Goal: Transaction & Acquisition: Complete application form

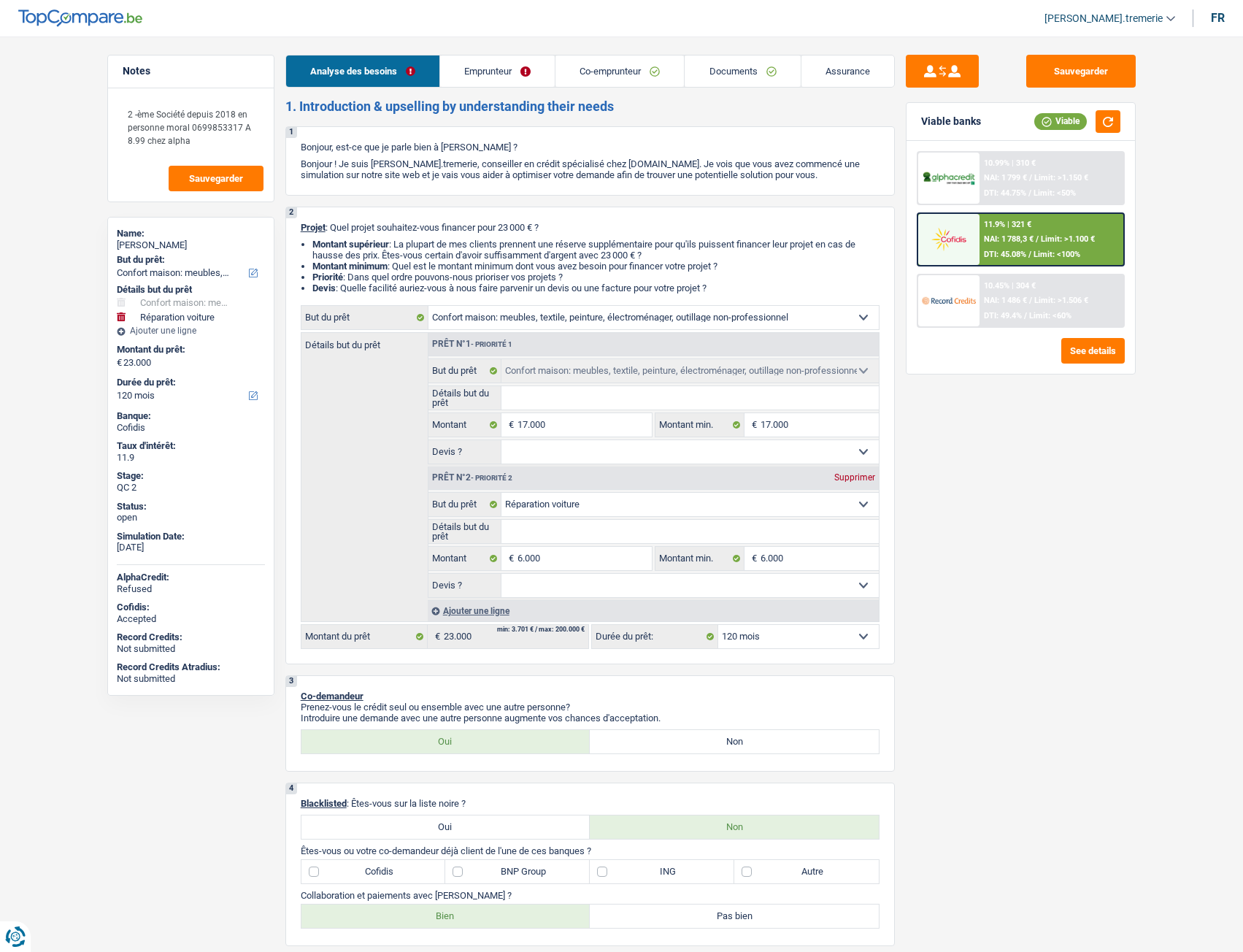
select select "household"
select select "carRepair"
select select "120"
select select "household"
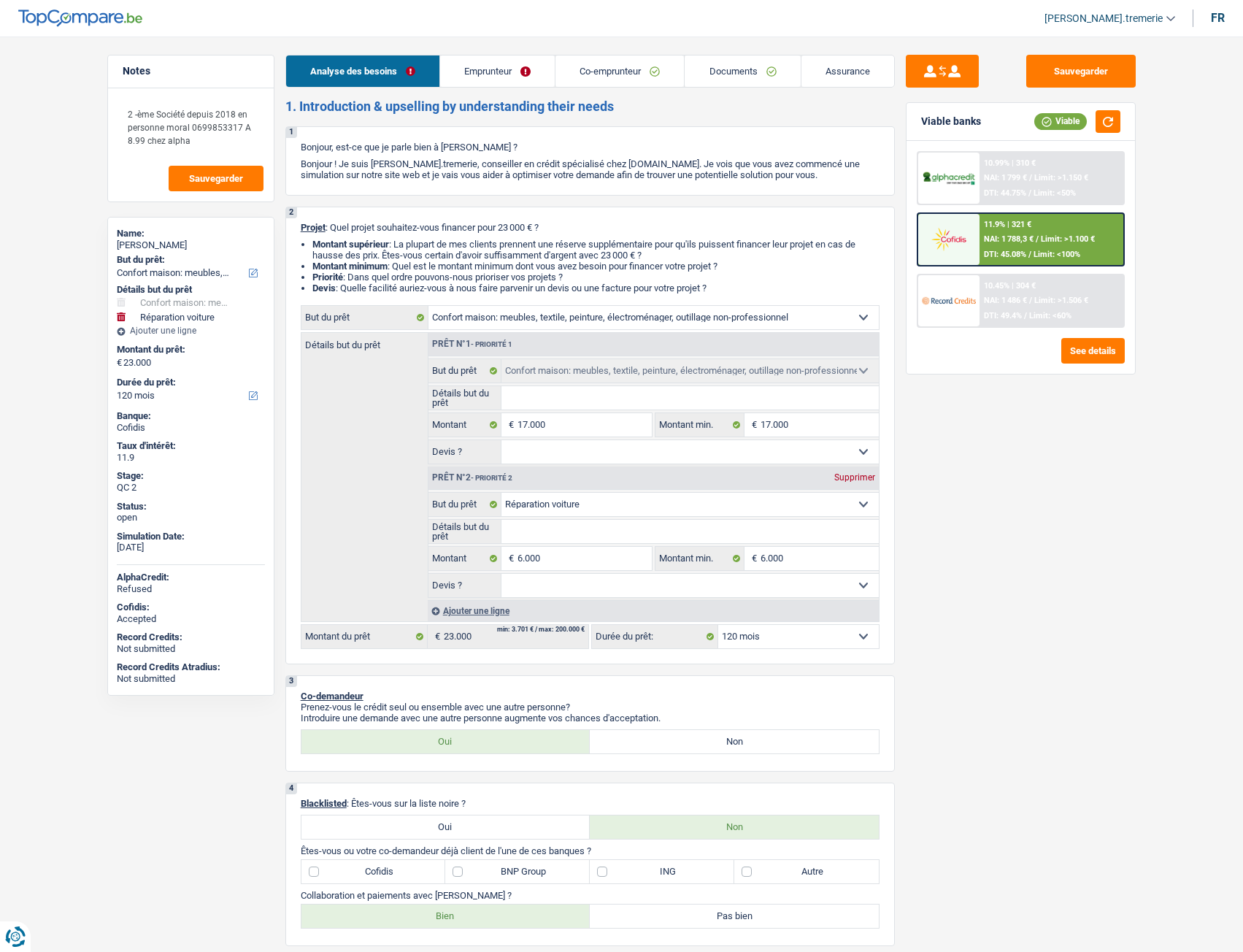
select select "household"
select select "carRepair"
select select "120"
select select "independent"
select select "invalid"
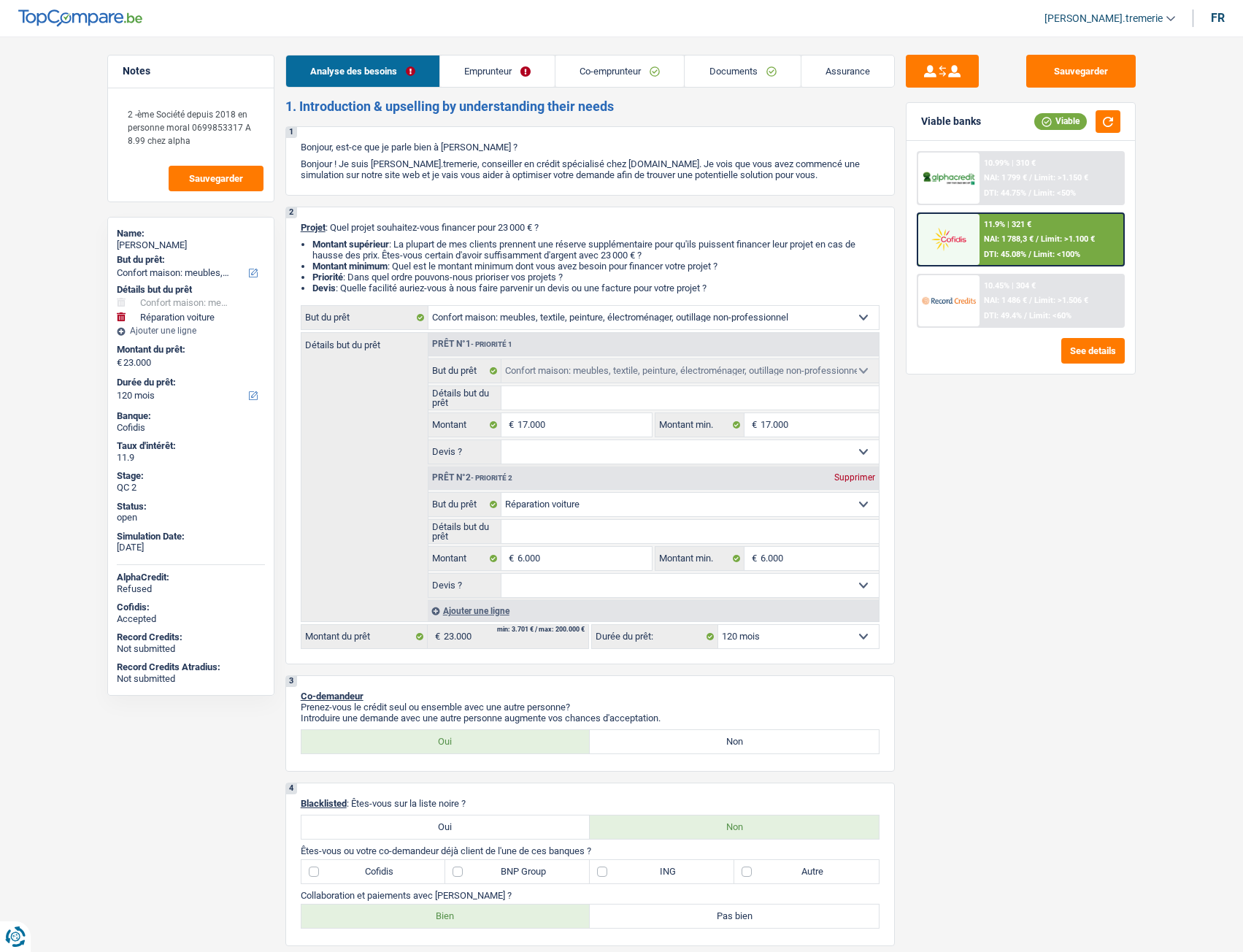
select select "netSalary"
select select "disabilityPension"
select select "rents"
select select "personalLoan"
select select "other"
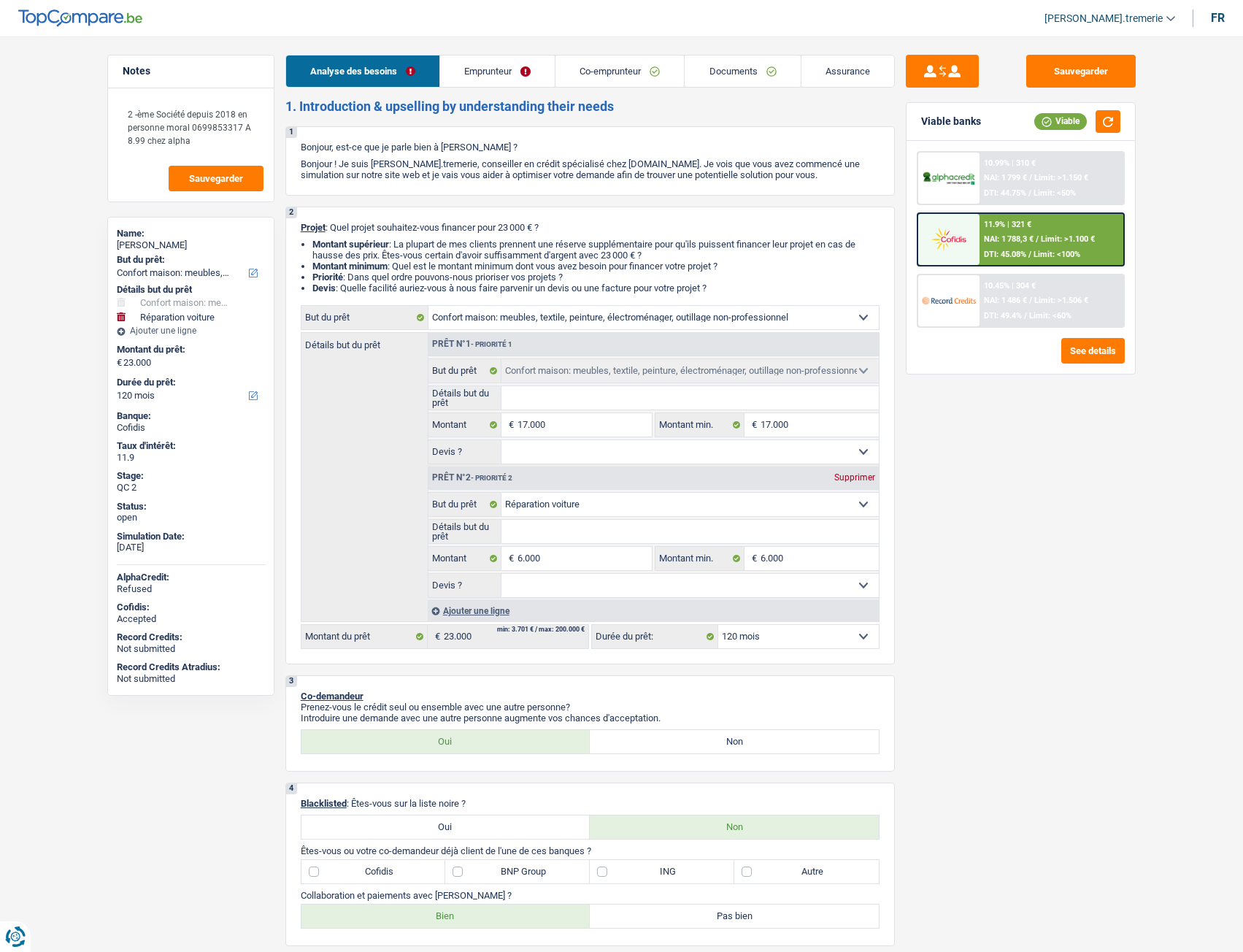
select select "30"
select select "household"
select select "carRepair"
select select "120"
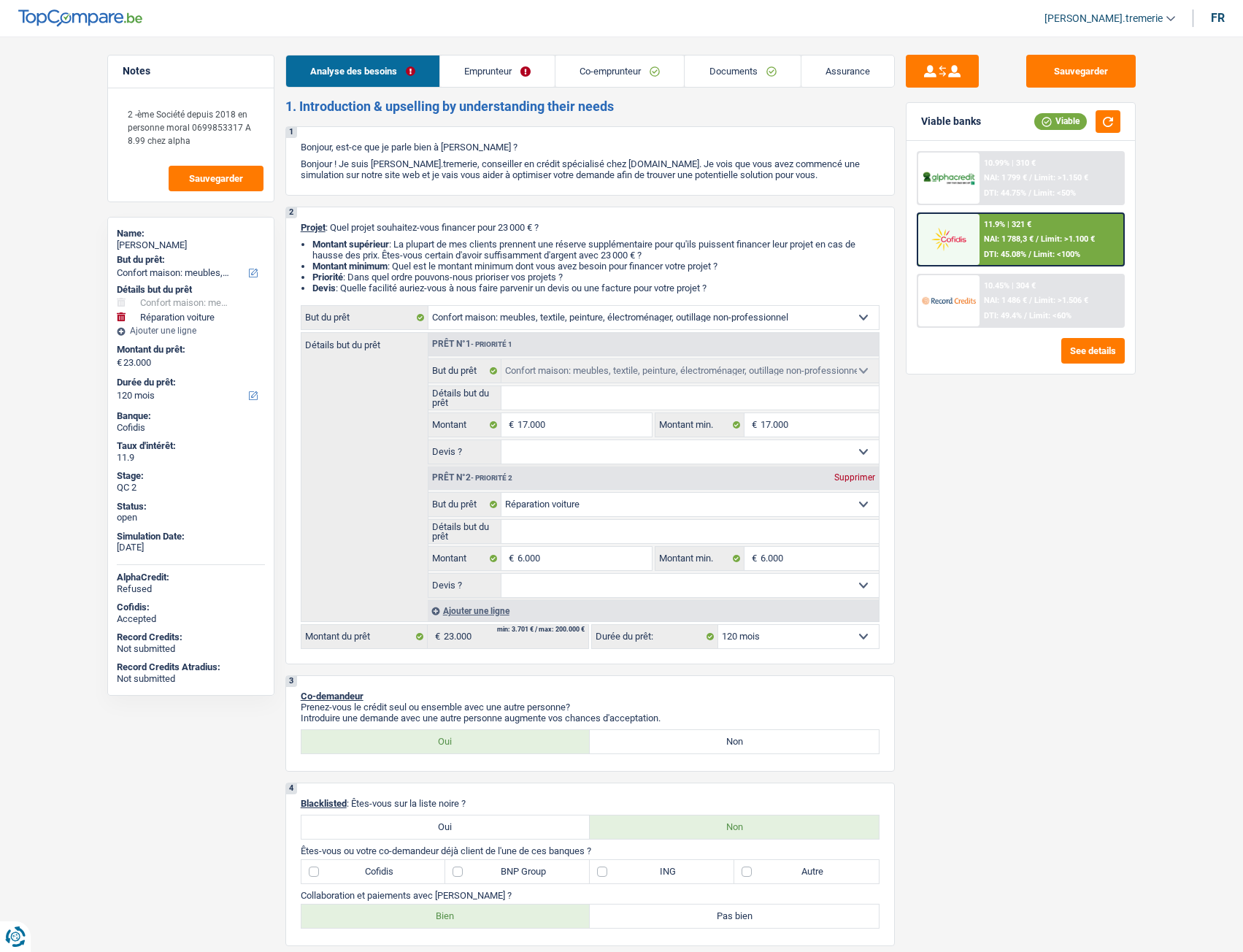
click at [529, 59] on link "Emprunteur" at bounding box center [498, 71] width 115 height 31
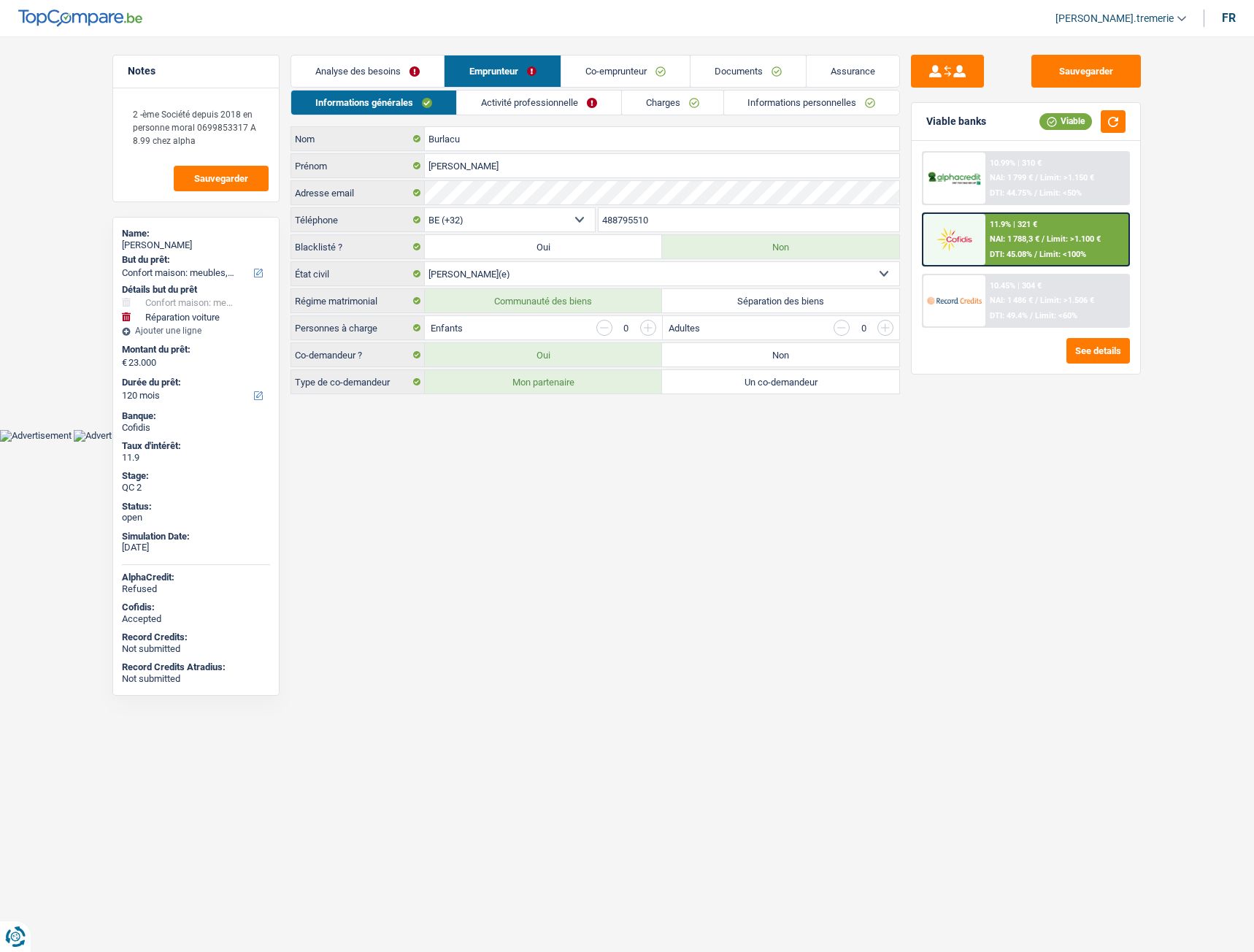
click at [558, 100] on link "Activité professionnelle" at bounding box center [539, 102] width 164 height 24
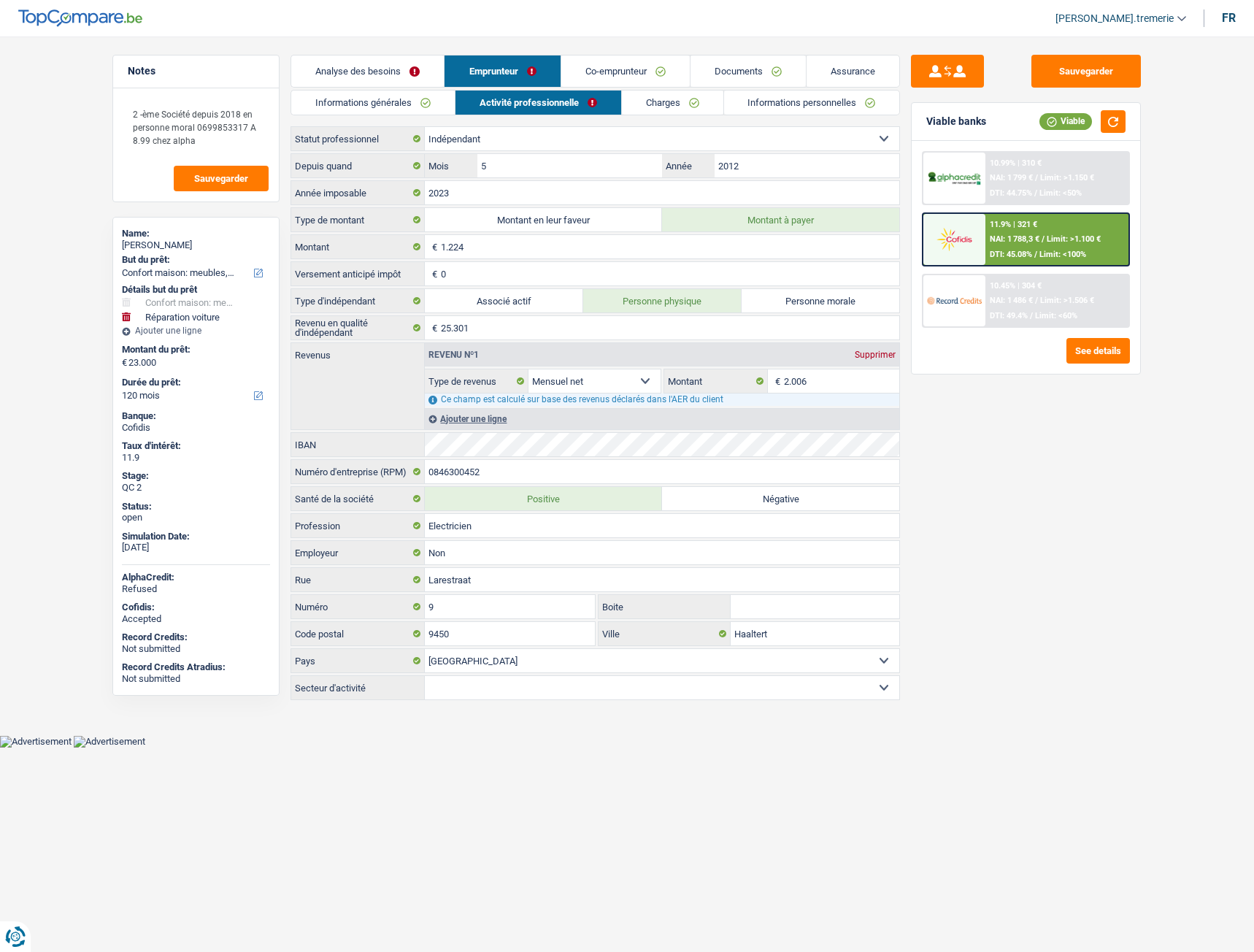
click at [799, 92] on link "Informations personnelles" at bounding box center [812, 102] width 175 height 24
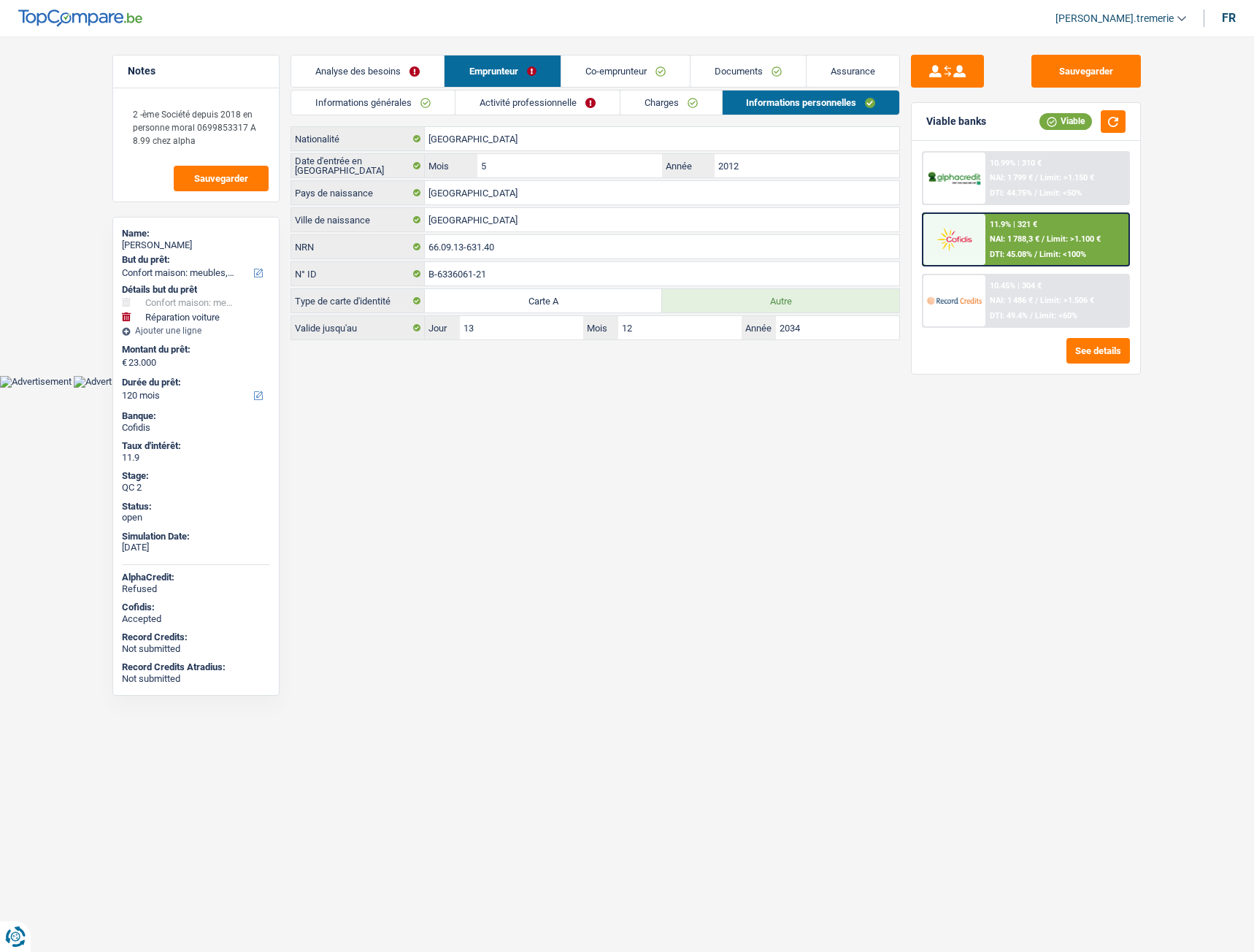
click at [620, 66] on link "Co-emprunteur" at bounding box center [625, 71] width 128 height 31
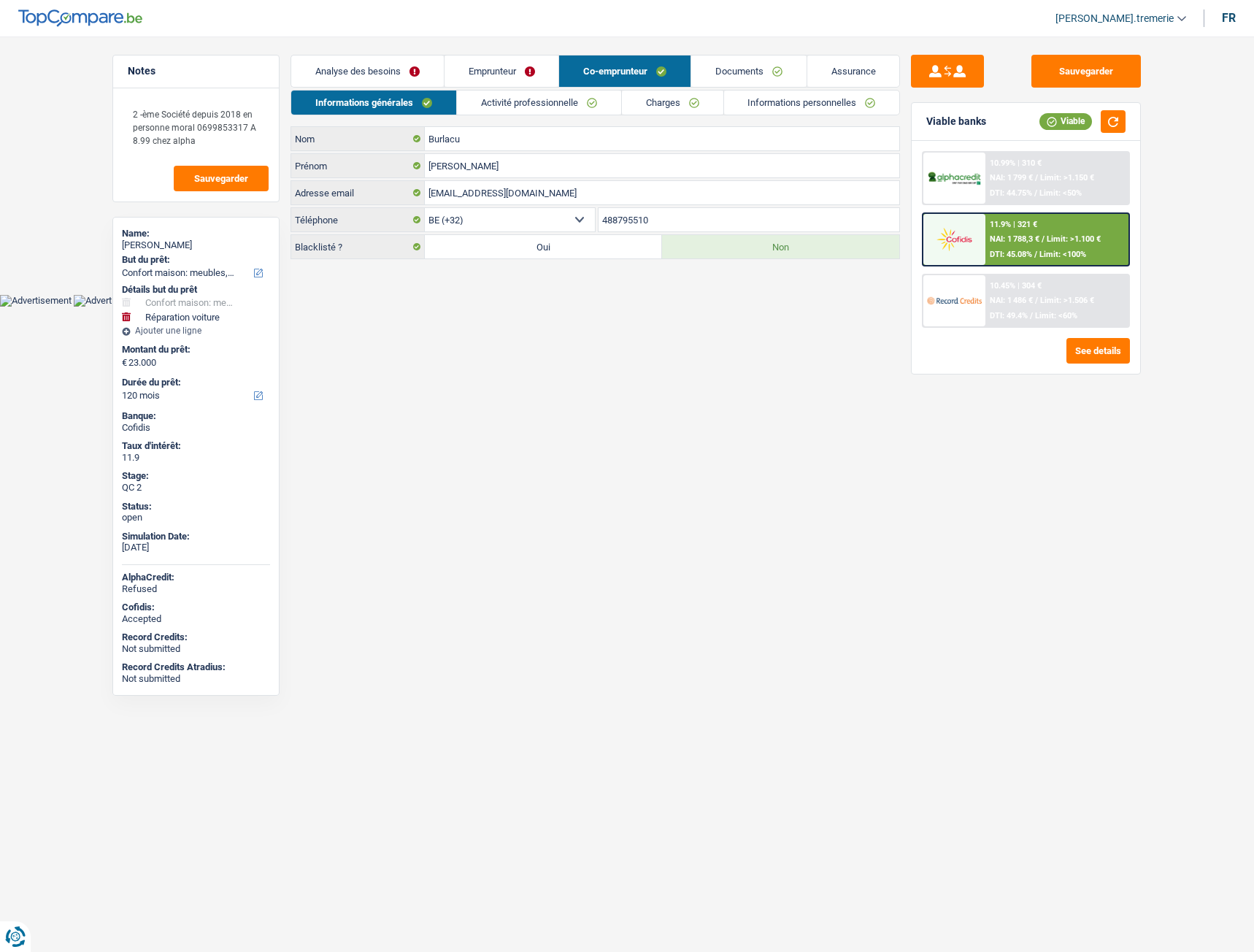
click at [482, 71] on link "Emprunteur" at bounding box center [501, 71] width 115 height 31
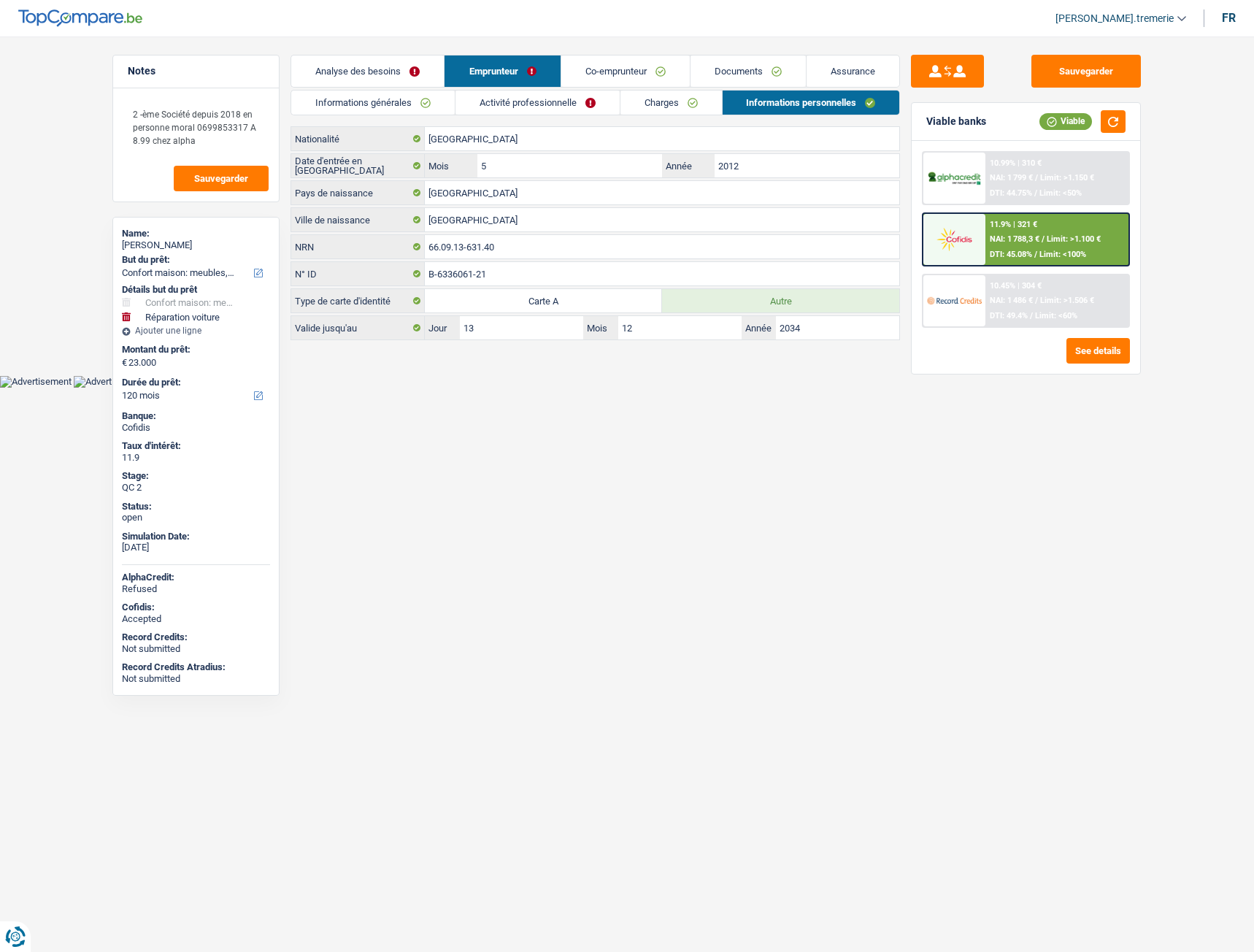
click at [966, 222] on div at bounding box center [954, 239] width 61 height 51
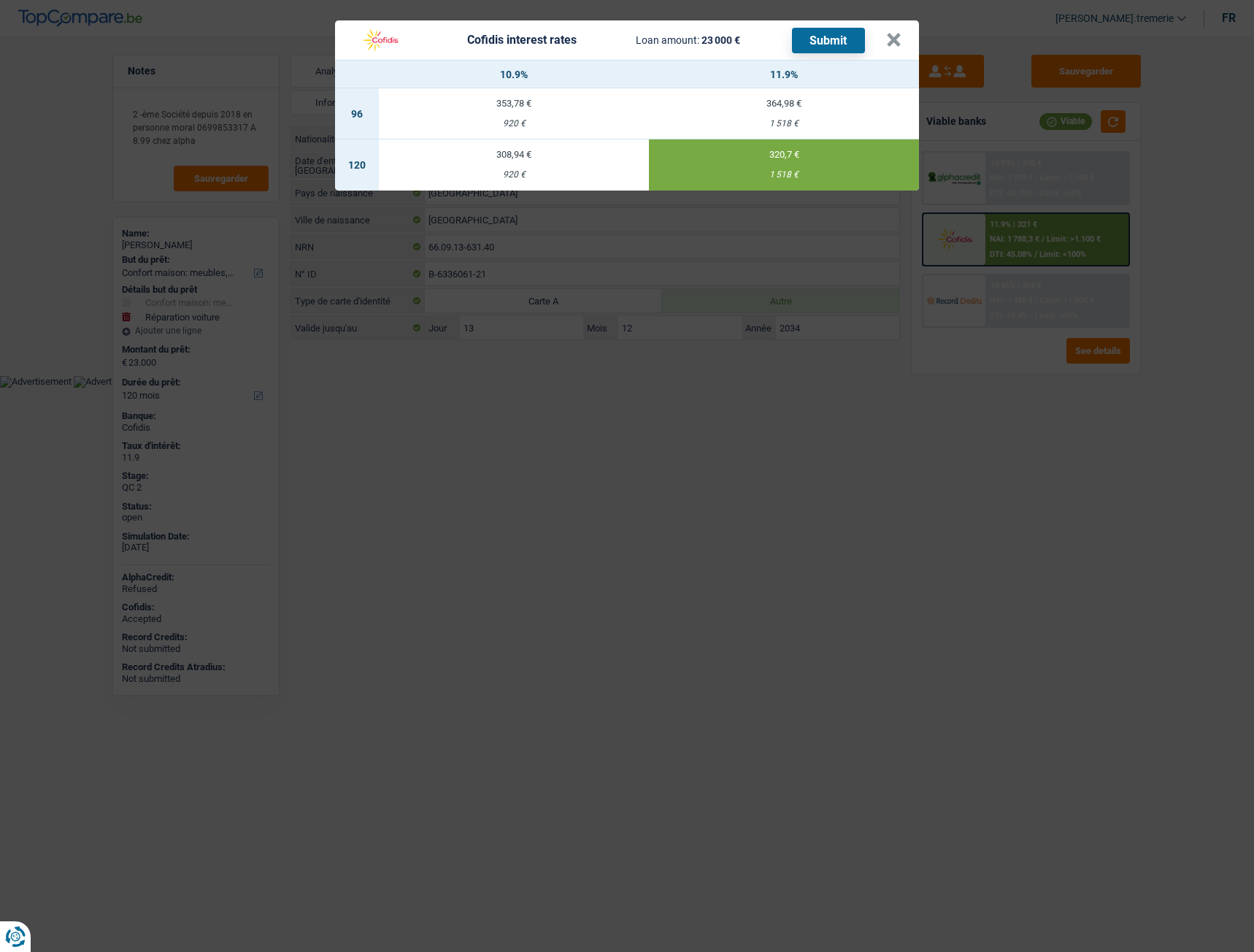
drag, startPoint x: 816, startPoint y: 41, endPoint x: 809, endPoint y: 108, distance: 67.4
click at [809, 108] on div "Cofidis interest rates Loan amount: 23 000 € Submit × 10.9% 11.9% 96 353,78 € 9…" at bounding box center [627, 105] width 584 height 170
click at [820, 51] on button "Submit" at bounding box center [828, 41] width 73 height 26
click at [891, 40] on button "×" at bounding box center [893, 41] width 16 height 15
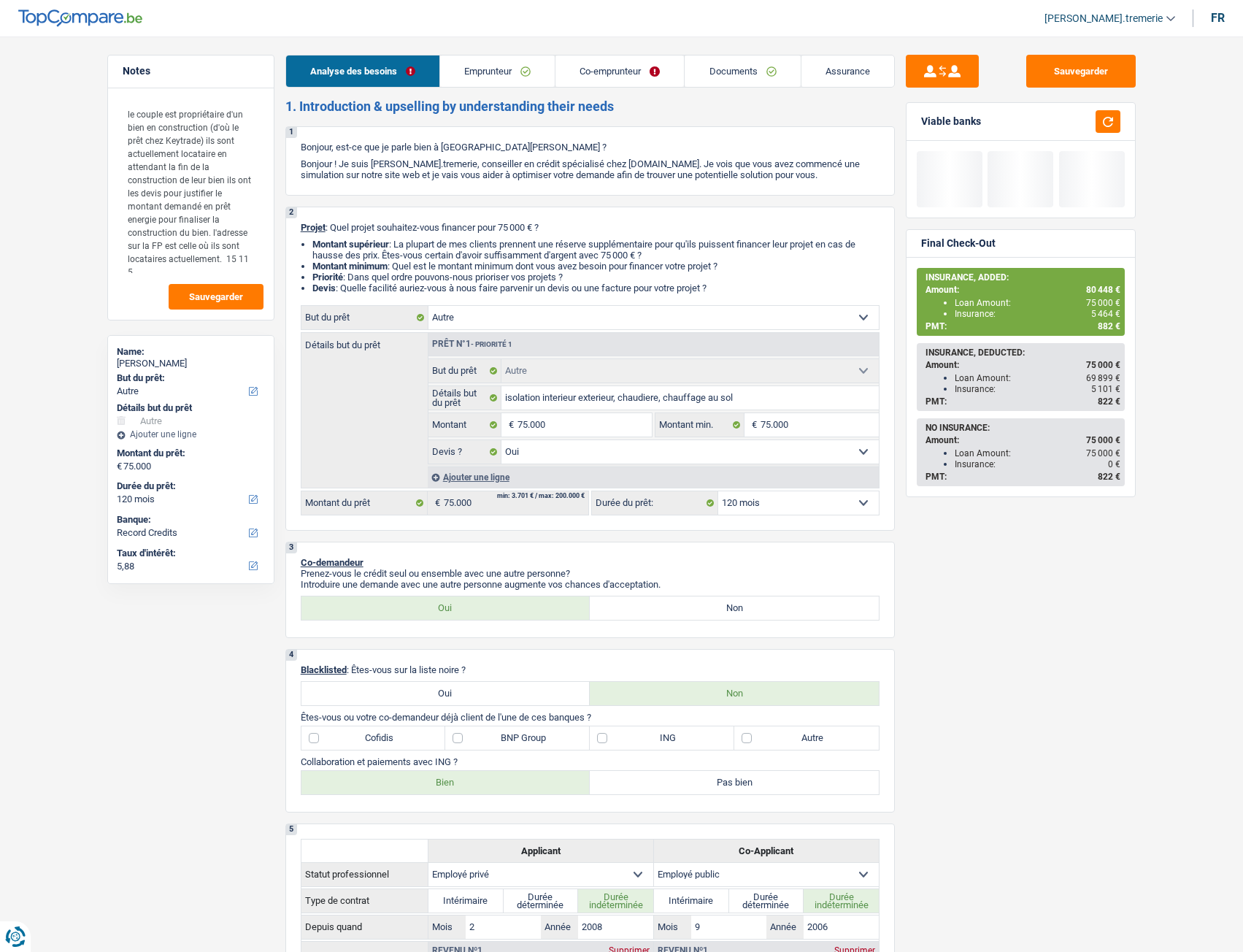
select select "other"
select select "120"
select select "other"
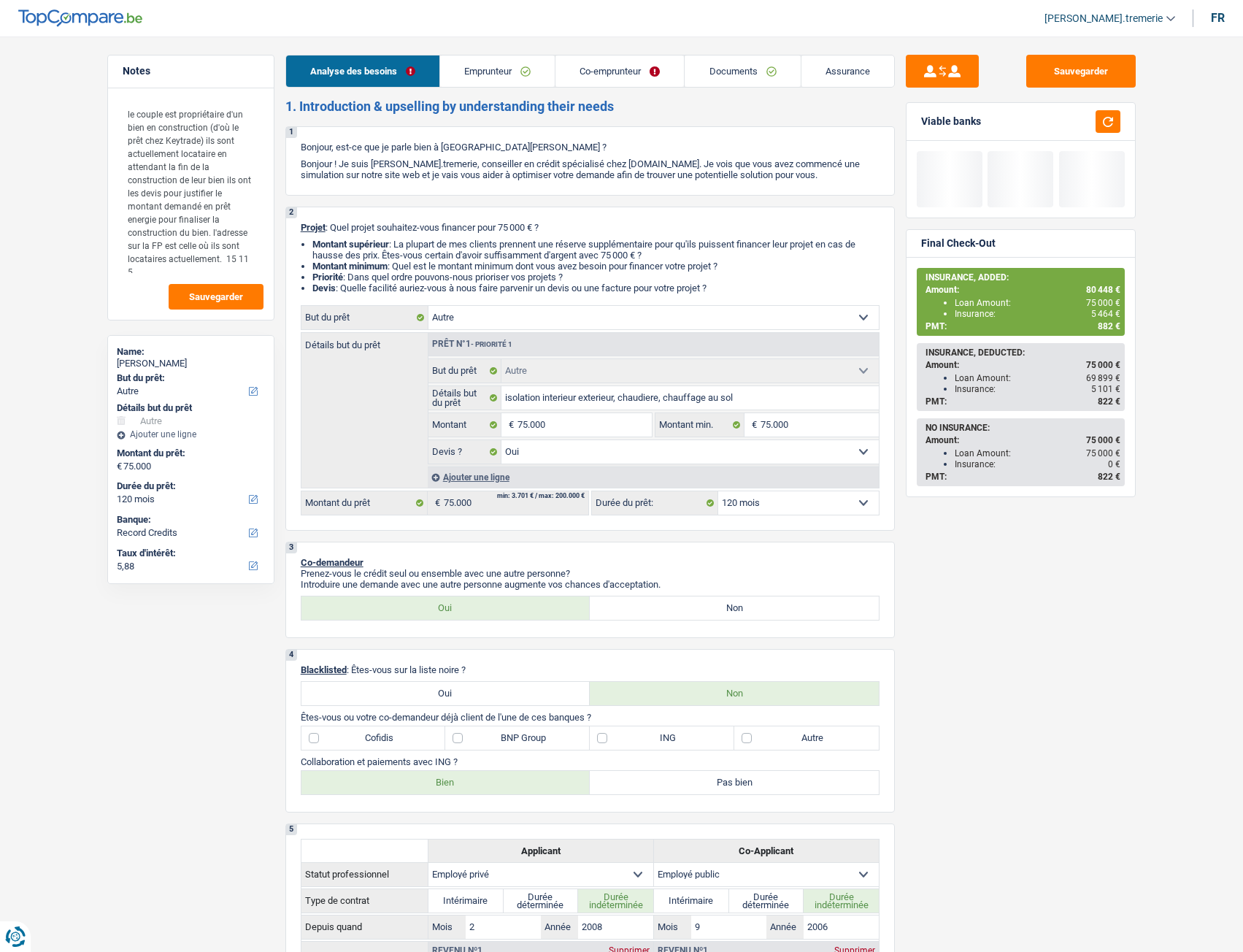
select select "yes"
select select "120"
select select "privateEmployee"
select select "publicEmployee"
select select "familyAllowances"
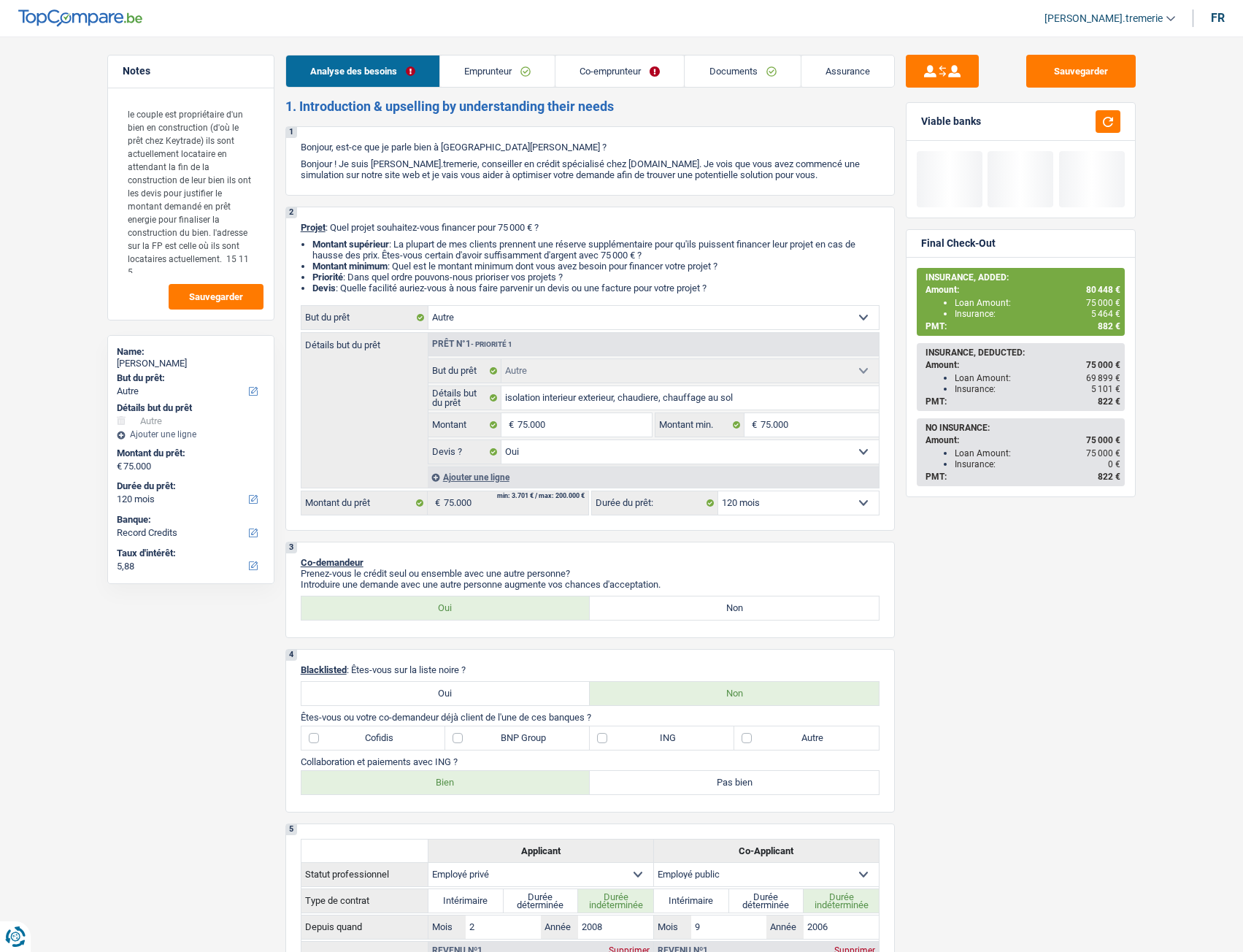
select select "netSalary"
select select "mealVouchers"
select select "netSalary"
select select "mealVouchers"
select select "rents"
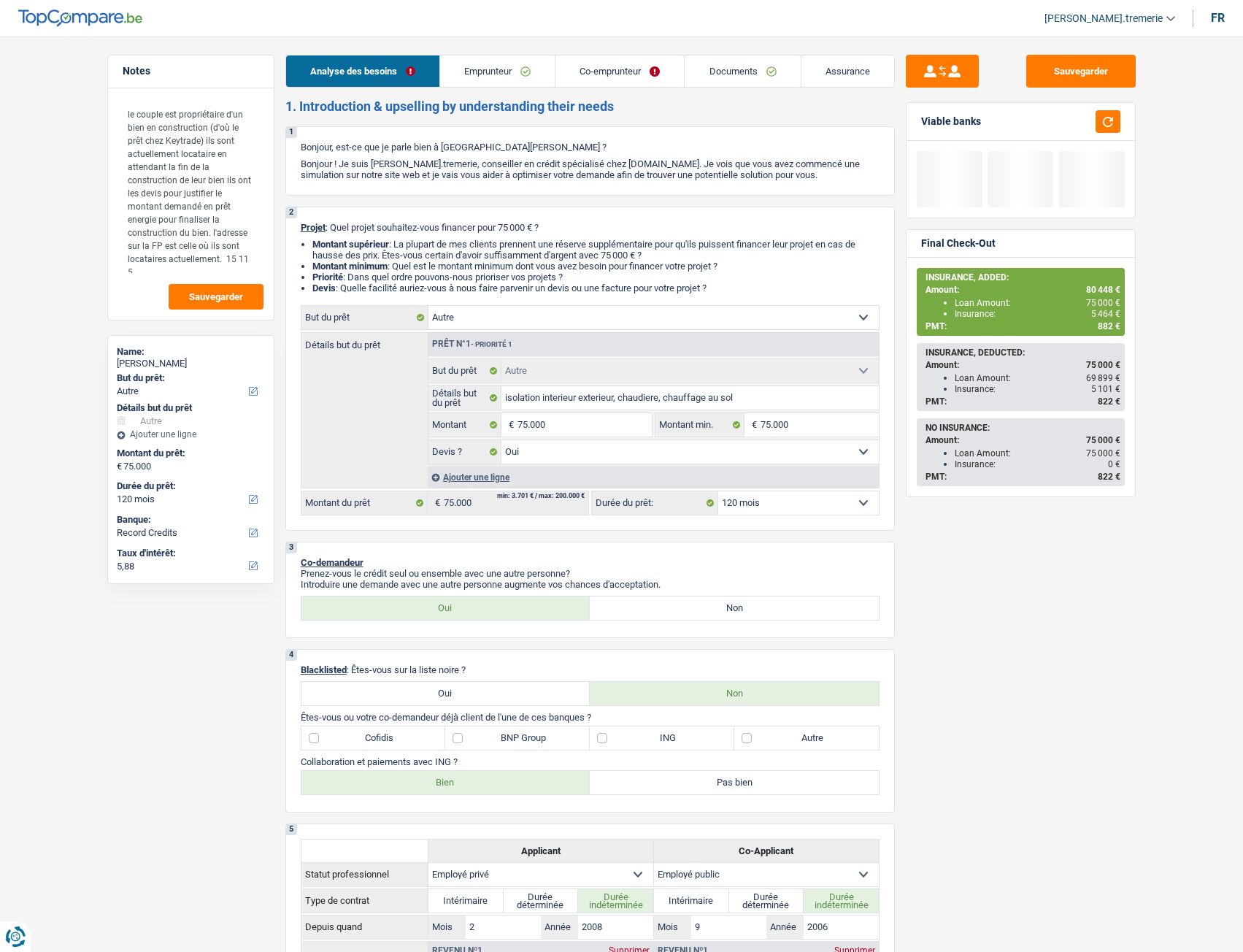
select select "mortgage"
select select "144"
select select "cardOrCredit"
select select "other"
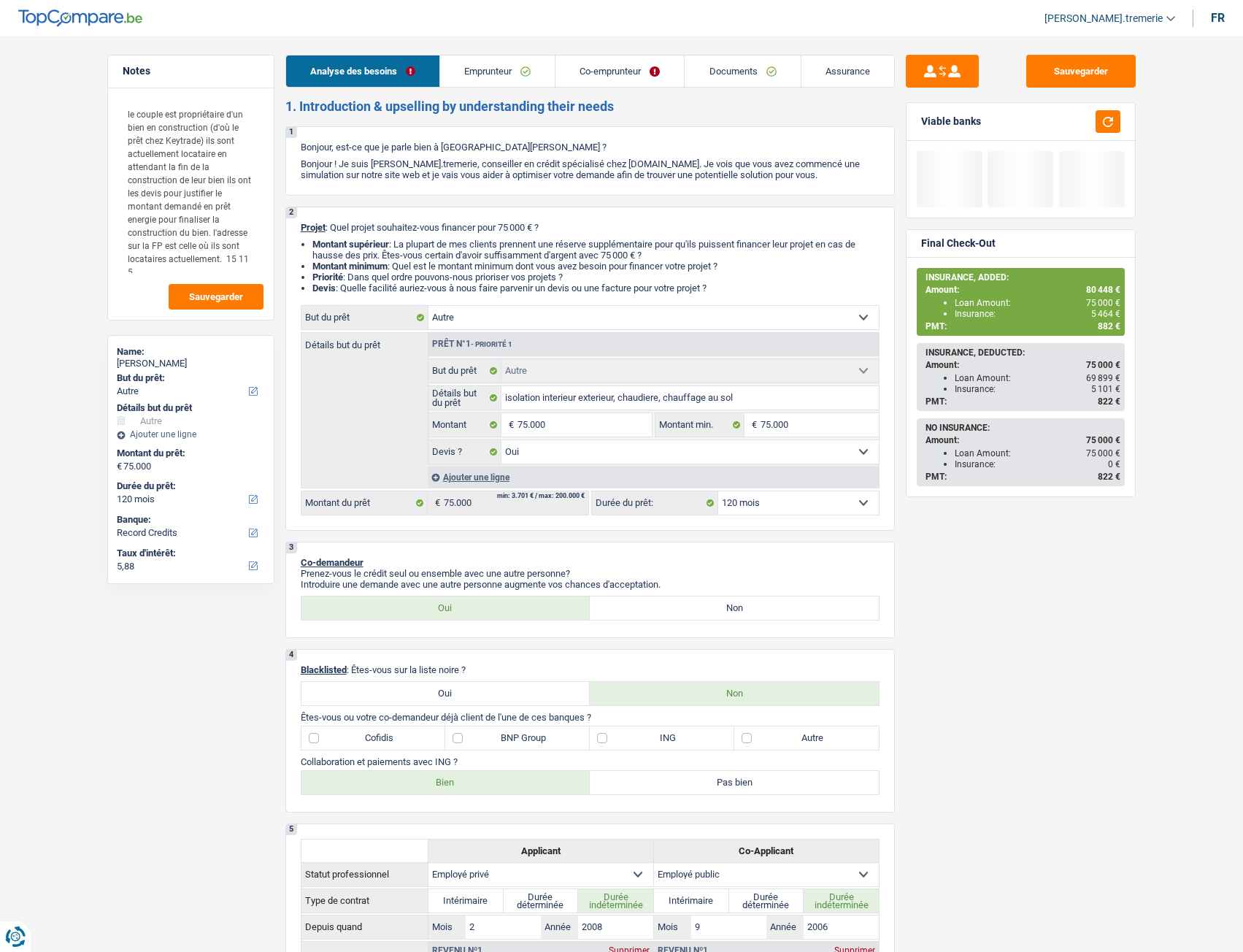
select select "yes"
select select "120"
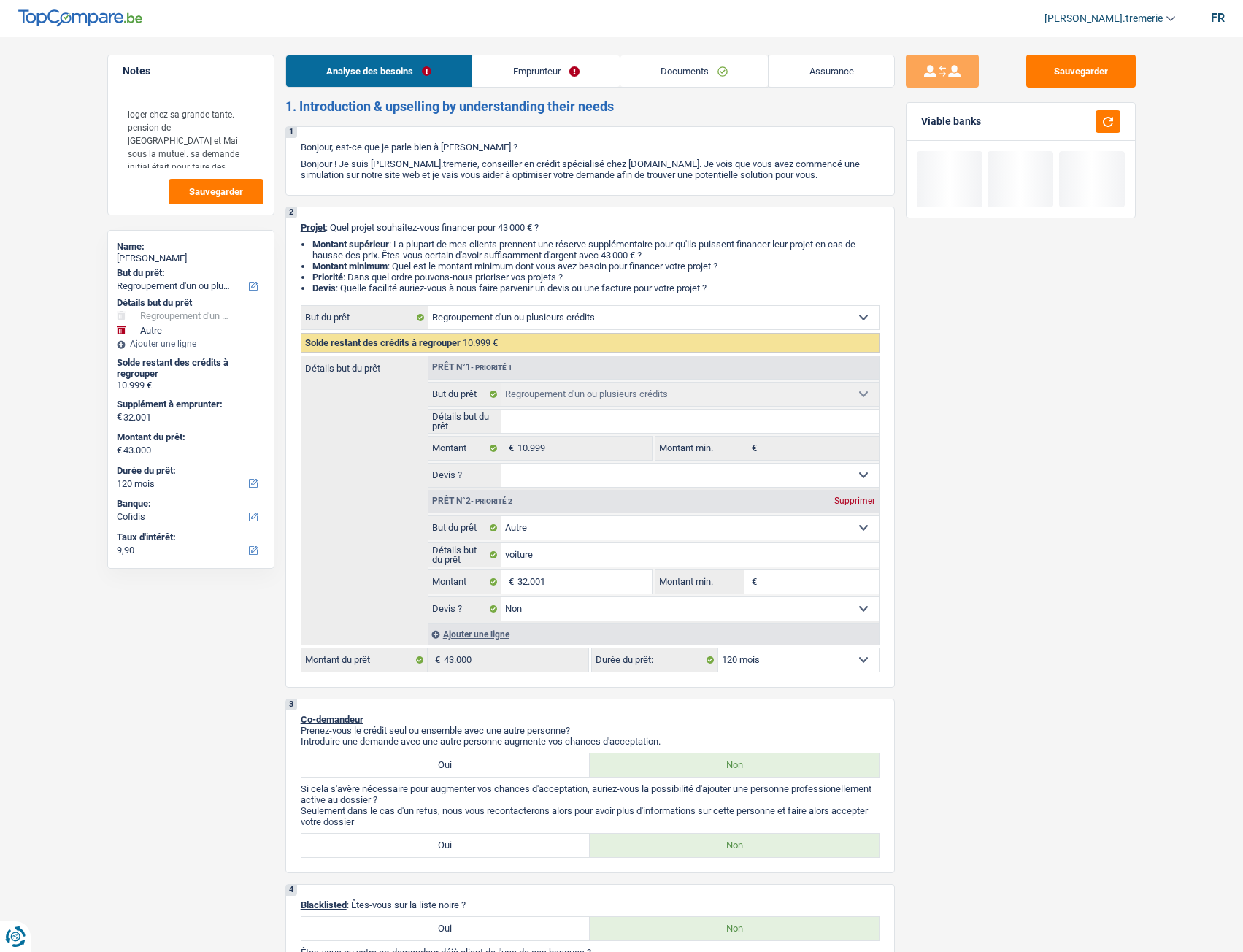
select select "refinancing"
select select "other"
select select "120"
select select "cofidis"
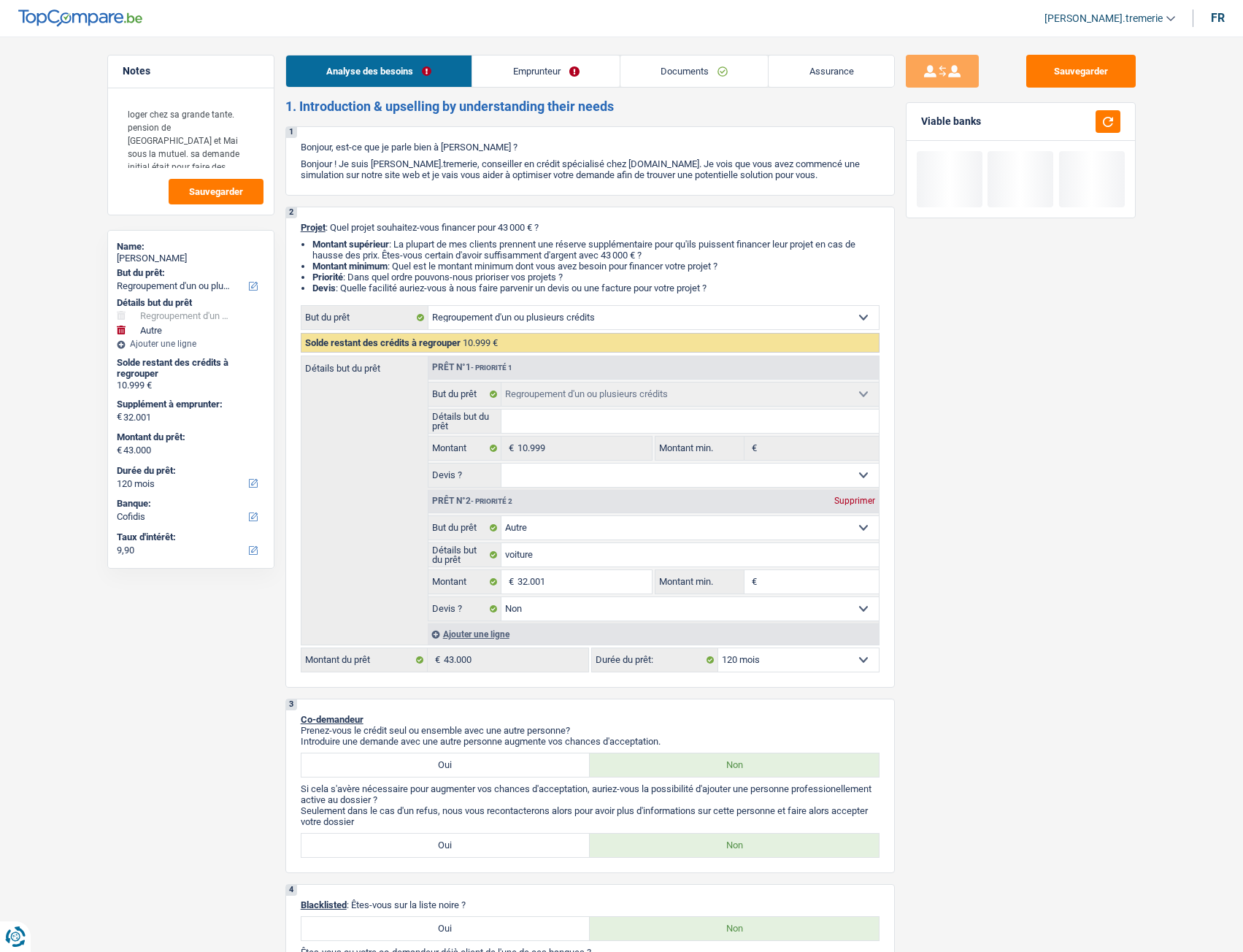
select select "refinancing"
select select "other"
select select "false"
select select "120"
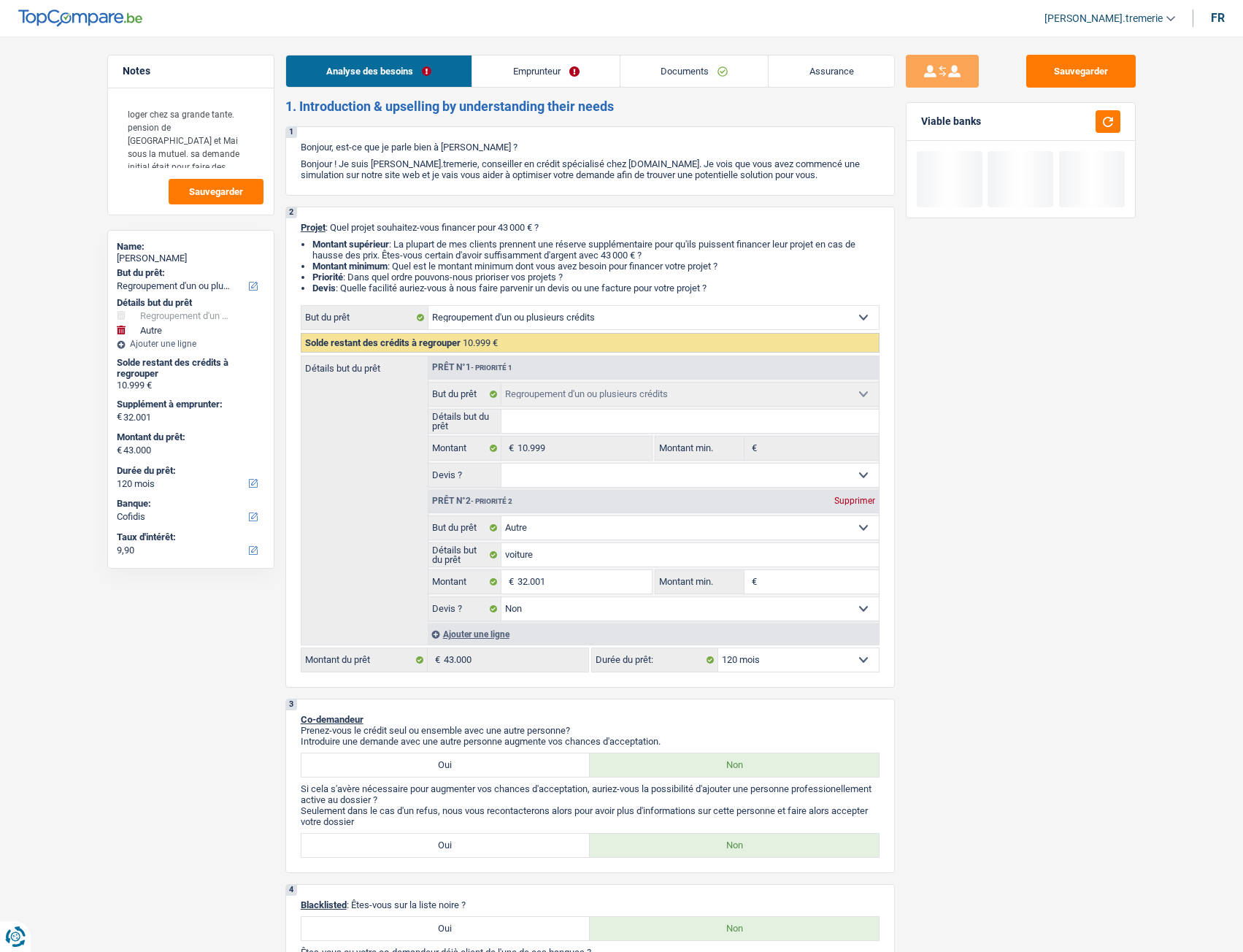
select select "worker"
select select "netSalary"
select select "pension"
select select "liveWithParents"
select select "carLoan"
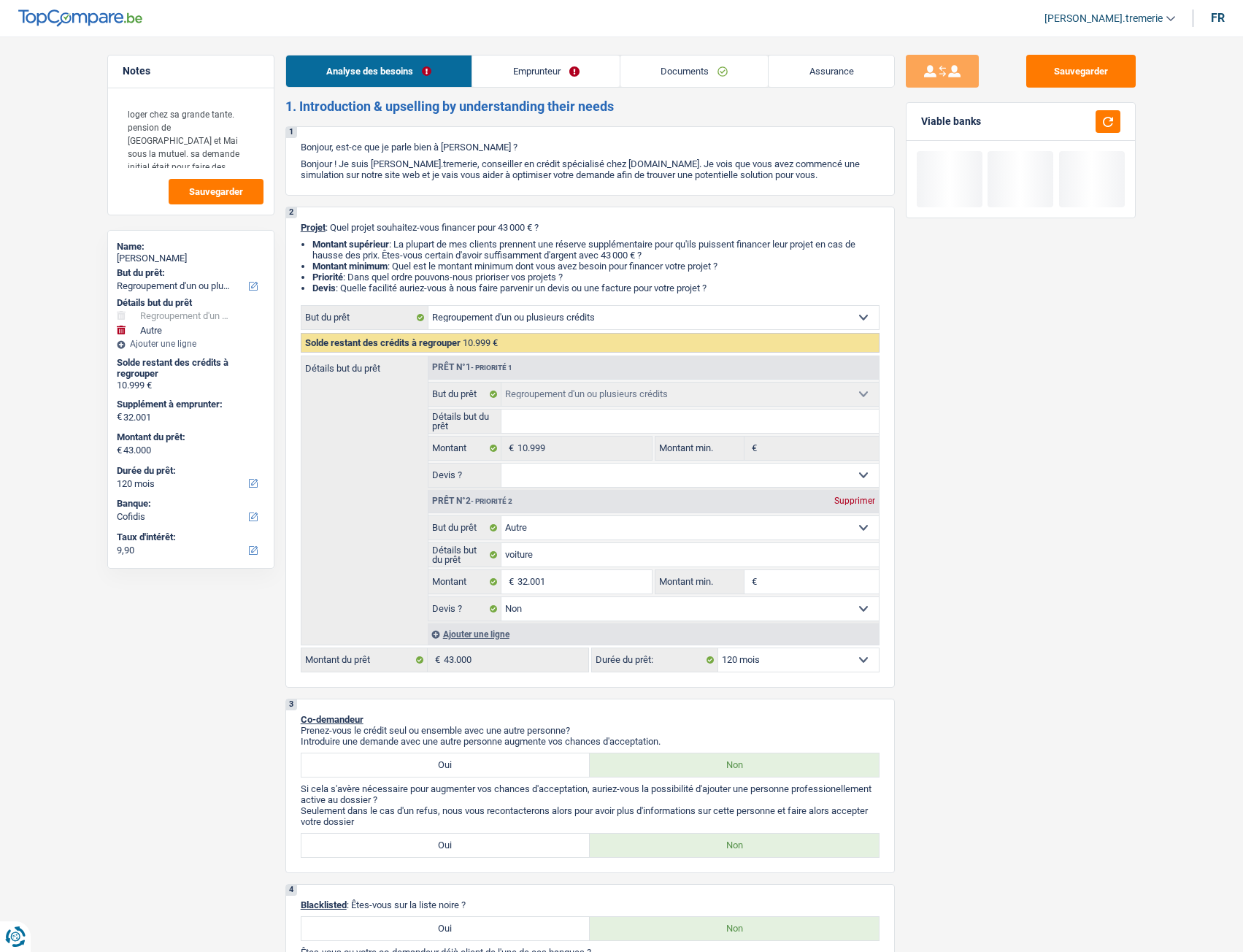
select select "60"
select select "refinancing"
select select "other"
select select "false"
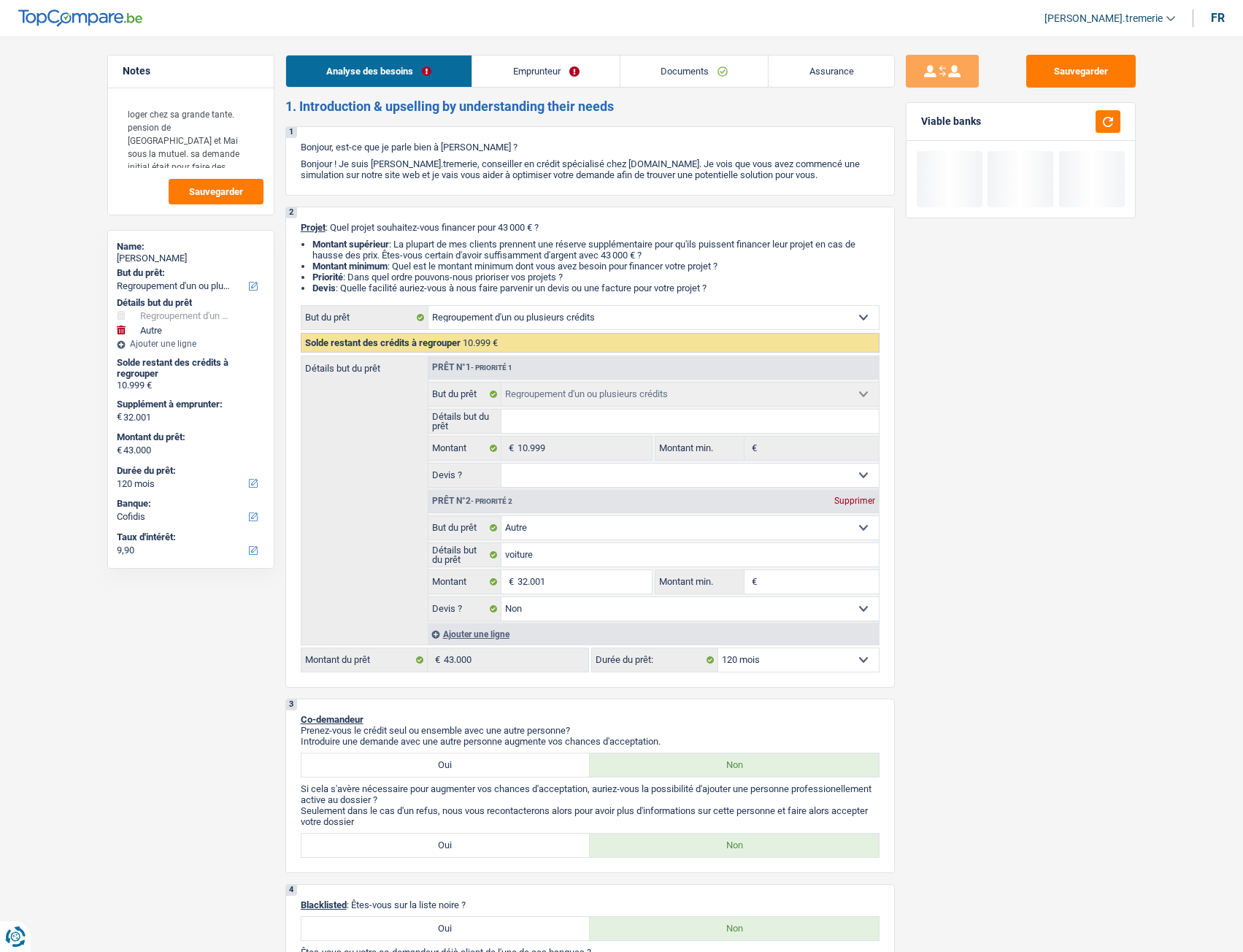
select select "120"
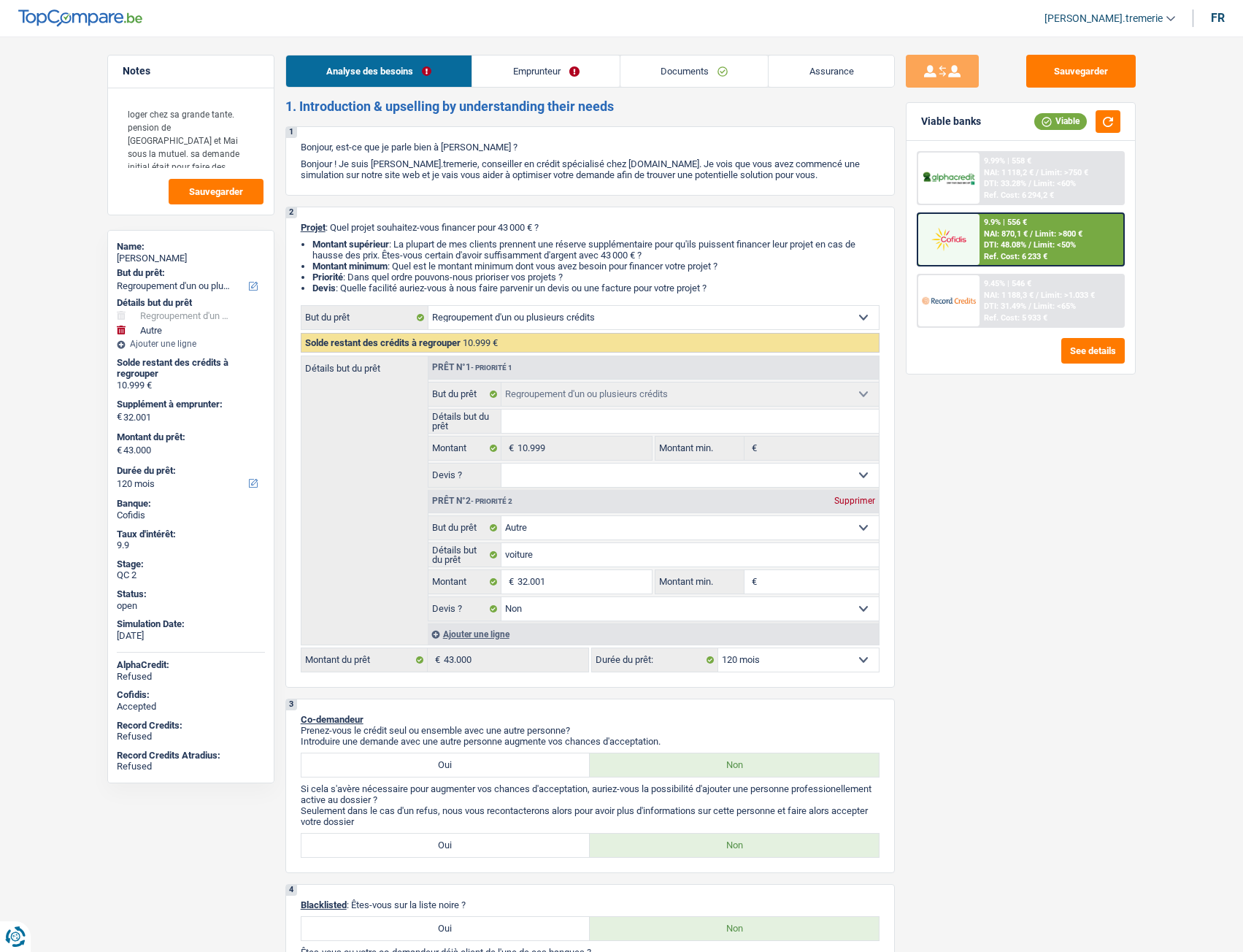
click at [549, 66] on link "Emprunteur" at bounding box center [546, 71] width 148 height 31
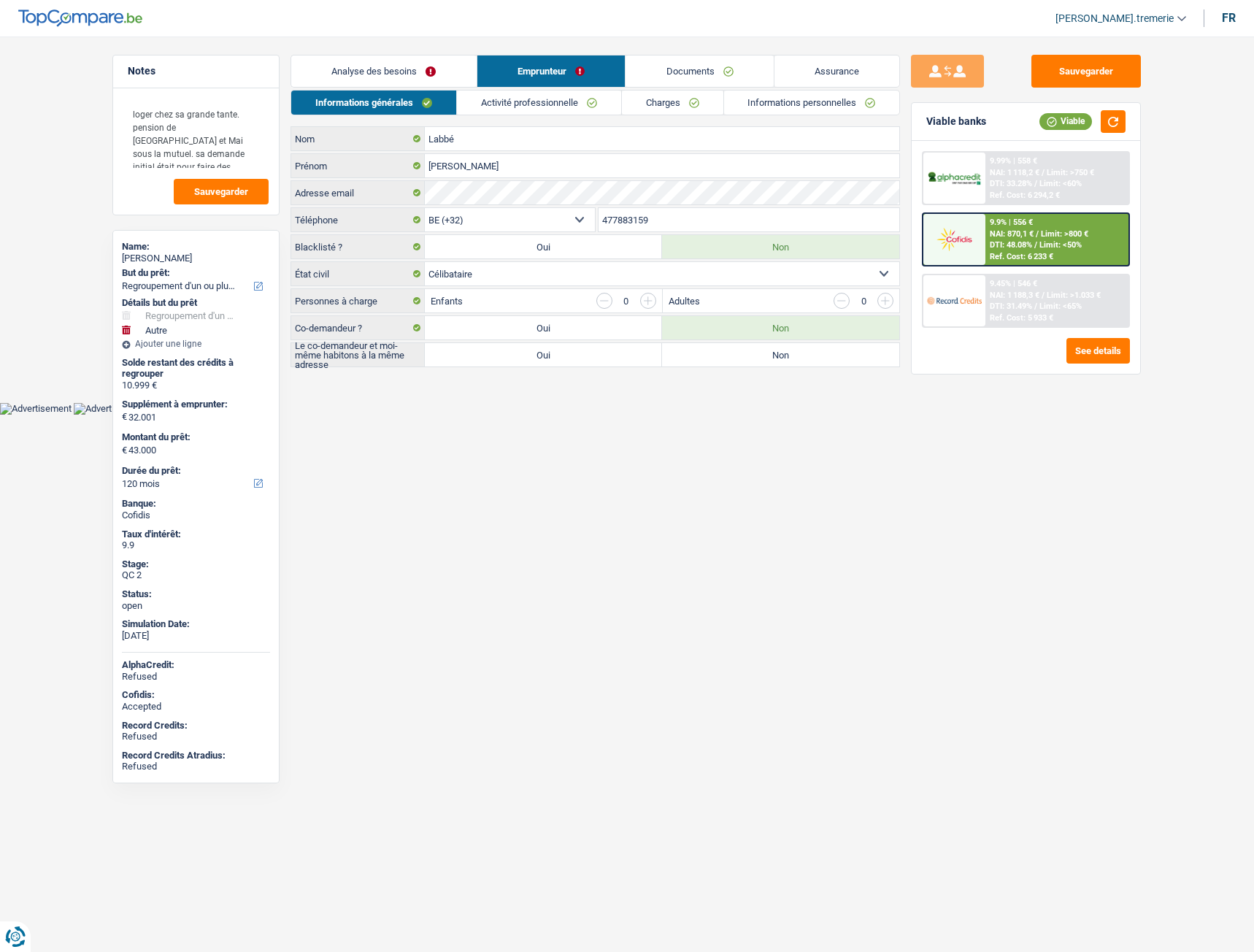
click at [681, 100] on link "Charges" at bounding box center [672, 102] width 102 height 24
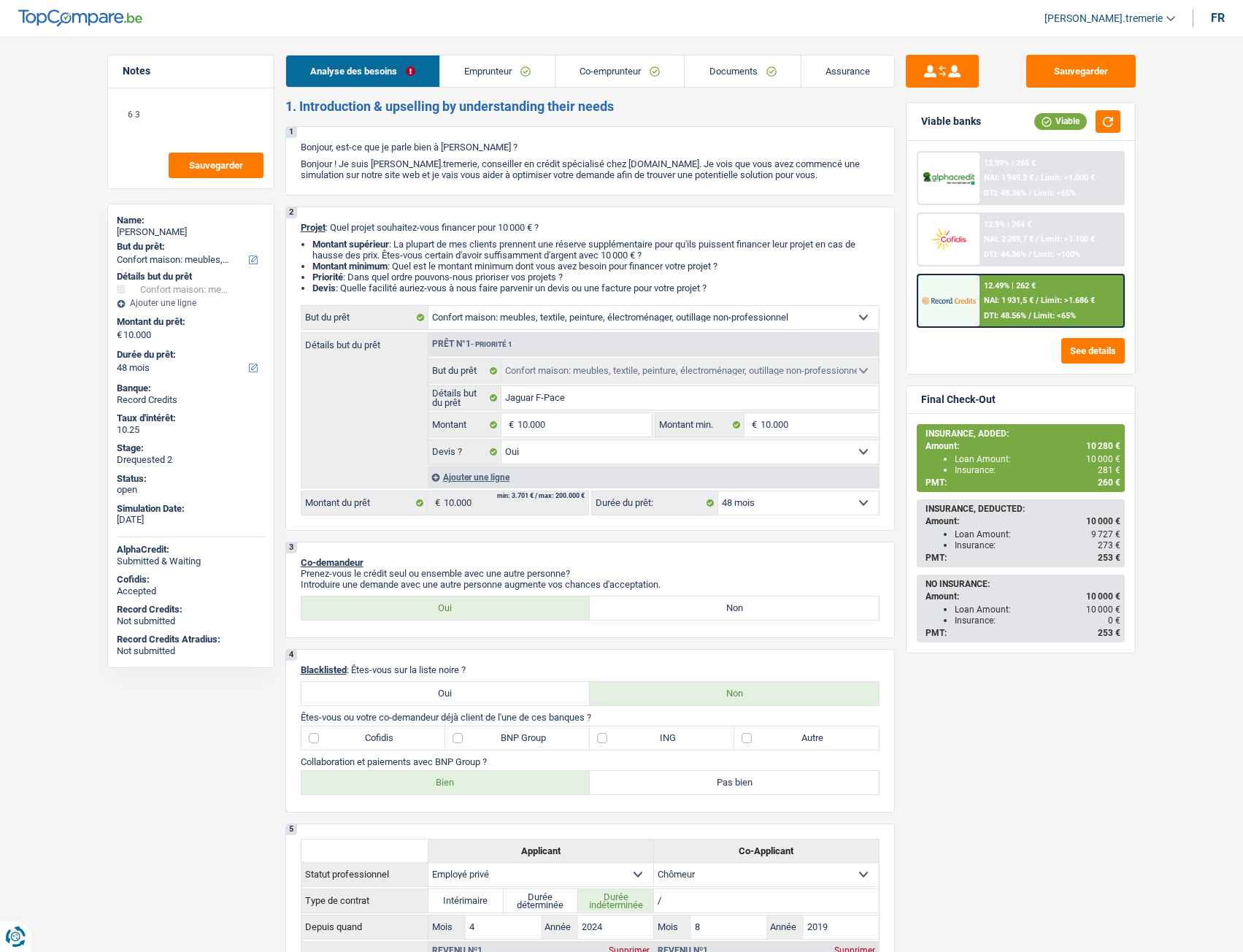
select select "household"
select select "48"
select select "household"
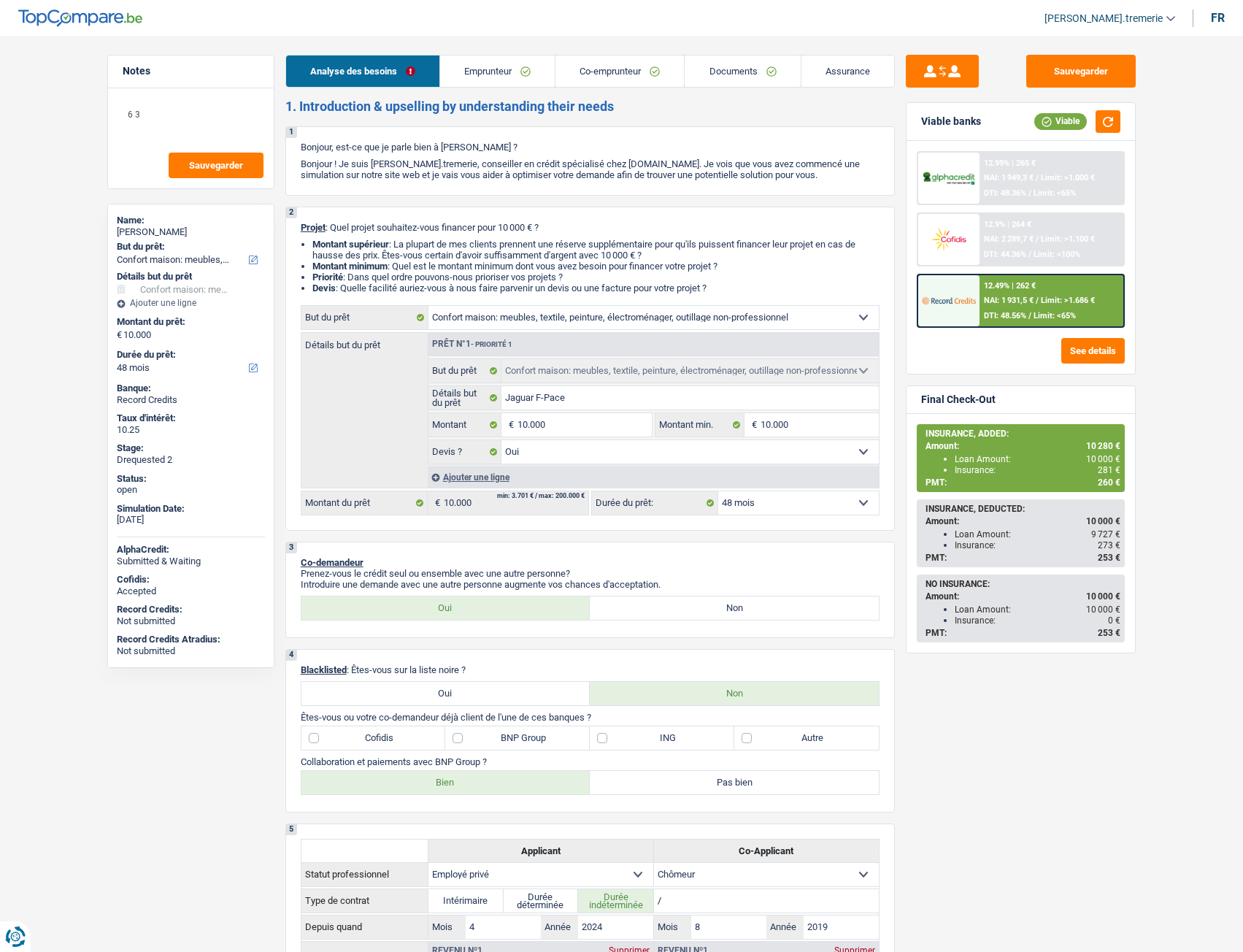
select select "yes"
select select "48"
select select "privateEmployee"
select select "unemployed"
select select "familyAllowances"
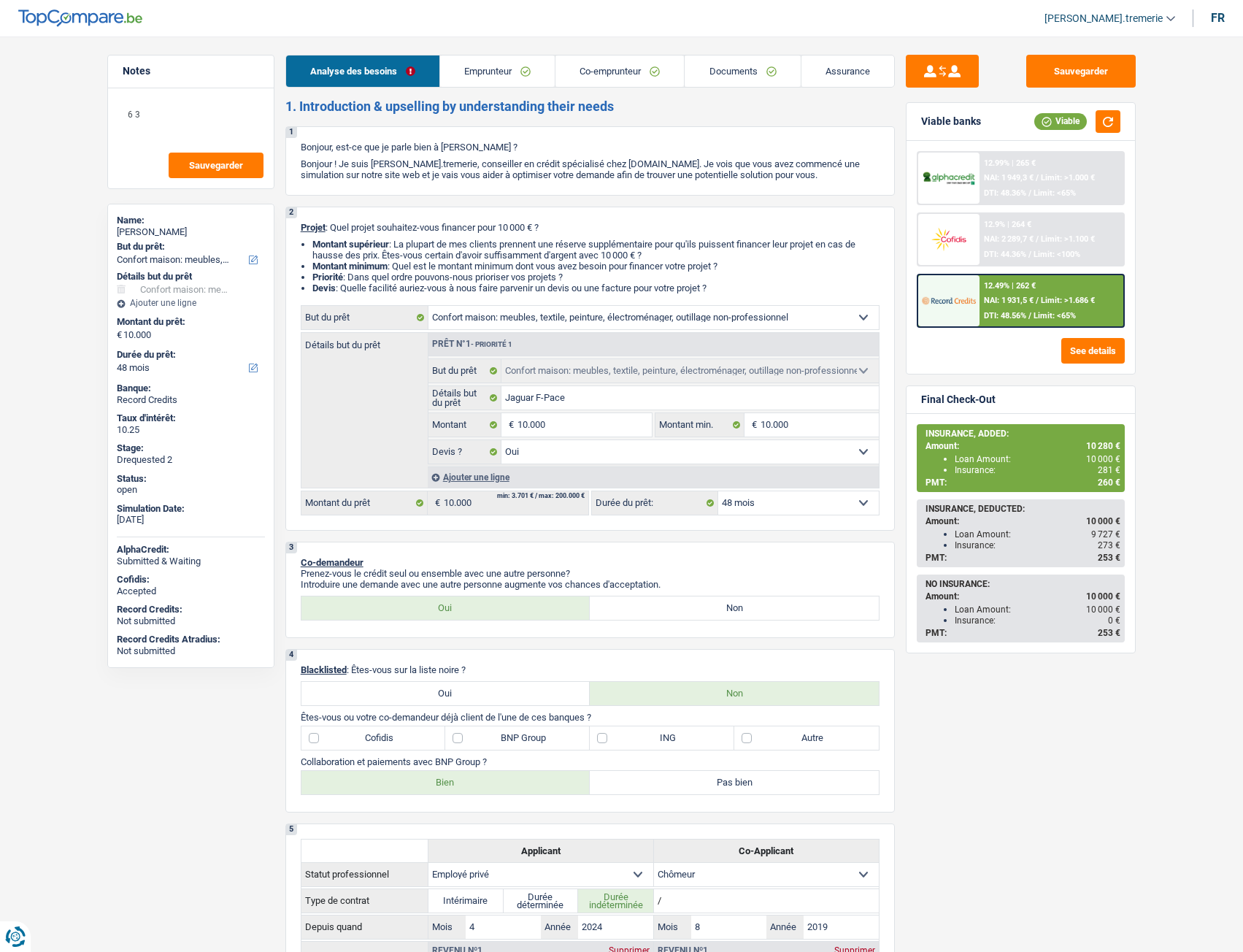
select select "netSalary"
select select "mealVouchers"
select select "unemployment"
select select "ownerWithMortgage"
select select "mortgage"
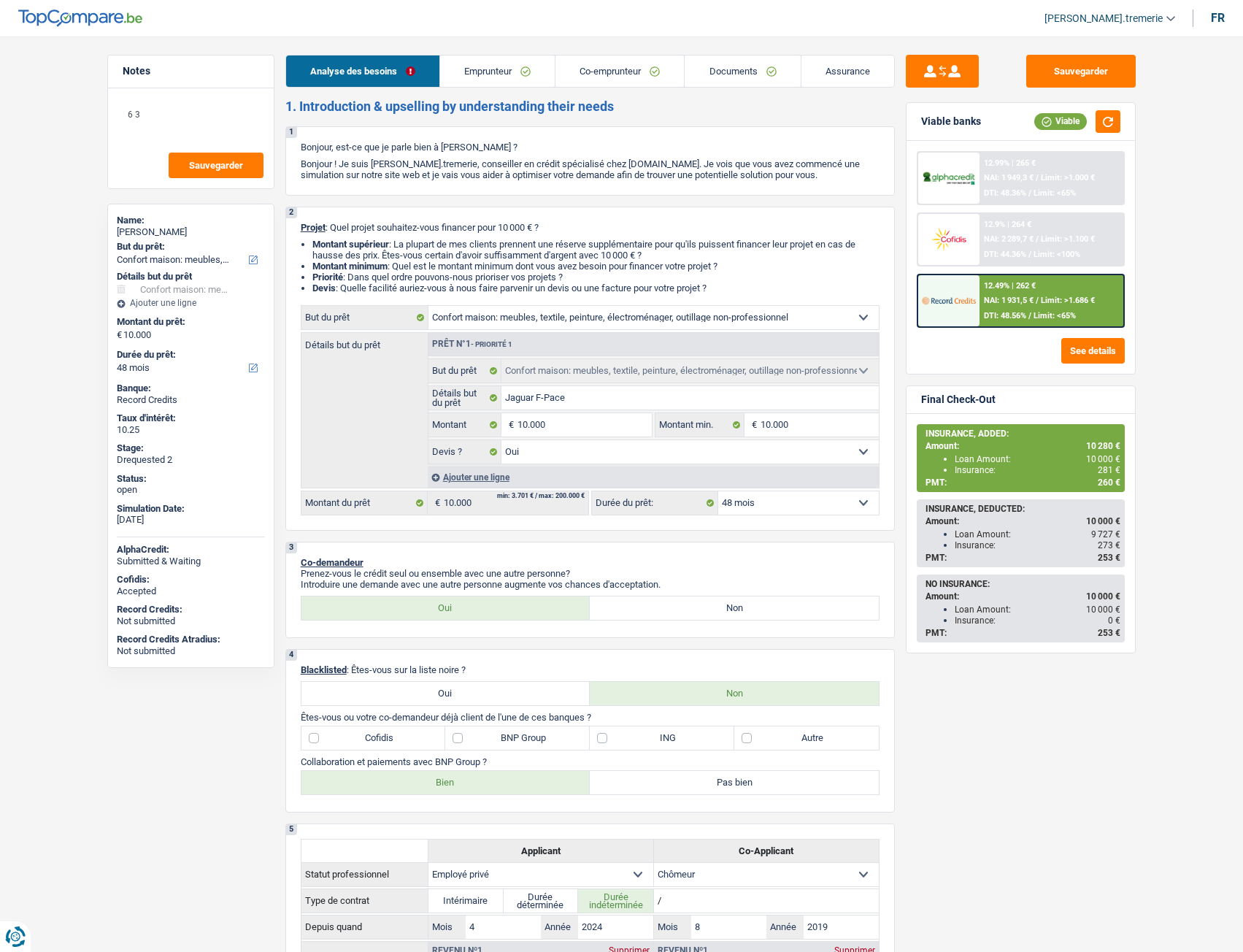
select select "240"
select select "renovationLoan"
select select "36"
select select "household"
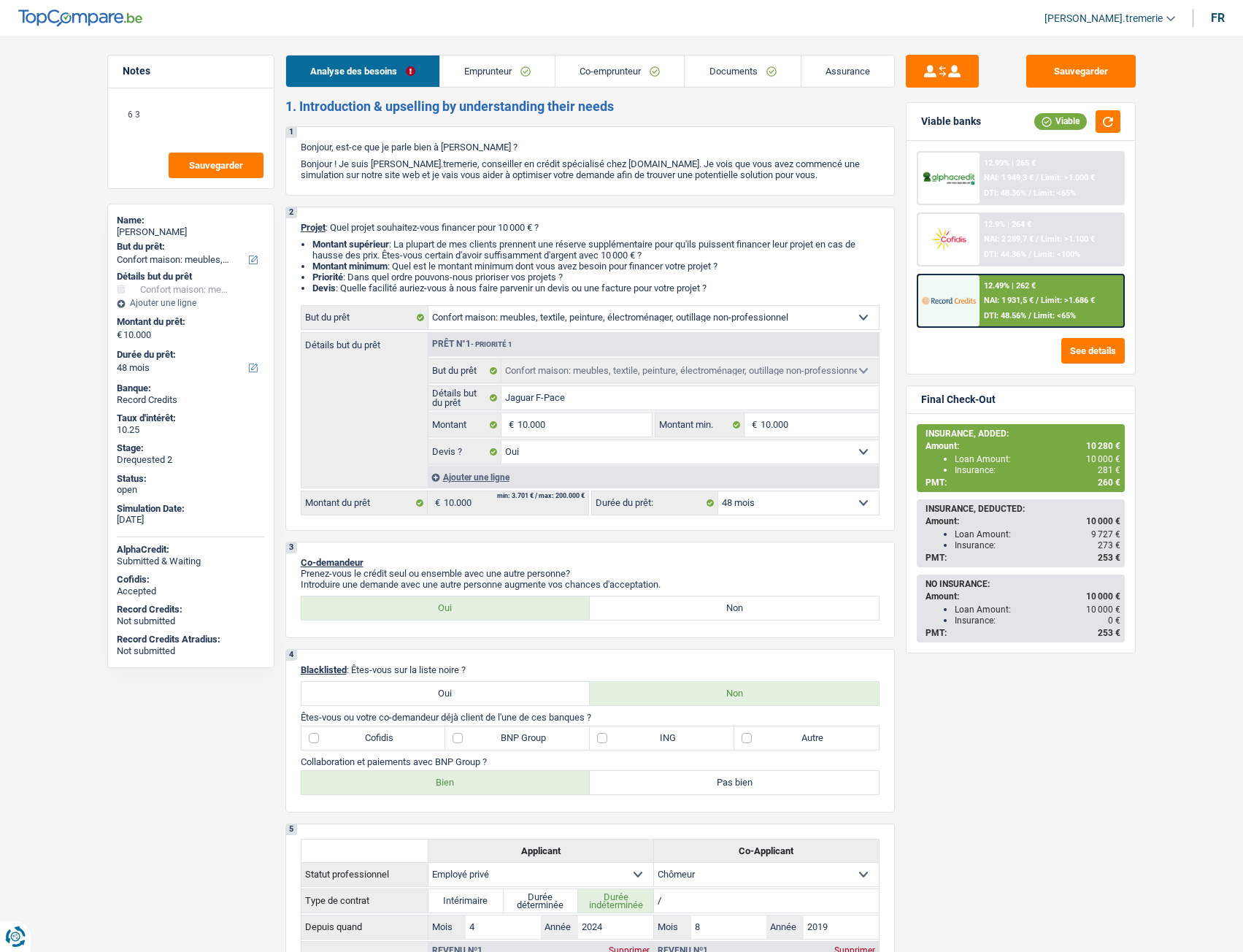
select select "yes"
select select "48"
select select "unemployed"
select select "unemployment"
select select "capac"
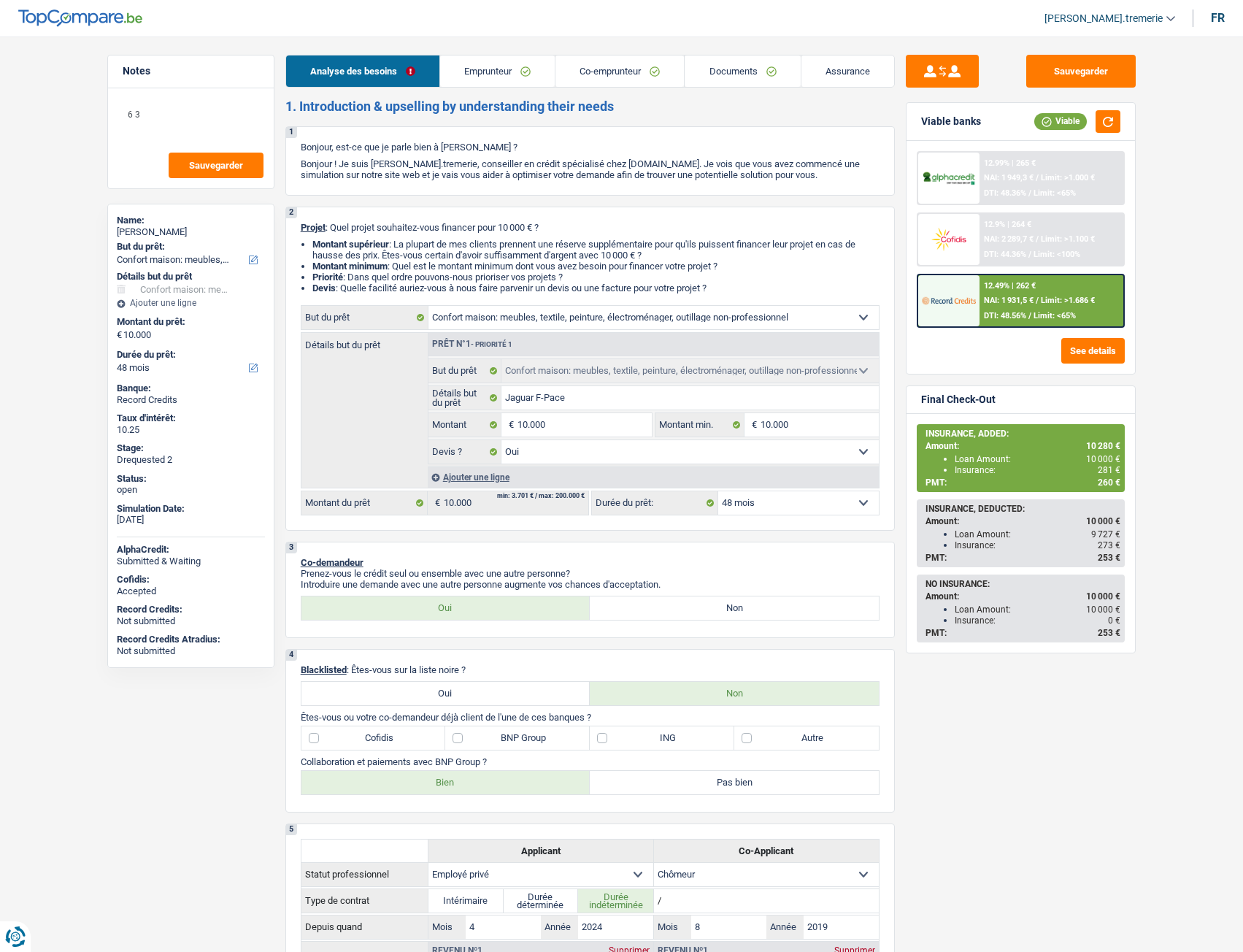
select select "BE"
click at [728, 81] on link "Documents" at bounding box center [742, 71] width 115 height 31
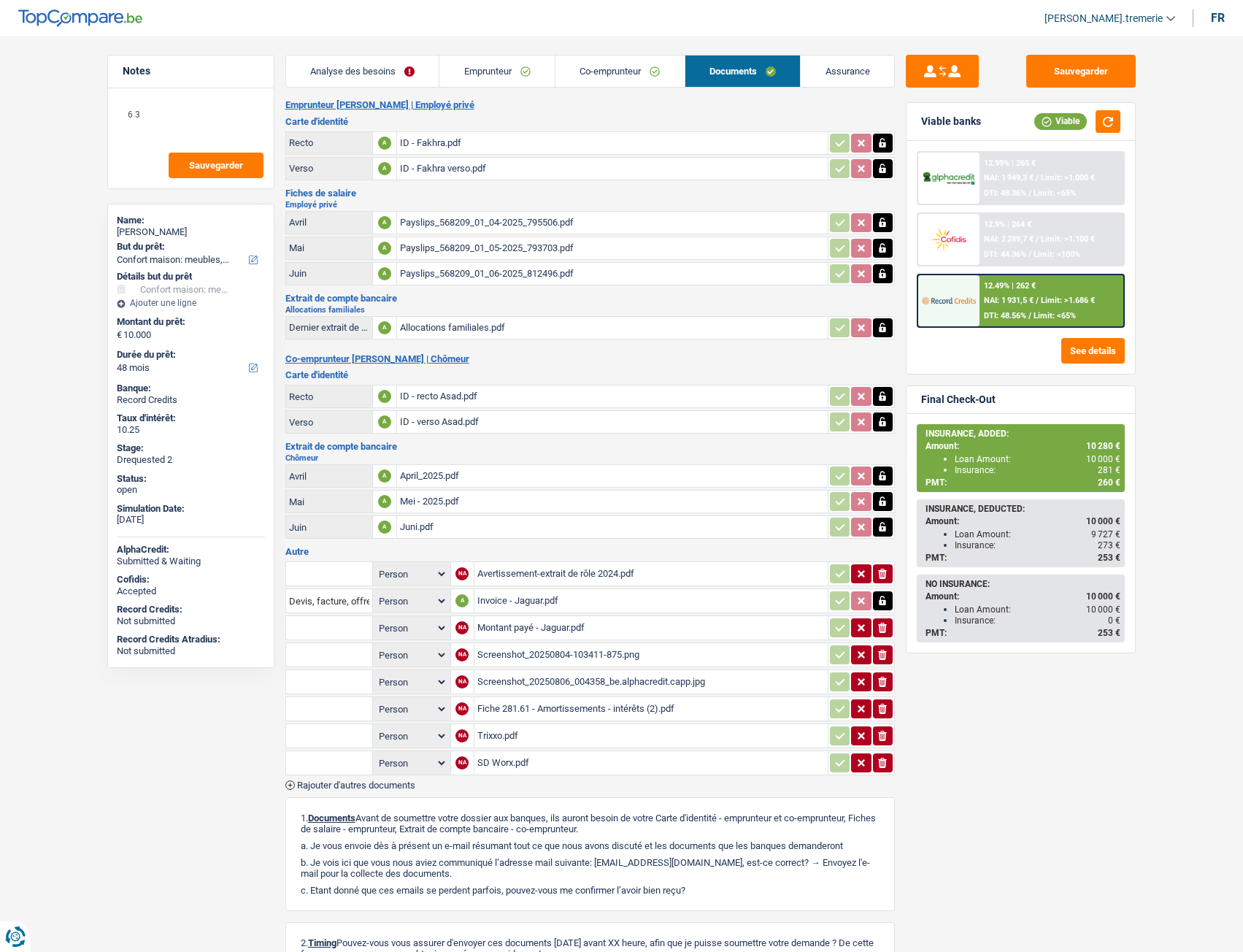
click at [503, 71] on link "Emprunteur" at bounding box center [497, 71] width 115 height 31
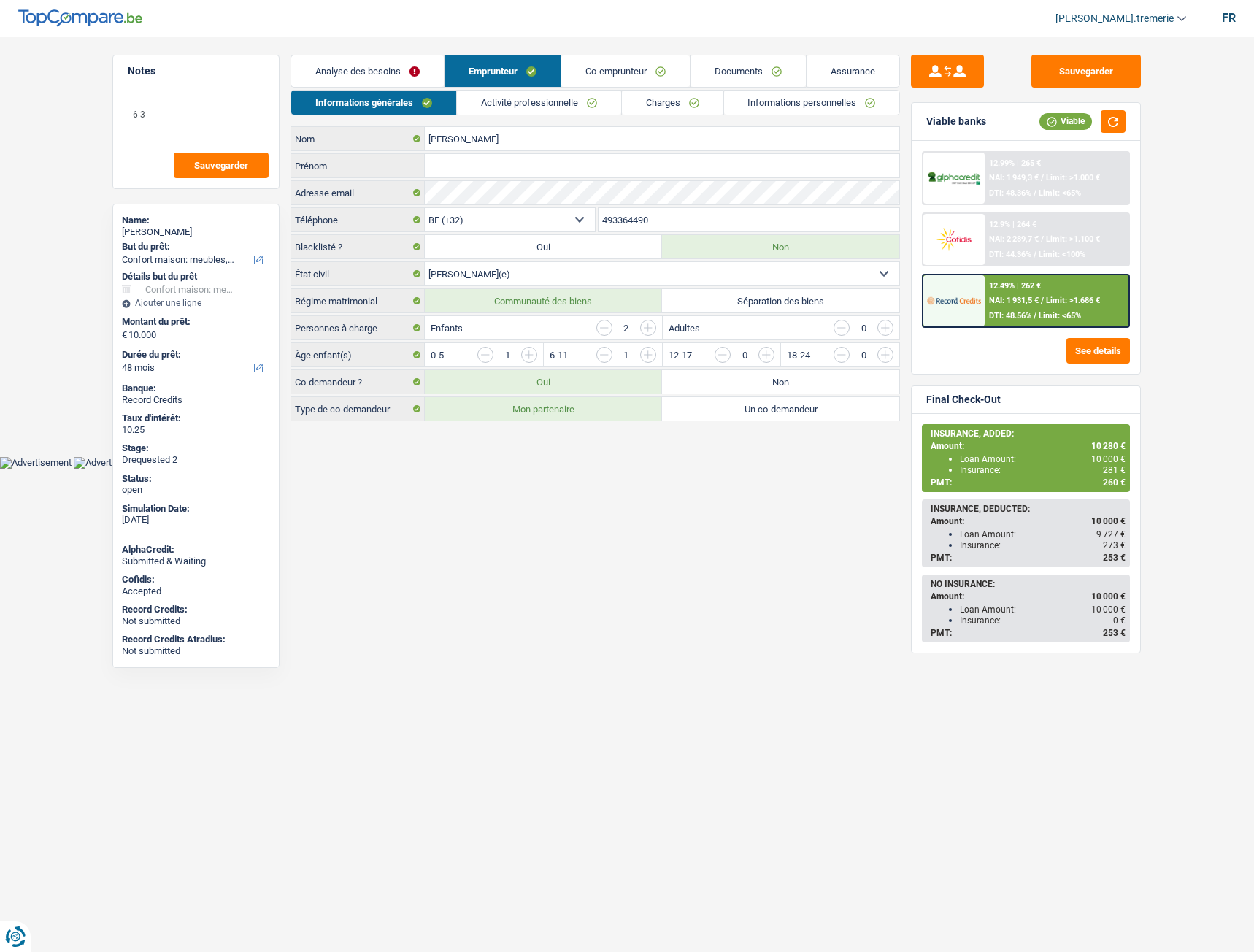
click at [519, 106] on link "Activité professionnelle" at bounding box center [539, 102] width 164 height 24
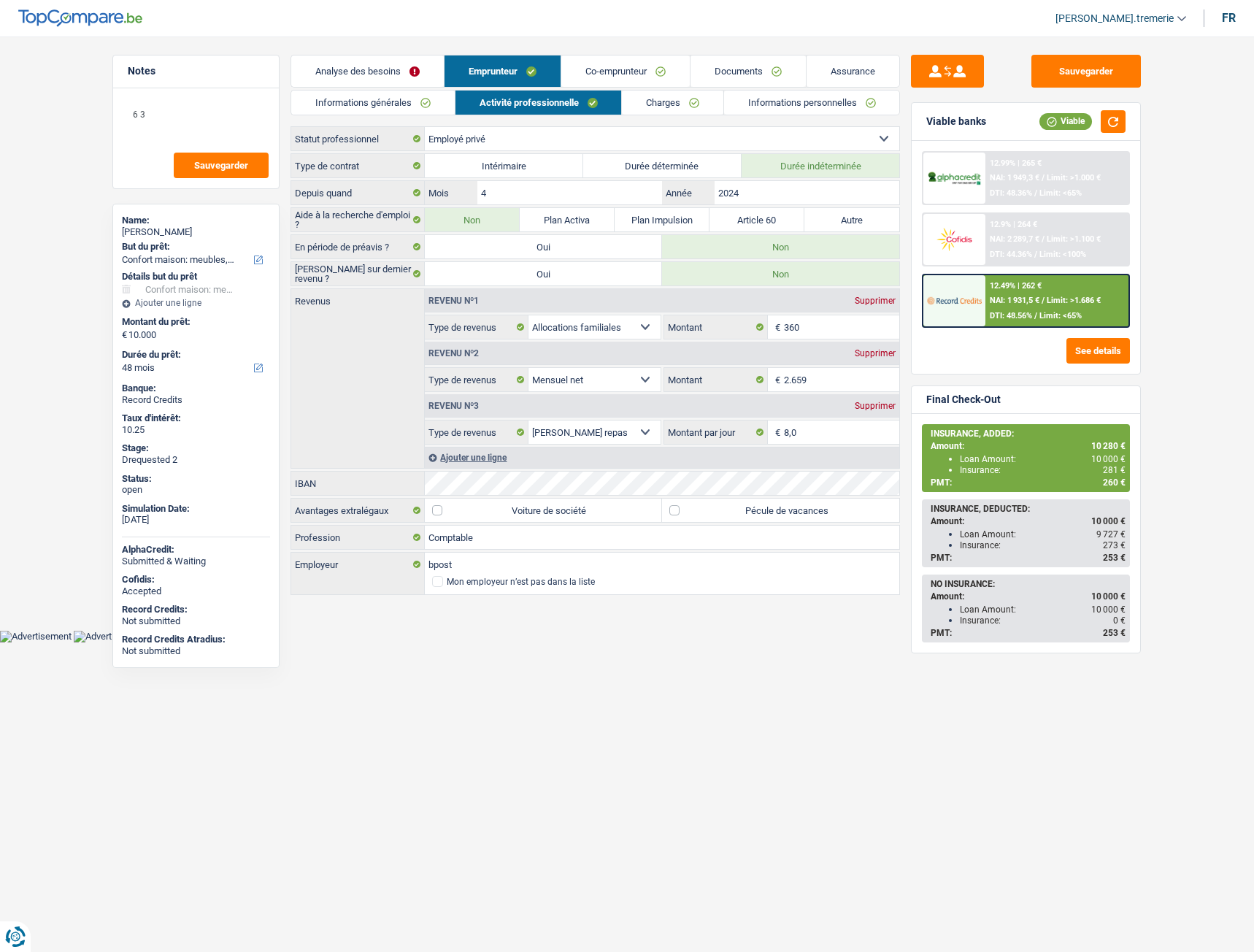
click at [632, 66] on link "Co-emprunteur" at bounding box center [625, 71] width 128 height 31
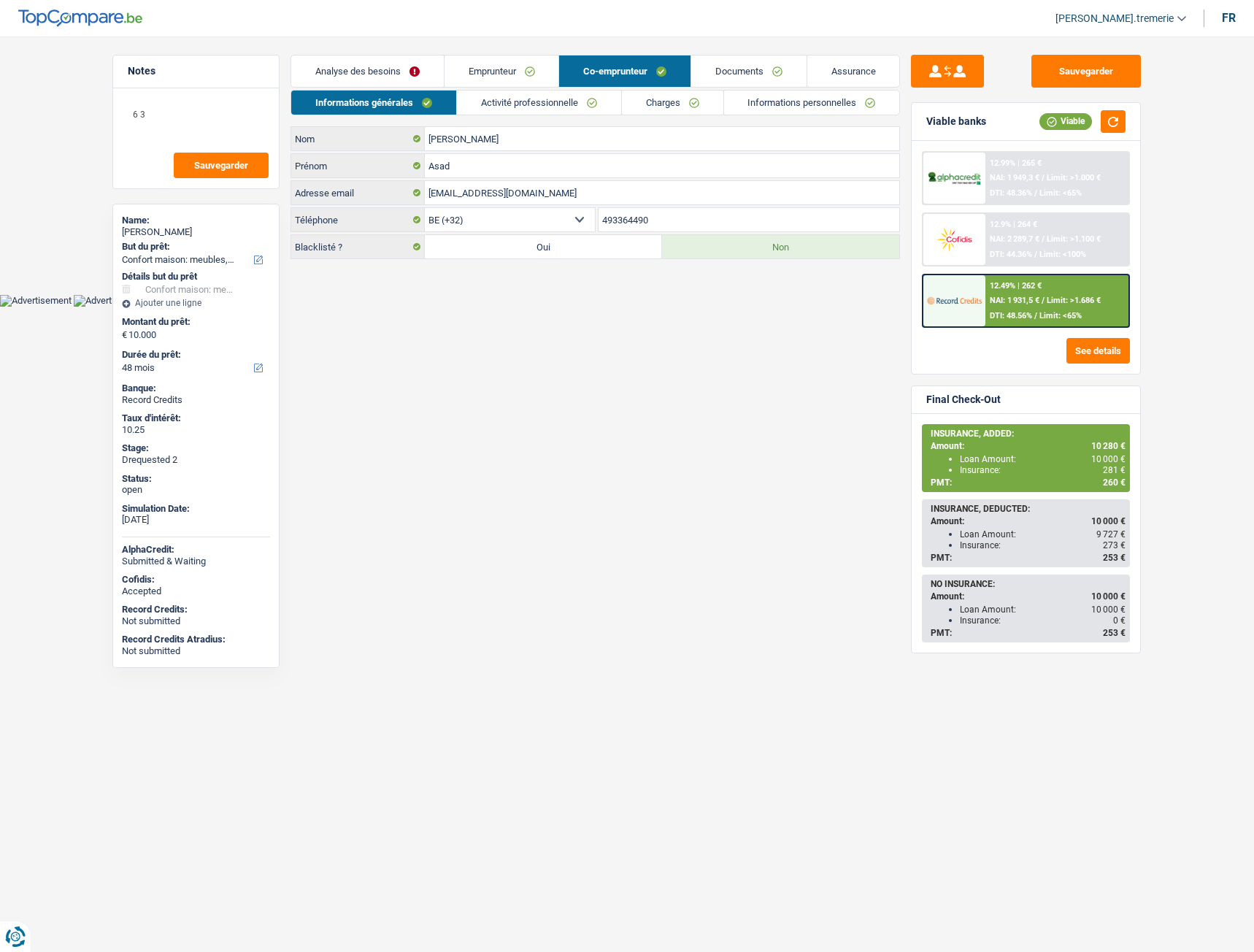
click at [527, 102] on link "Activité professionnelle" at bounding box center [539, 102] width 164 height 24
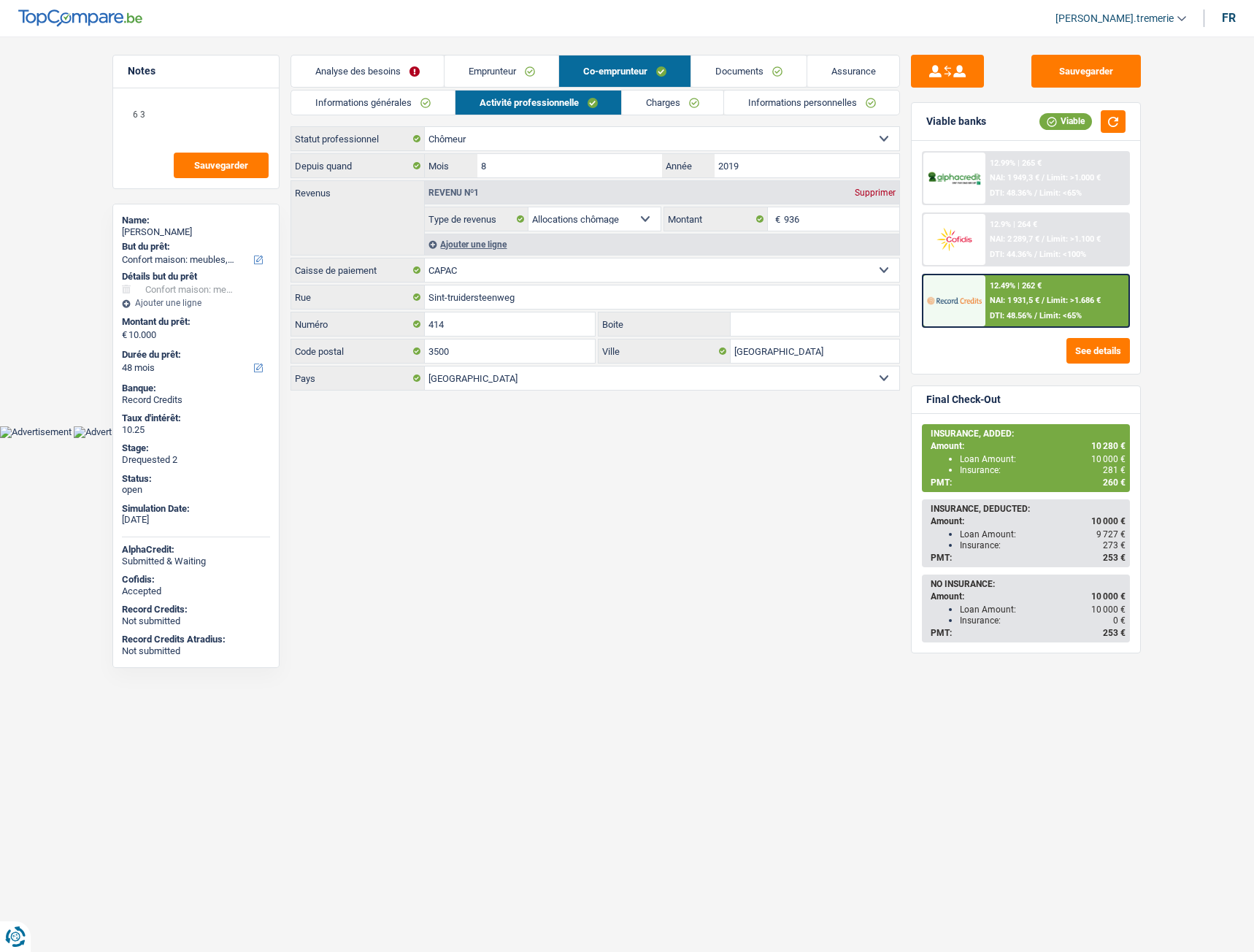
click at [737, 66] on link "Documents" at bounding box center [748, 71] width 115 height 31
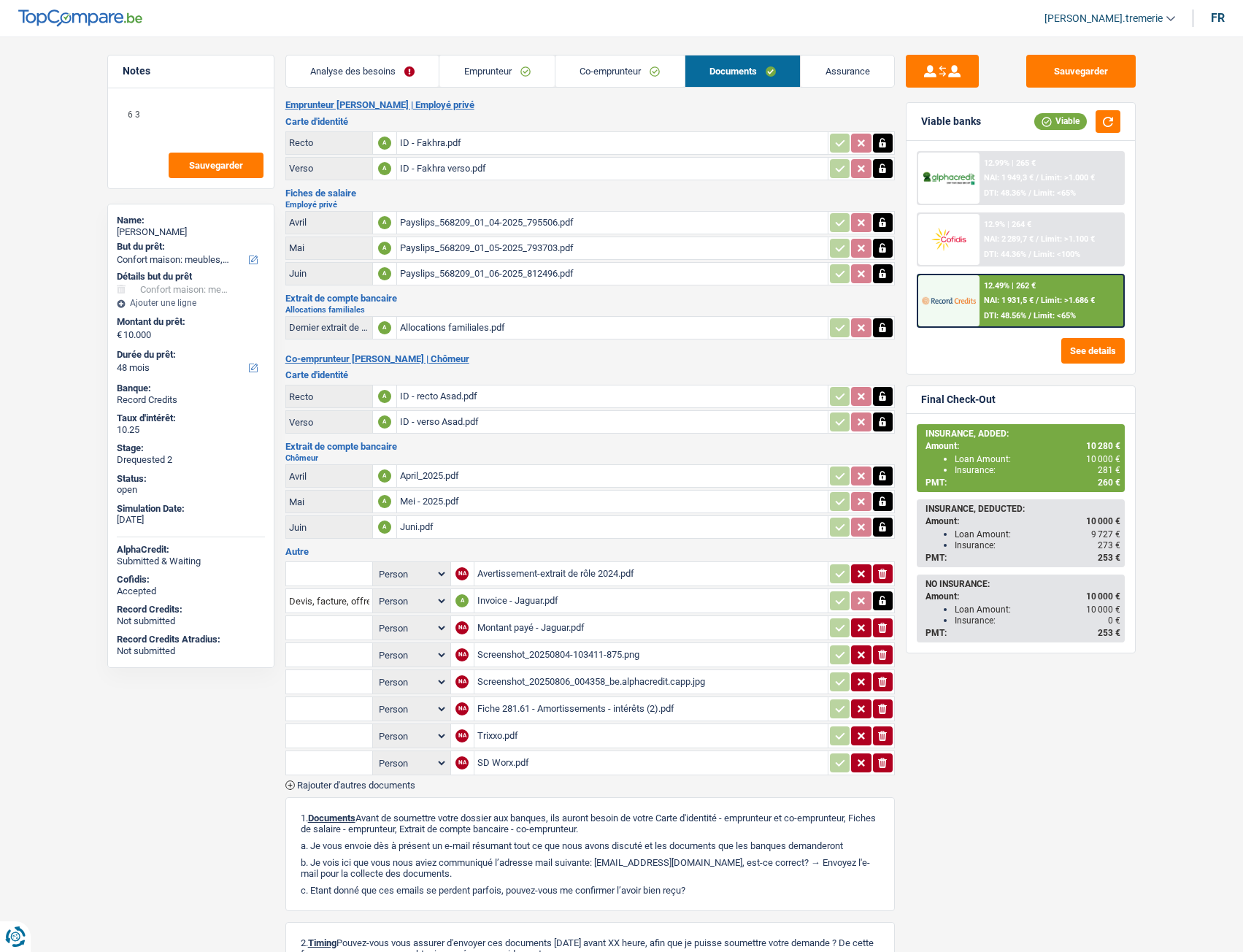
click at [489, 224] on div "Payslips_568209_01_04-2025_795506.pdf" at bounding box center [612, 223] width 425 height 22
click at [445, 476] on div "April_2025.pdf" at bounding box center [612, 476] width 425 height 22
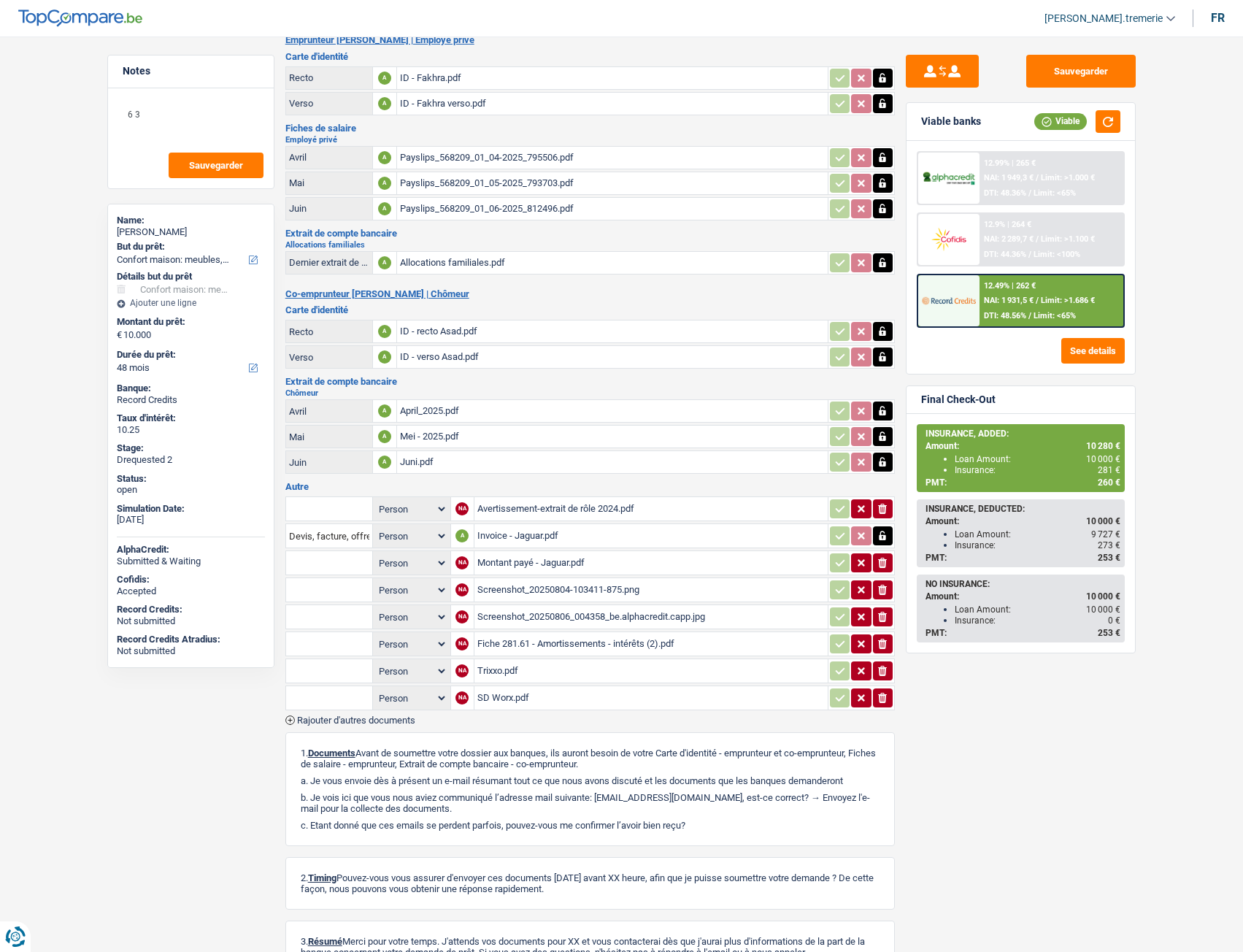
scroll to position [72, 0]
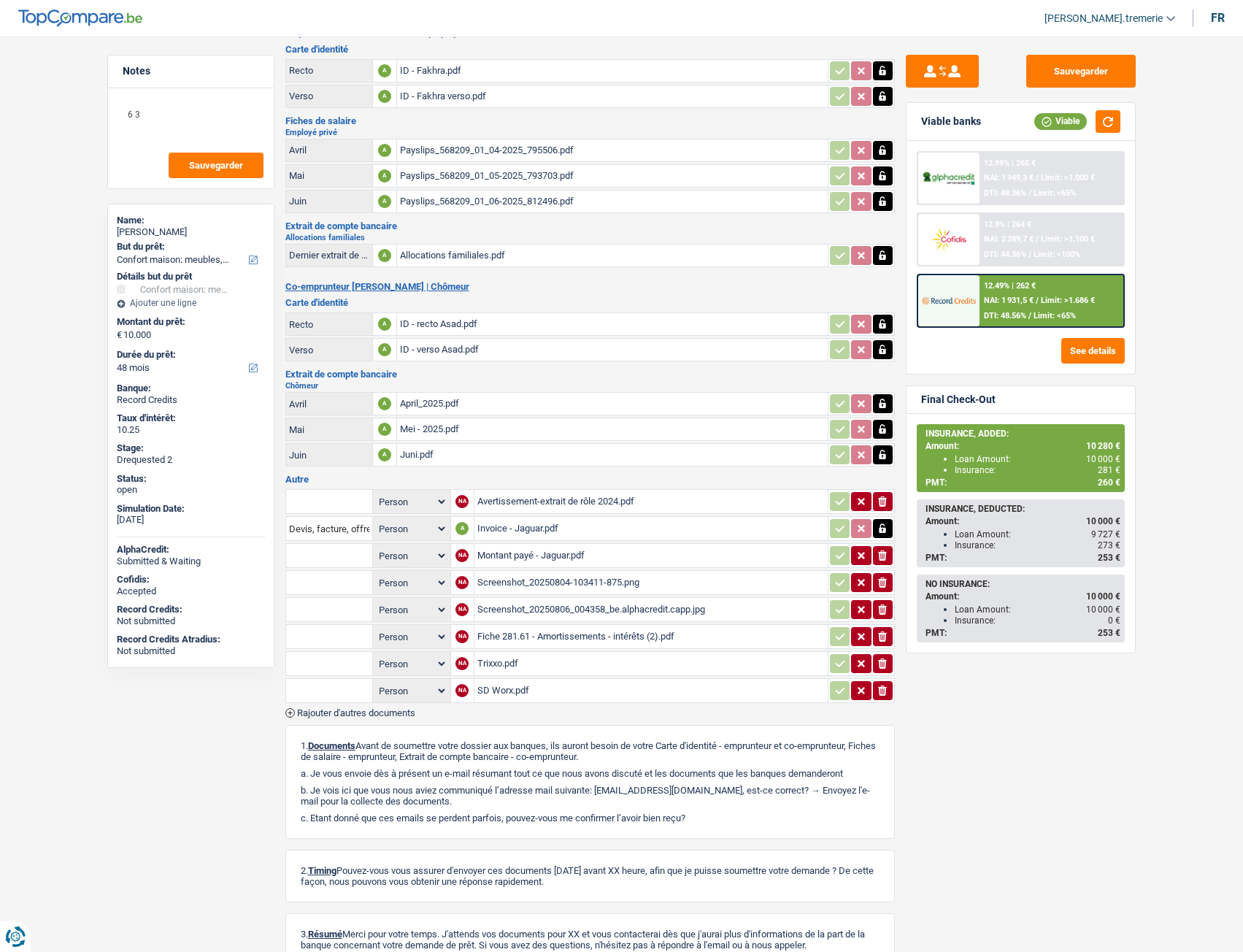
click at [555, 498] on div "Avertissement-extrait de rôle 2024.pdf" at bounding box center [651, 501] width 347 height 22
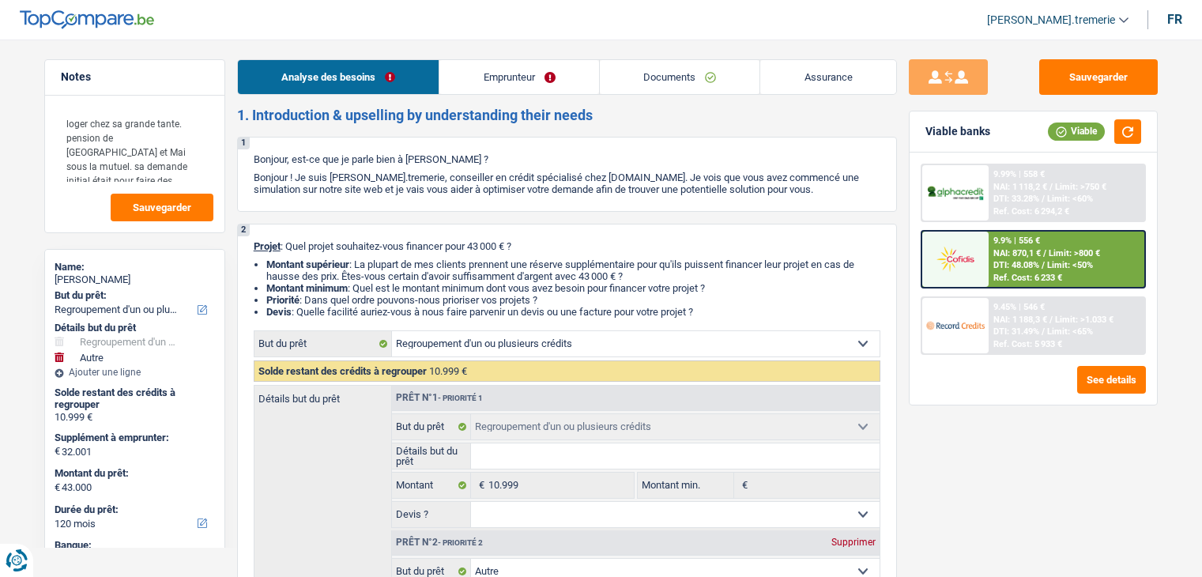
select select "refinancing"
select select "other"
select select "120"
select select "refinancing"
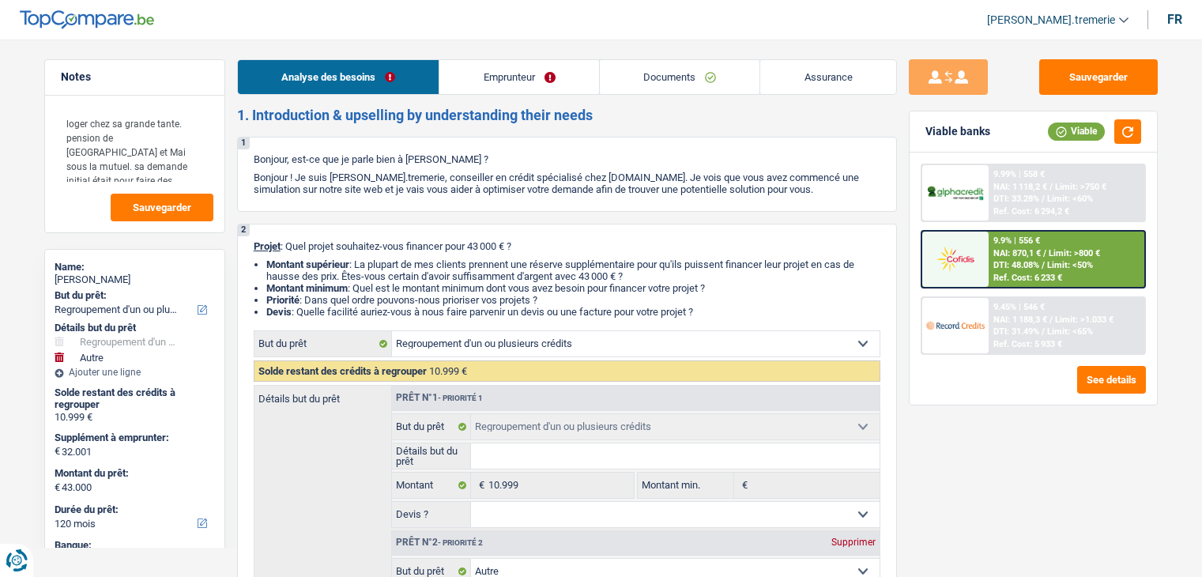
select select "refinancing"
select select "other"
select select "false"
select select "120"
select select "worker"
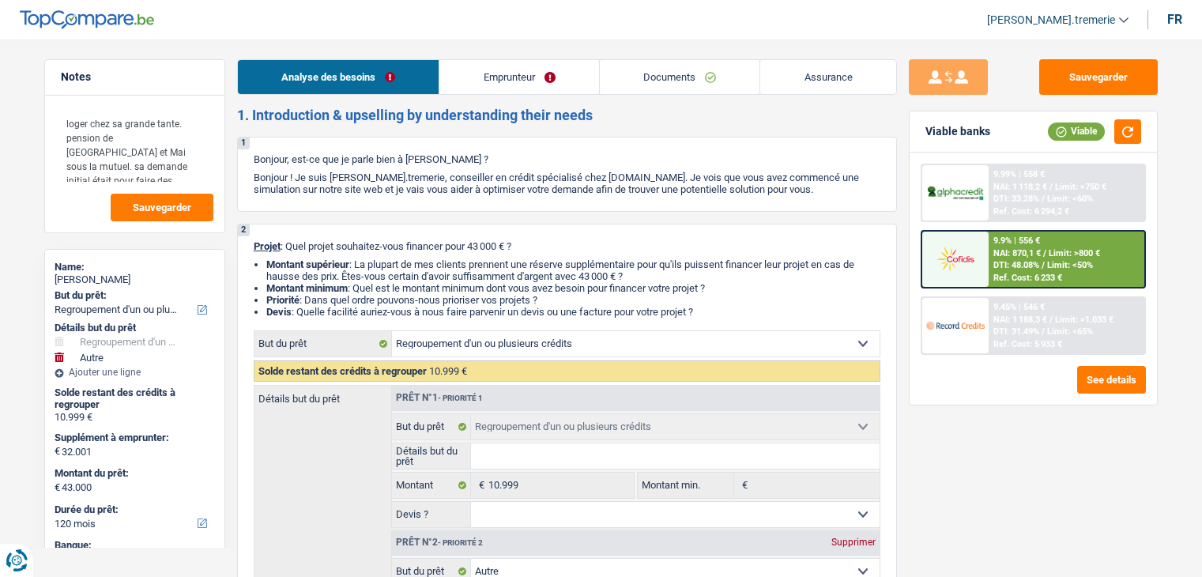
select select "netSalary"
select select "pension"
select select "liveWithParents"
select select "carLoan"
select select "60"
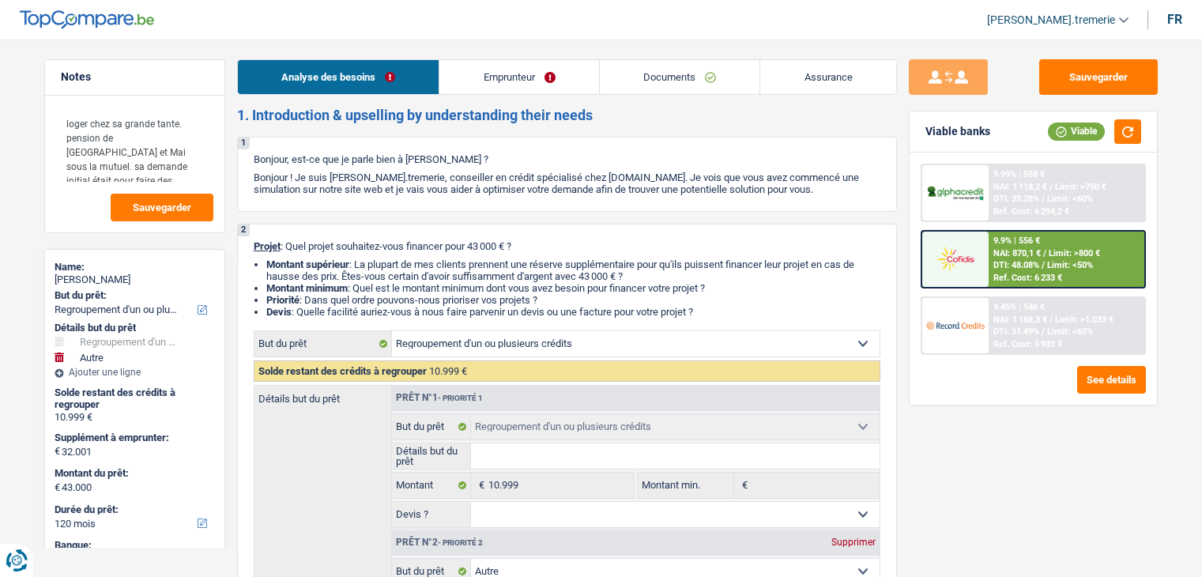
select select "refinancing"
select select "other"
select select "false"
select select "120"
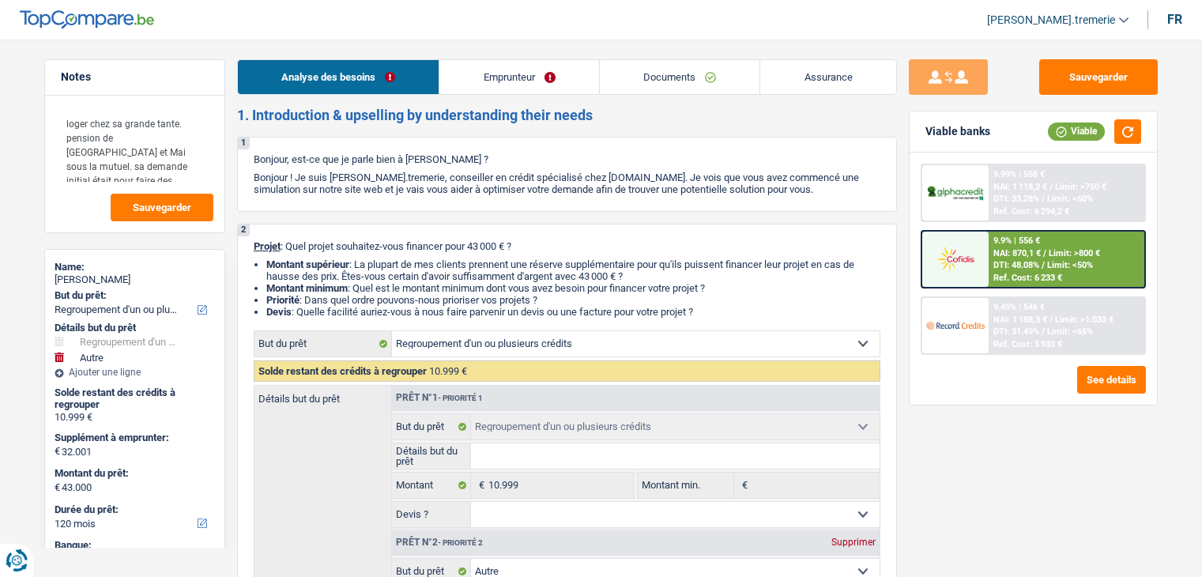
select select "liveWithParents"
select select "BE"
select select "carLoan"
select select "60"
click at [532, 66] on link "Emprunteur" at bounding box center [519, 77] width 160 height 34
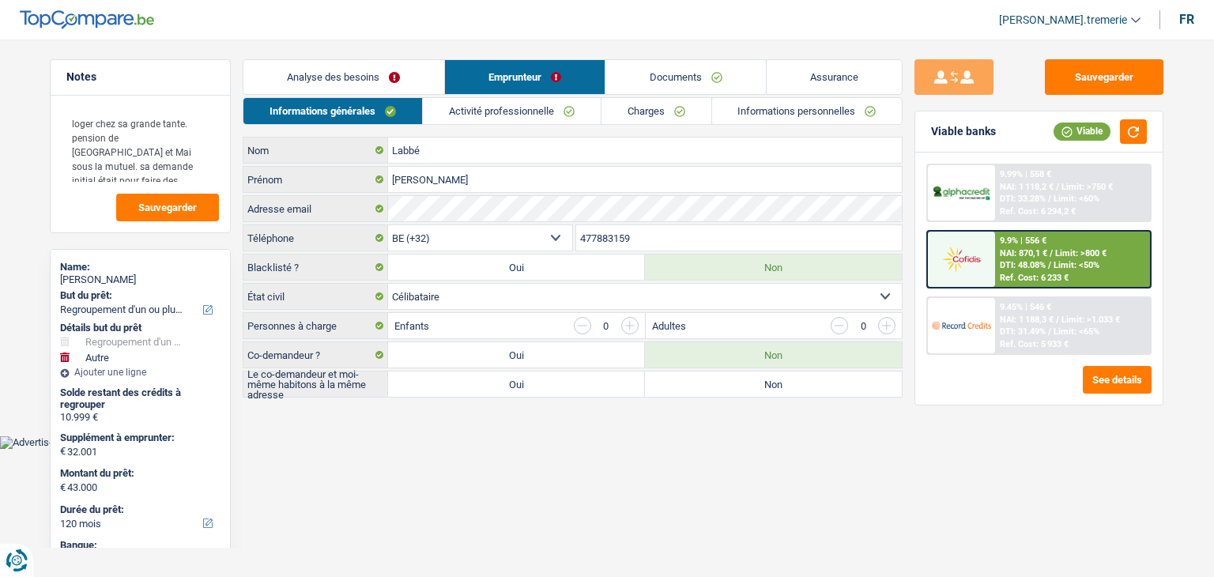
click at [671, 112] on link "Charges" at bounding box center [656, 111] width 110 height 26
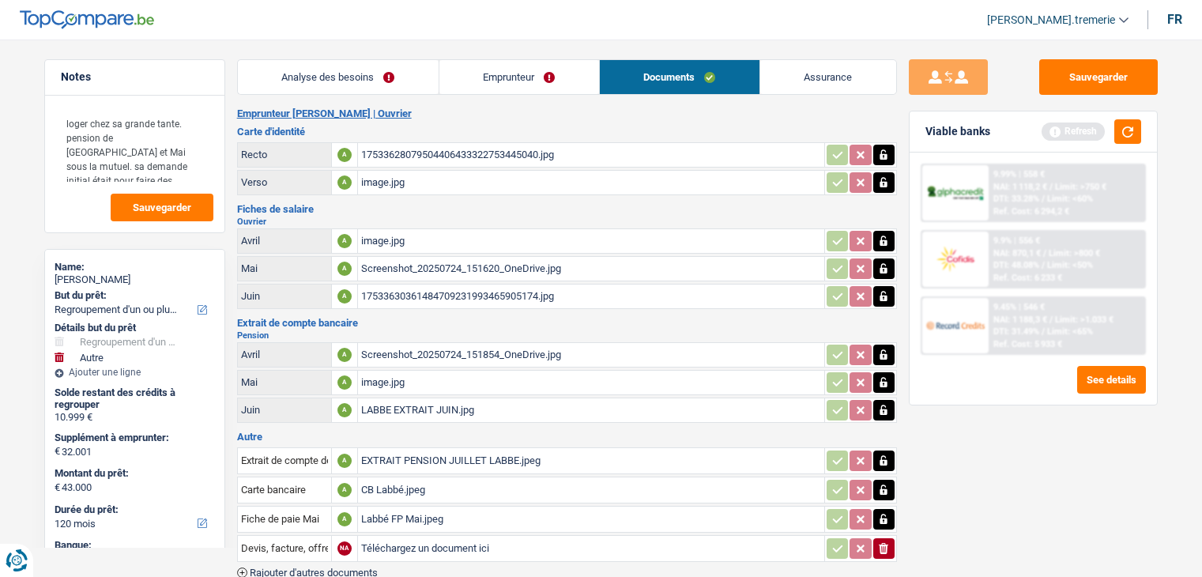
select select "refinancing"
select select "other"
select select "120"
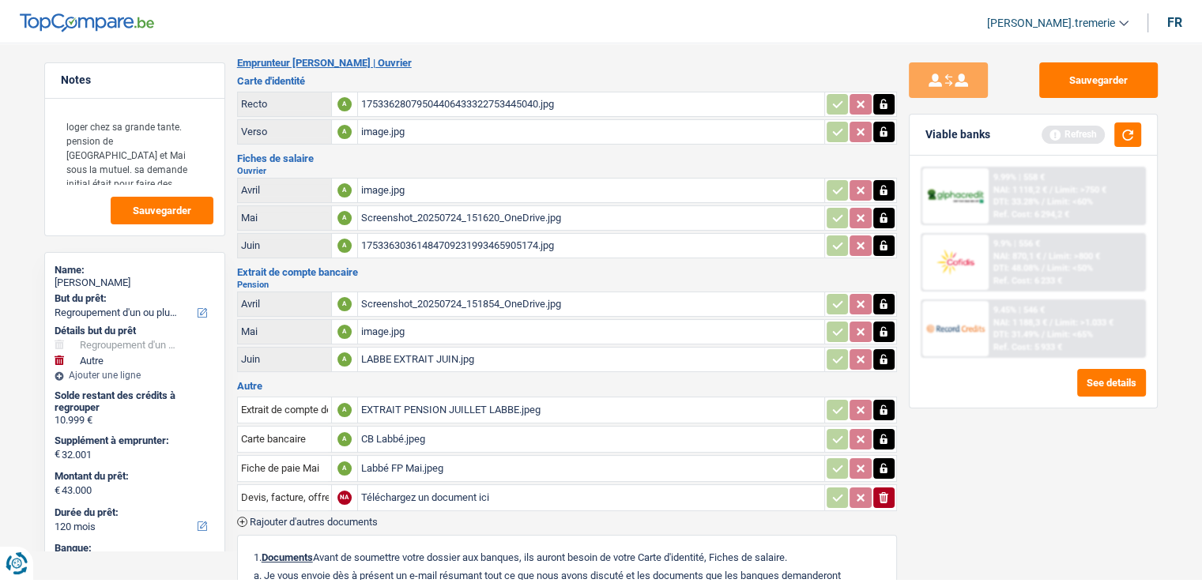
scroll to position [57, 0]
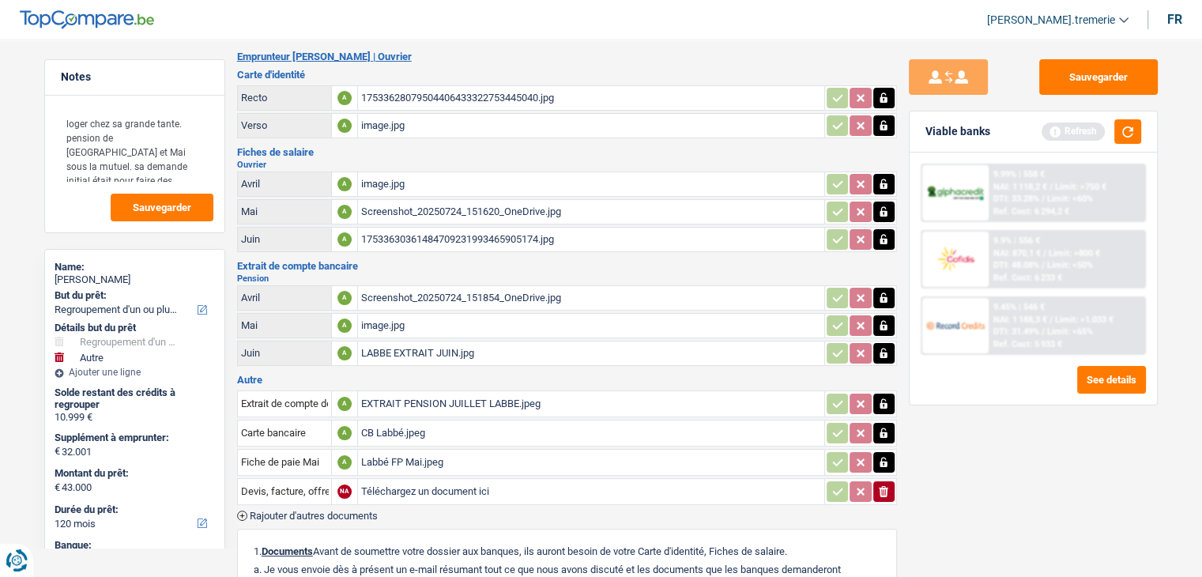
click at [398, 181] on div "image.jpg" at bounding box center [591, 184] width 460 height 24
click at [424, 235] on div "17533630361484709231993465905174.jpg" at bounding box center [591, 240] width 460 height 24
click at [405, 204] on div "Screenshot_20250724_151620_OneDrive.jpg" at bounding box center [591, 212] width 460 height 24
click at [412, 295] on div "Screenshot_20250724_151854_OneDrive.jpg" at bounding box center [591, 298] width 460 height 24
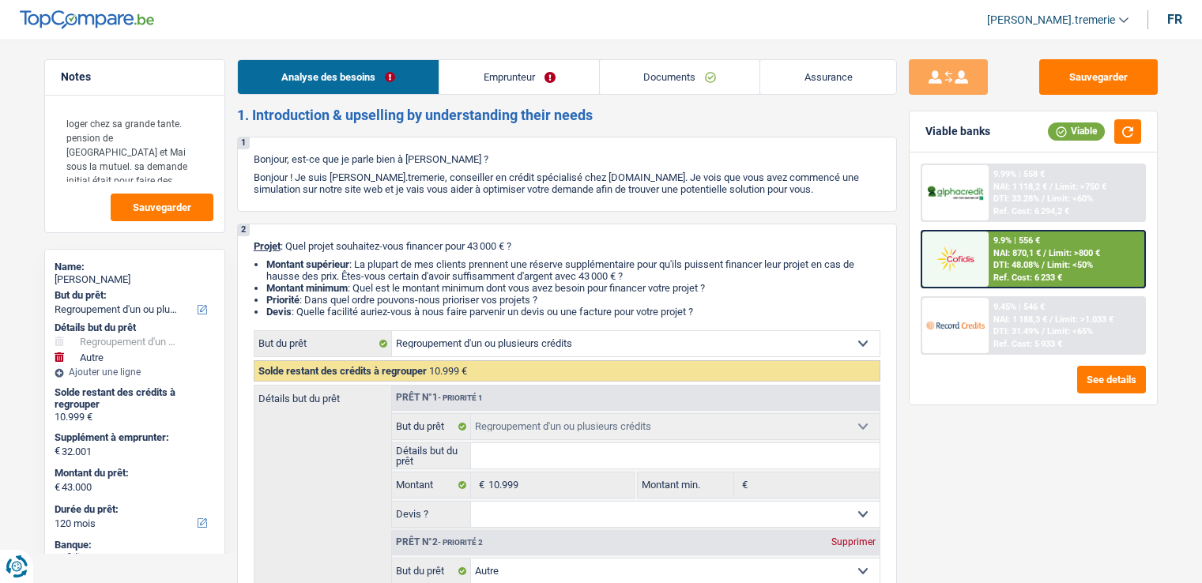
select select "refinancing"
select select "other"
select select "120"
select select "refinancing"
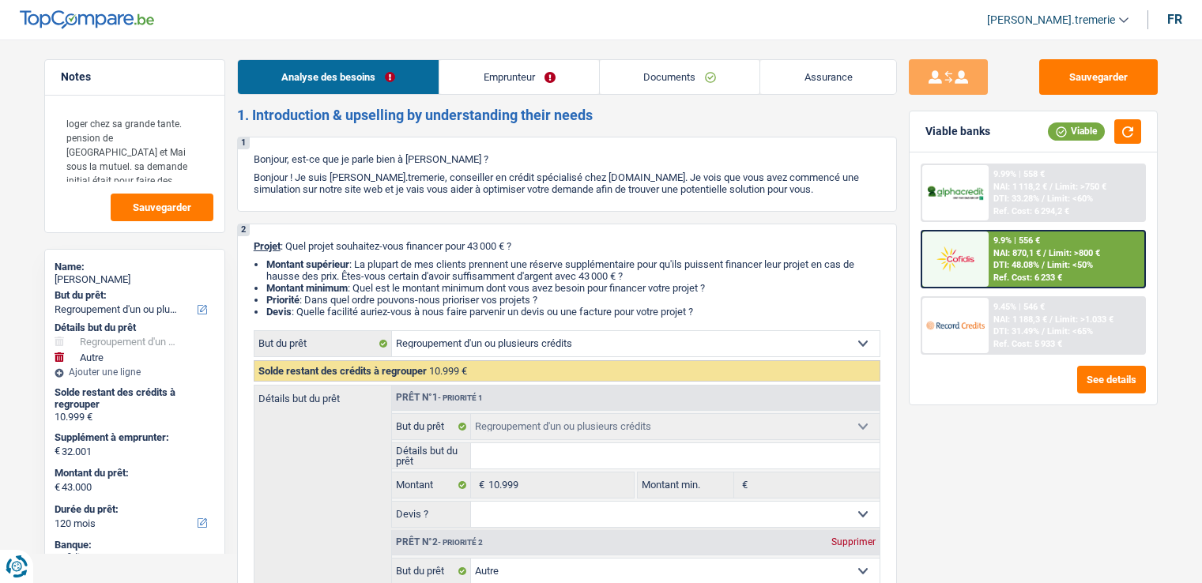
select select "refinancing"
select select "other"
select select "false"
select select "120"
select select "worker"
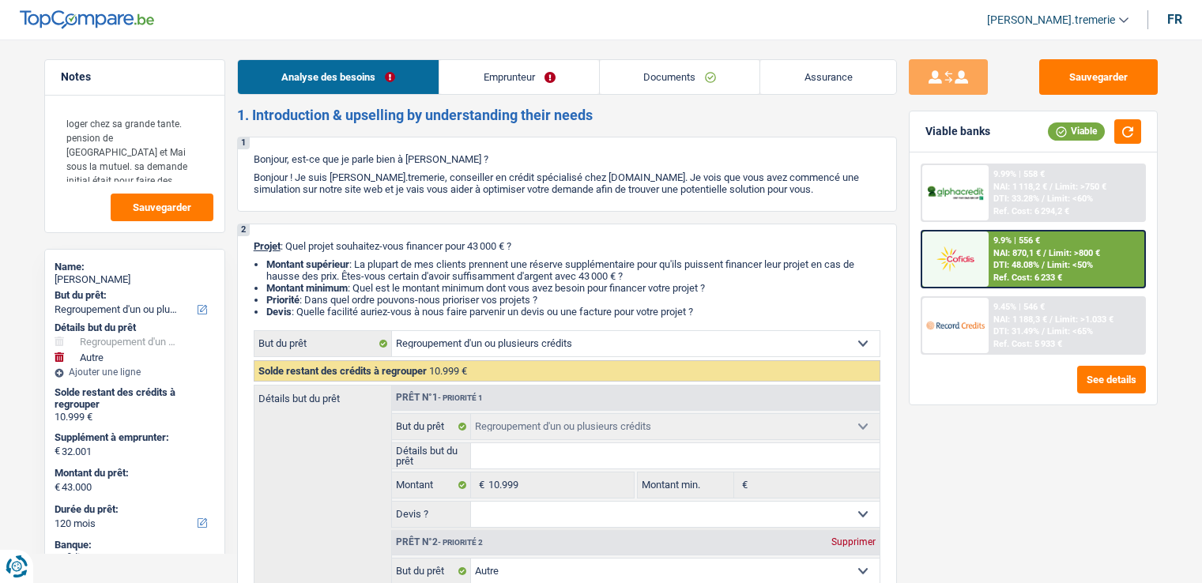
select select "netSalary"
select select "pension"
select select "liveWithParents"
select select "carLoan"
select select "60"
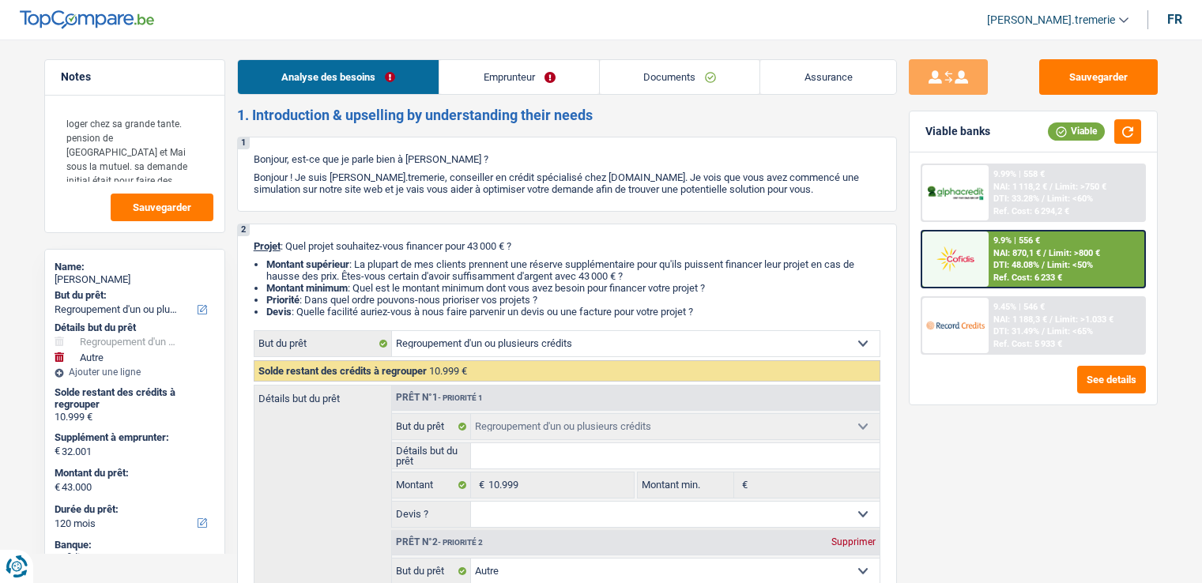
select select "refinancing"
select select "other"
select select "false"
select select "120"
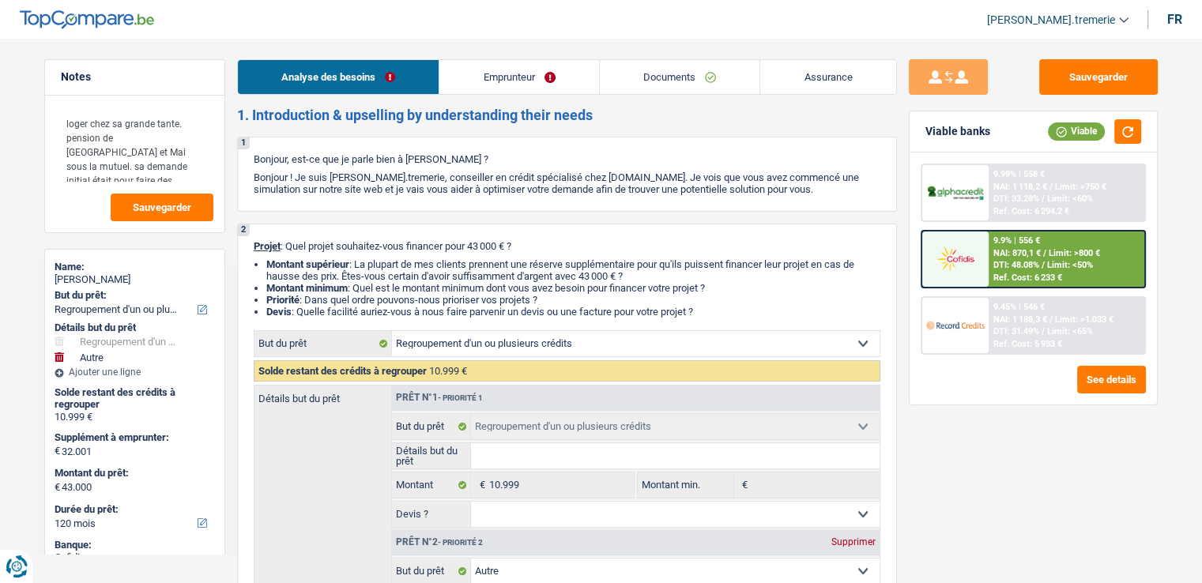
click at [648, 87] on link "Documents" at bounding box center [680, 77] width 160 height 34
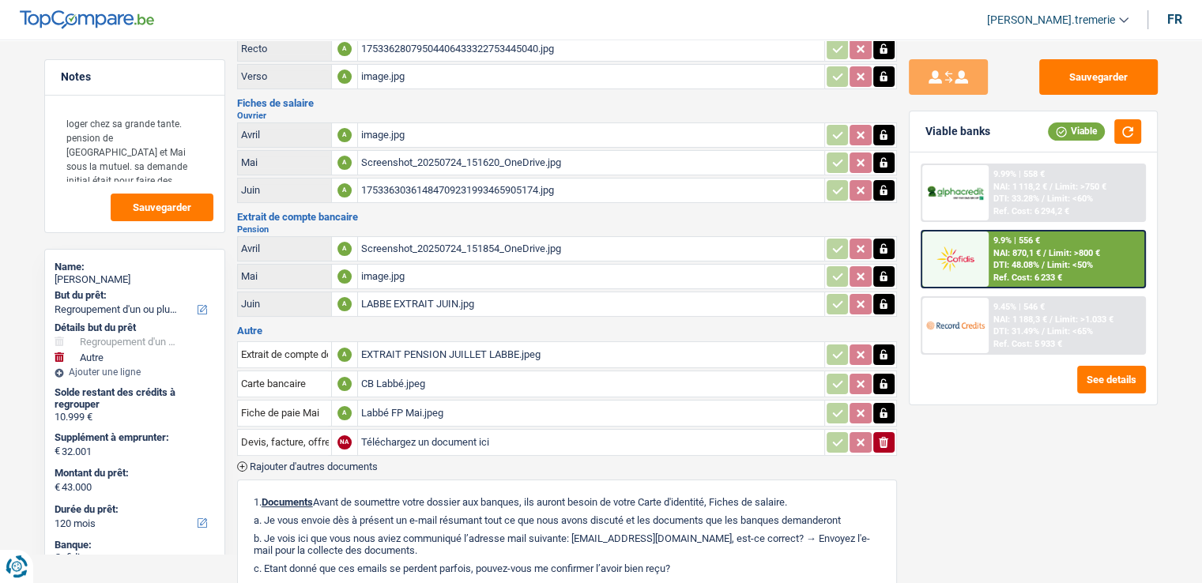
scroll to position [117, 0]
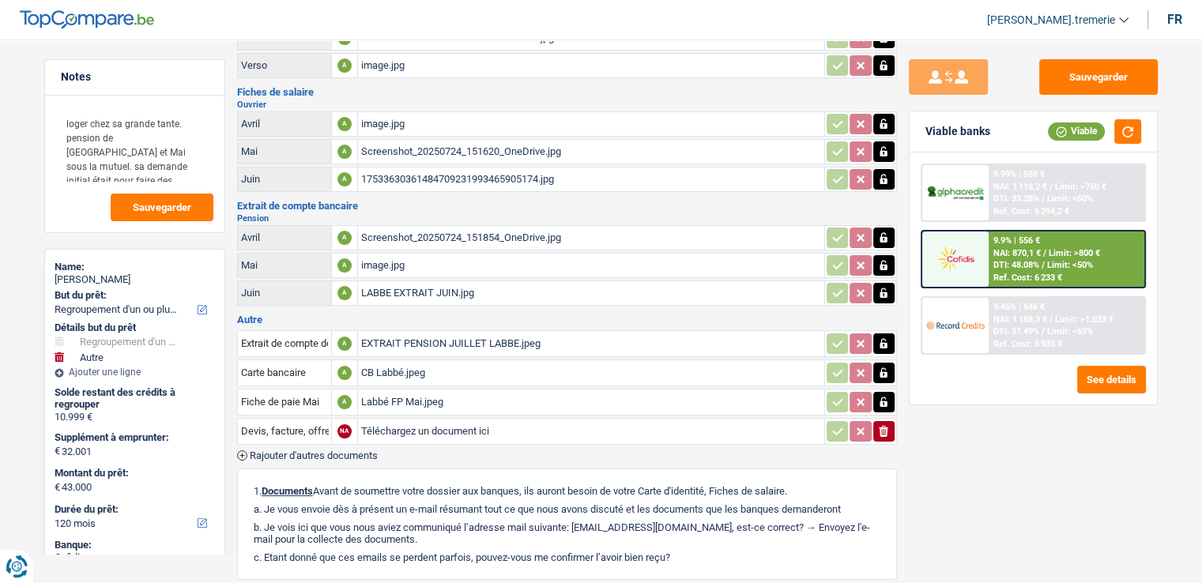
click at [482, 141] on div "Screenshot_20250724_151620_OneDrive.jpg" at bounding box center [591, 152] width 460 height 24
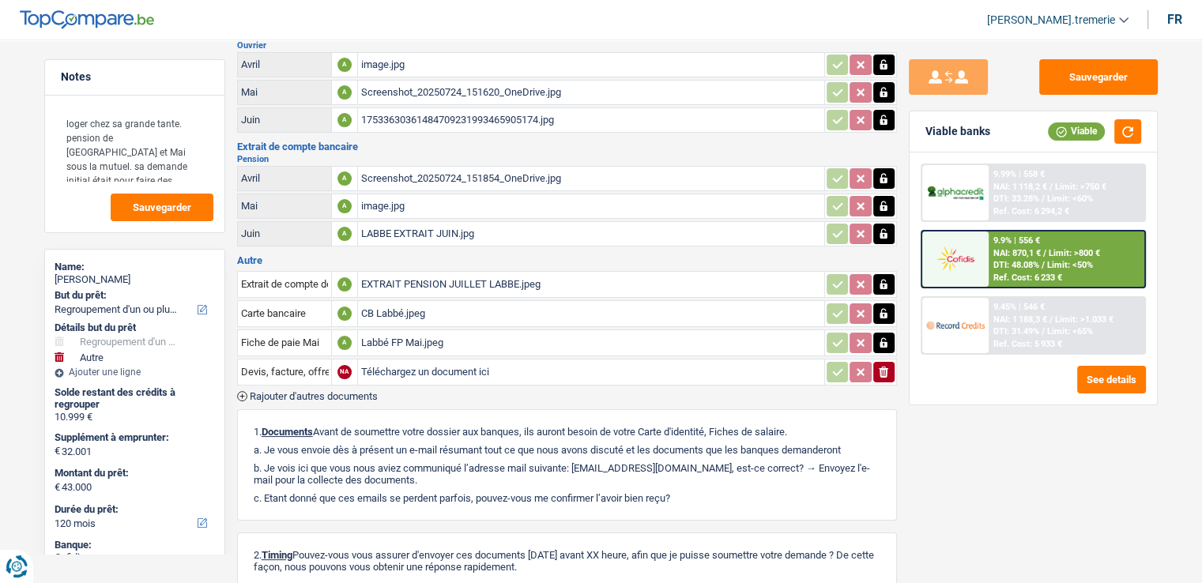
scroll to position [183, 0]
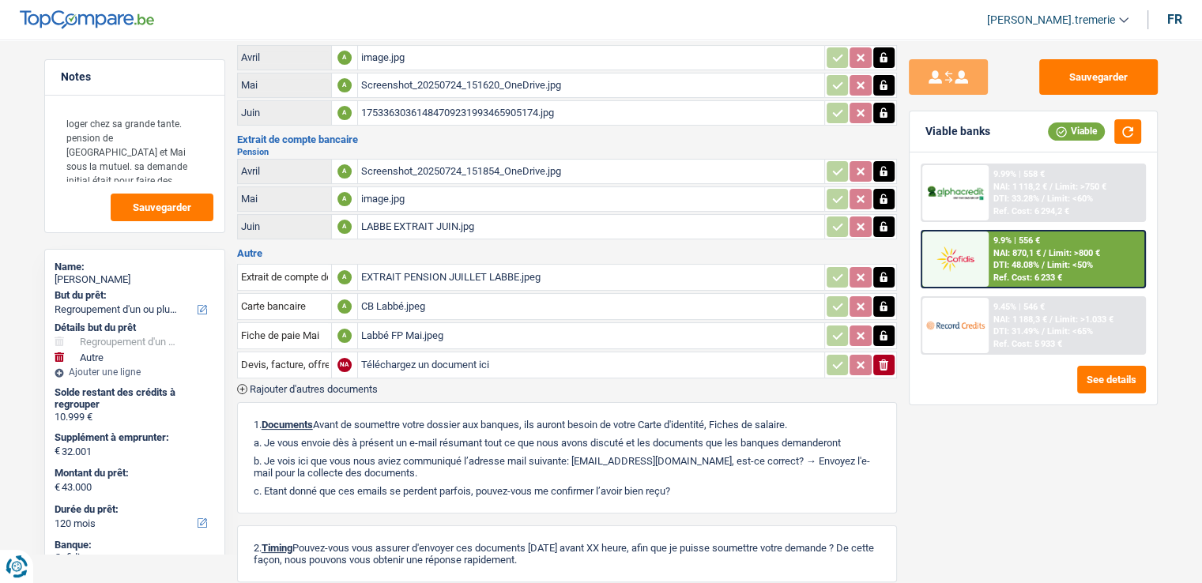
click at [880, 301] on icon "button" at bounding box center [883, 306] width 7 height 10
click at [417, 301] on div "CB Labbé.jpeg" at bounding box center [591, 307] width 460 height 24
click at [446, 354] on input "Téléchargez un document ici" at bounding box center [591, 365] width 460 height 24
type input "C:\fakepath\PXL_20250811_095709762.jpeg"
click at [292, 358] on input "Devis, facture, offre, bon de commande" at bounding box center [284, 364] width 87 height 25
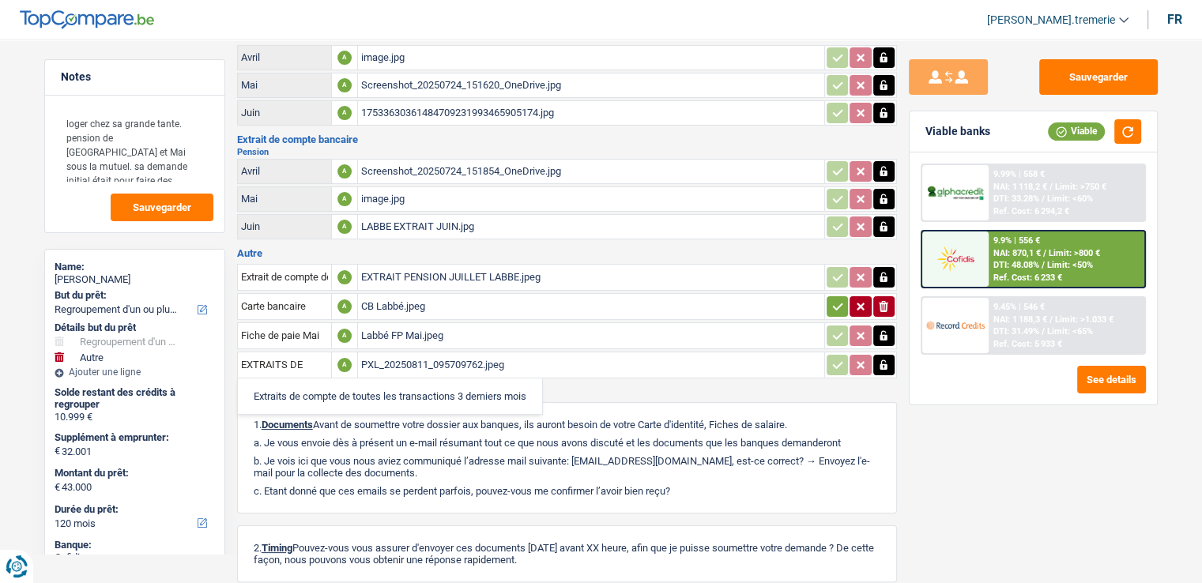
click at [386, 386] on li "Extraits de compte de toutes les transactions 3 derniers mois" at bounding box center [390, 396] width 288 height 20
type input "Extraits de compte de toutes les transactions 3 derniers mois"
click at [473, 358] on div "PXL_20250811_095709762.jpeg" at bounding box center [591, 365] width 460 height 24
click at [287, 384] on span "Rajouter d'autres documents" at bounding box center [314, 389] width 128 height 10
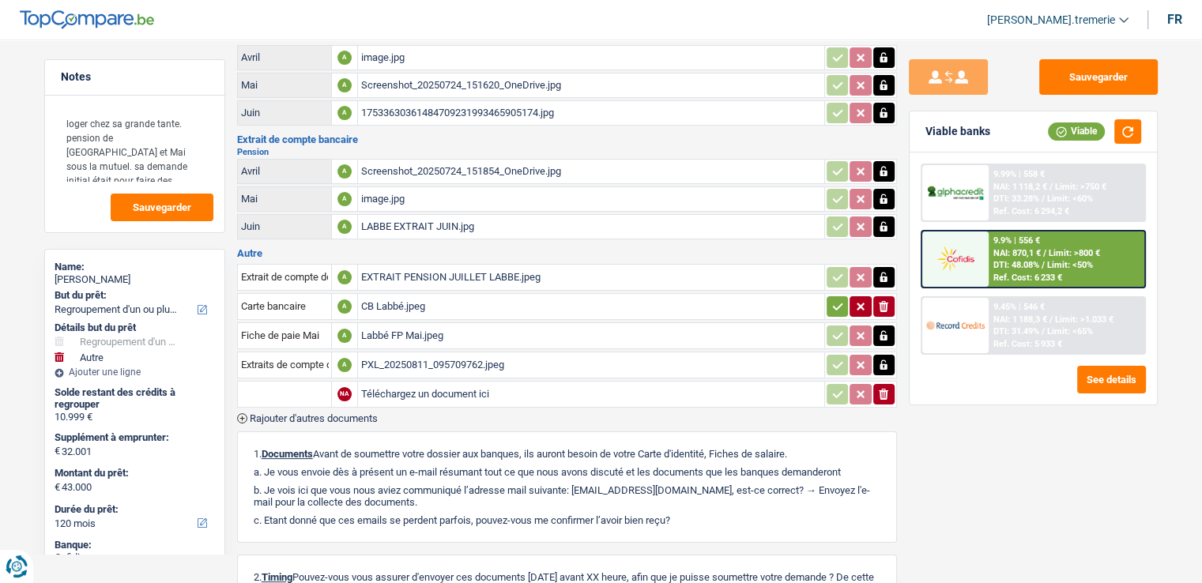
click at [296, 382] on input "text" at bounding box center [284, 394] width 87 height 25
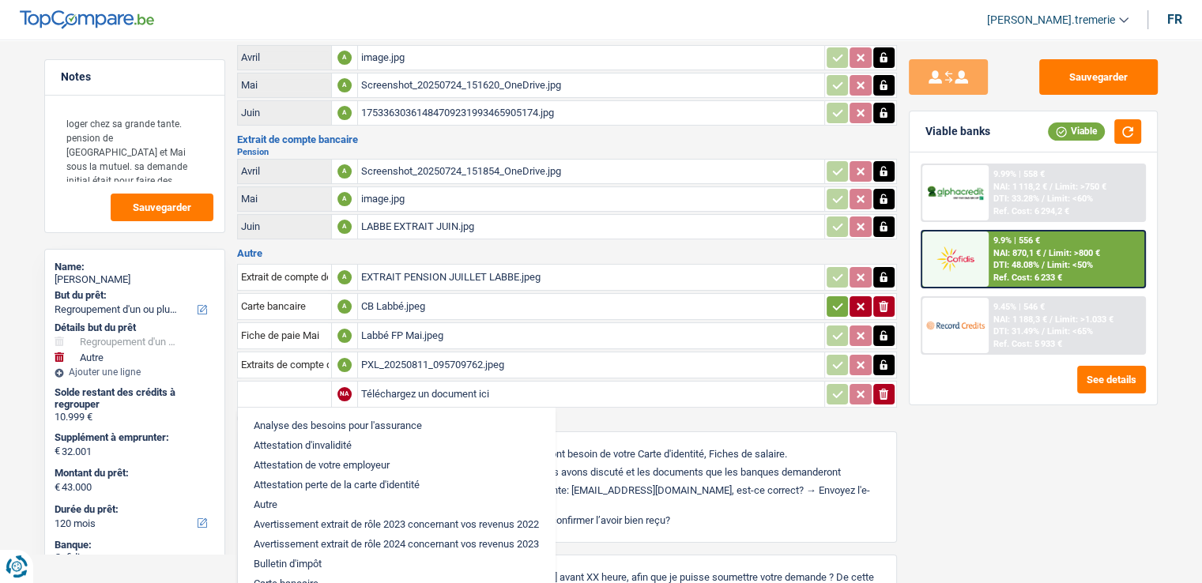
click at [470, 383] on input "Téléchargez un document ici" at bounding box center [591, 395] width 460 height 24
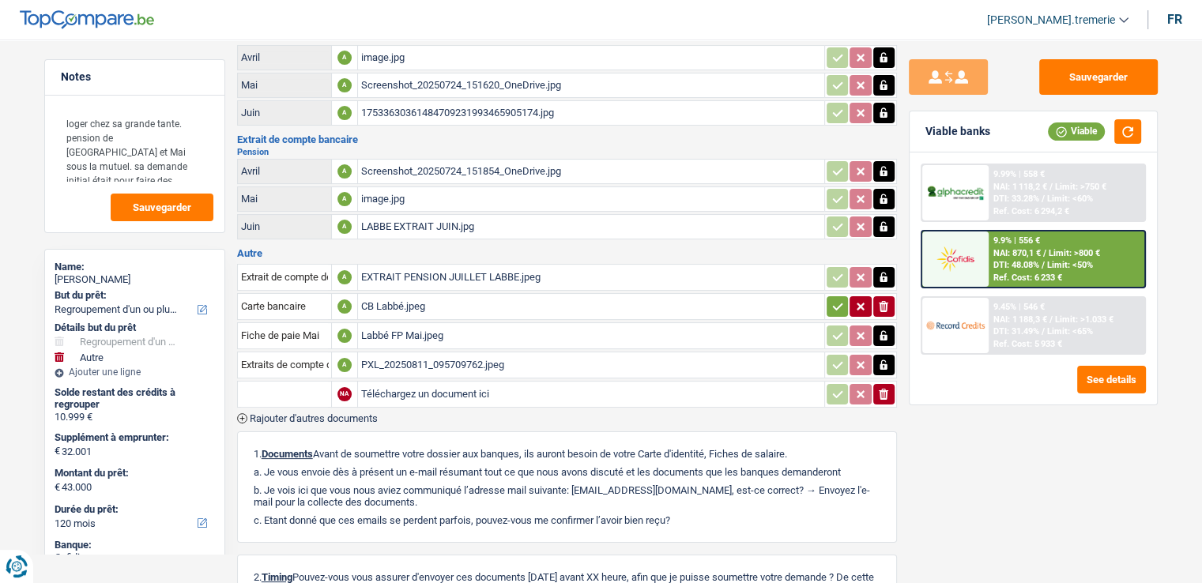
type input "C:\fakepath\PXL_20250811_095714927.jpeg"
click at [296, 383] on input "text" at bounding box center [284, 394] width 87 height 25
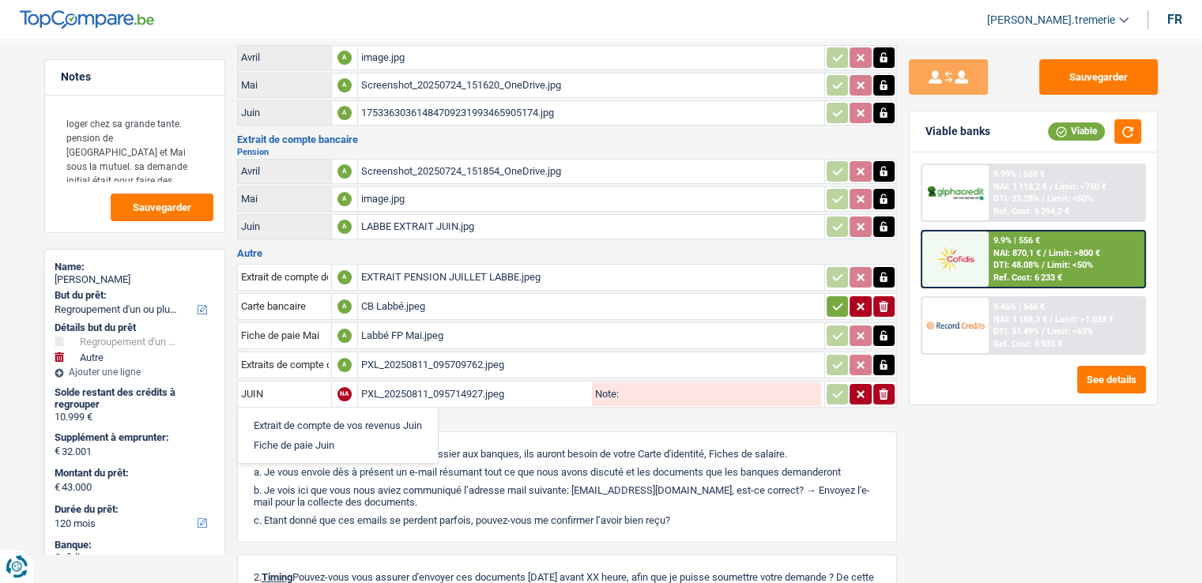
click at [356, 416] on li "Extrait de compte de vos revenus Juin" at bounding box center [338, 426] width 184 height 20
type input "Extrait de compte de vos revenus Juin"
click at [835, 389] on icon "button" at bounding box center [837, 394] width 13 height 16
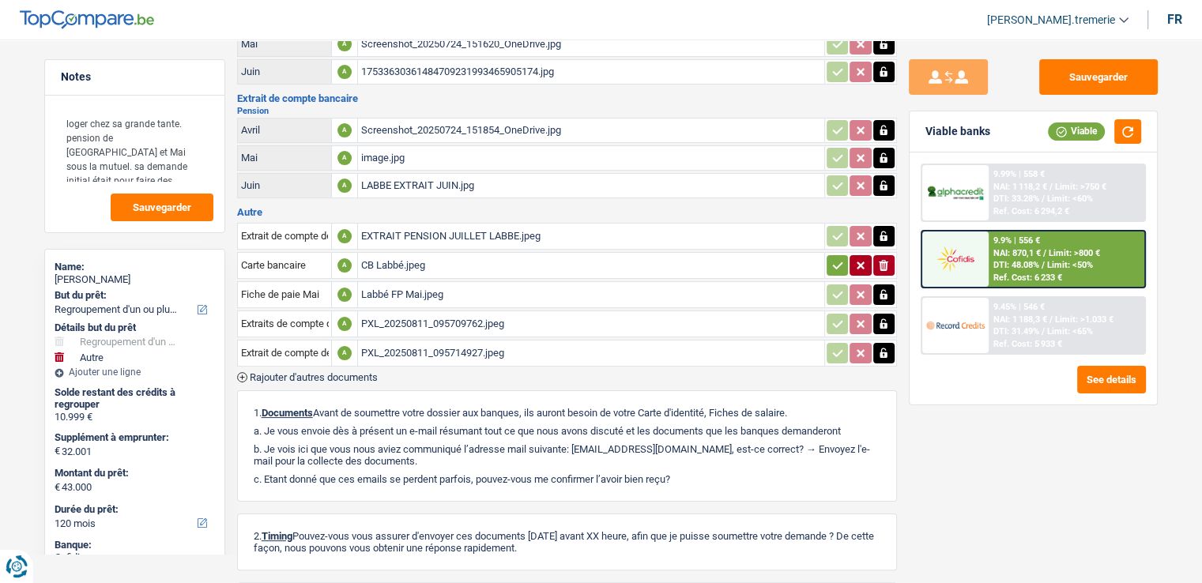
scroll to position [218, 0]
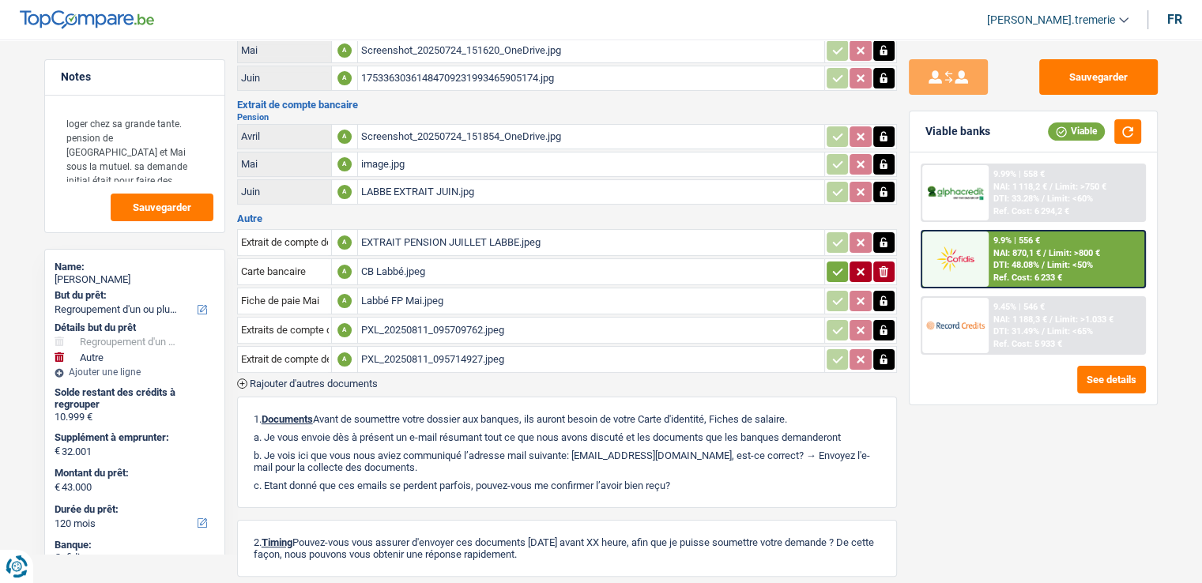
click at [328, 379] on span "Rajouter d'autres documents" at bounding box center [314, 384] width 128 height 10
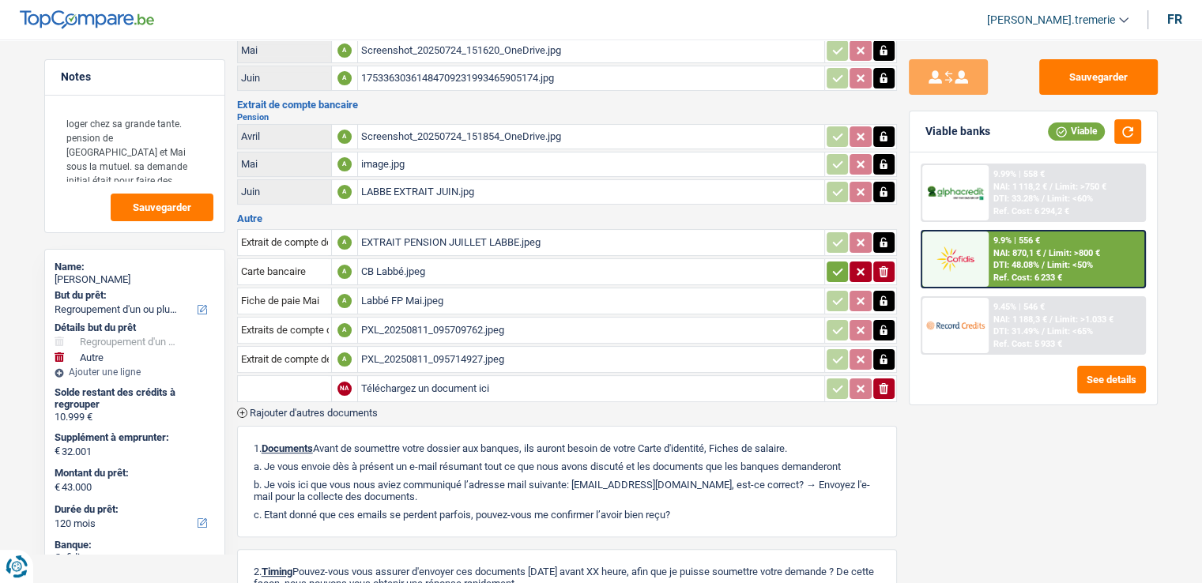
click at [394, 377] on input "Téléchargez un document ici" at bounding box center [591, 389] width 460 height 24
type input "C:\fakepath\PXL_20250811_095745029.jpeg"
click at [281, 376] on input "text" at bounding box center [284, 388] width 87 height 25
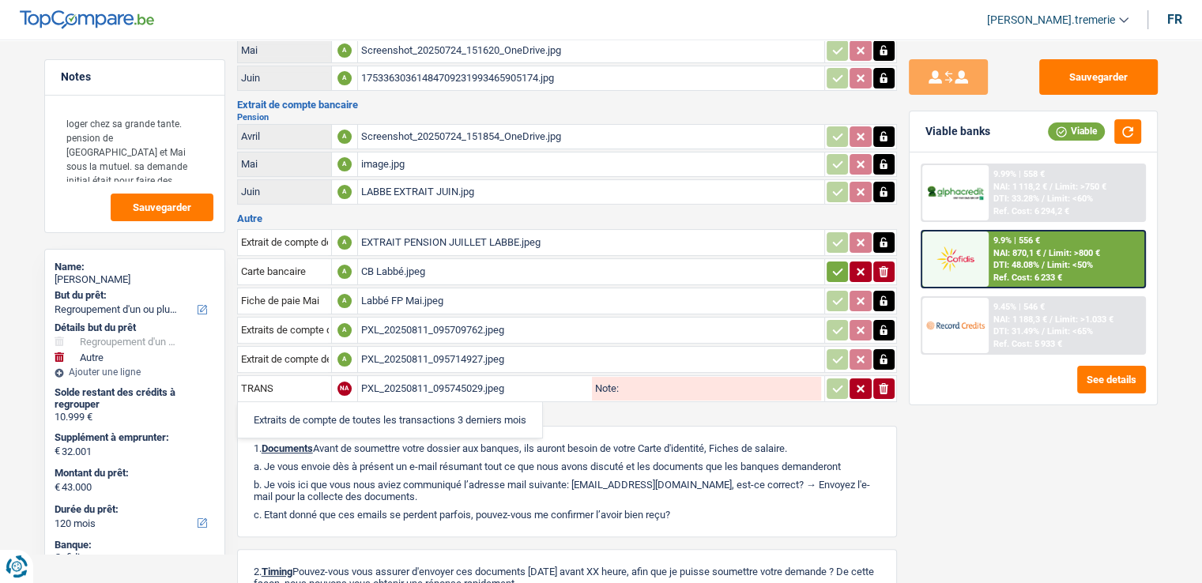
click at [331, 410] on li "Extraits de compte de toutes les transactions 3 derniers mois" at bounding box center [390, 420] width 288 height 20
type input "Extraits de compte de toutes les transactions 3 derniers mois"
click at [829, 383] on button "button" at bounding box center [837, 389] width 21 height 21
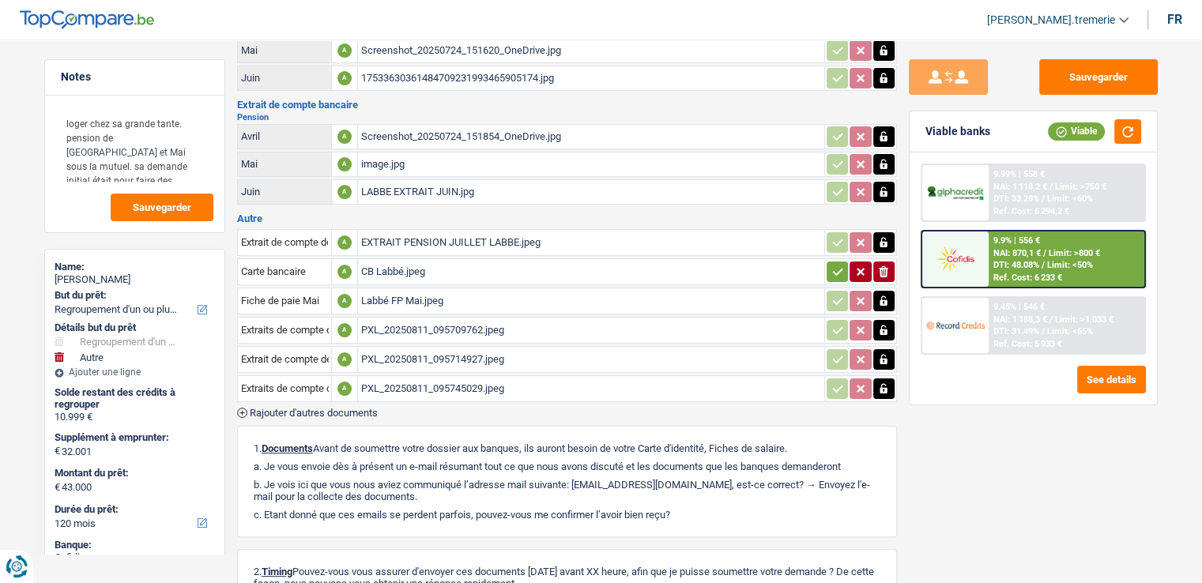
click at [349, 408] on span "Rajouter d'autres documents" at bounding box center [314, 413] width 128 height 10
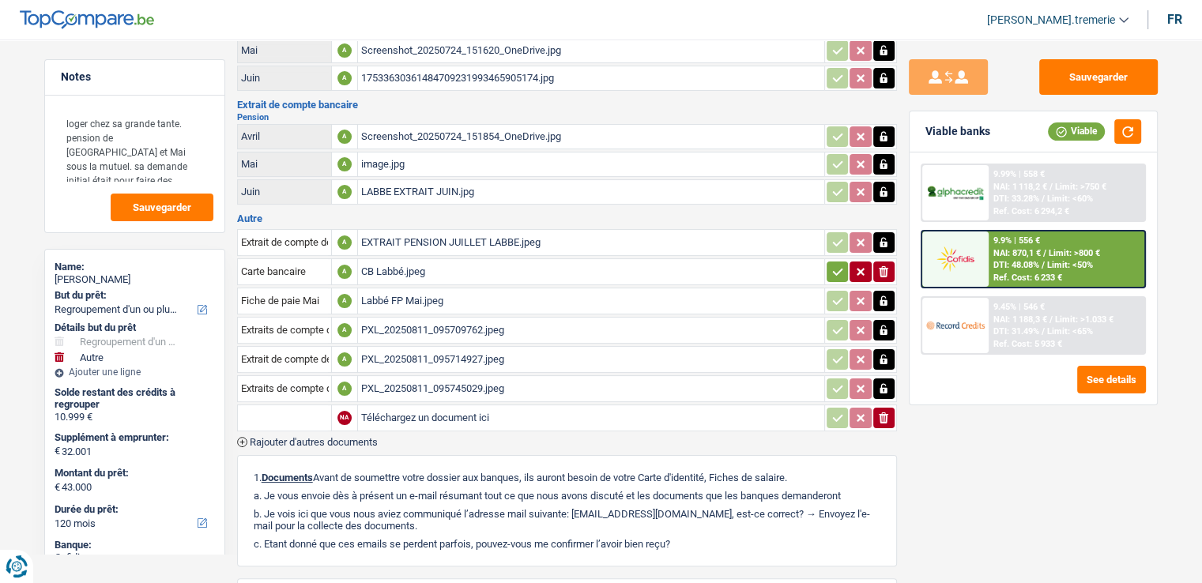
click at [421, 406] on input "Téléchargez un document ici" at bounding box center [591, 418] width 460 height 24
type input "C:\fakepath\PXL_20250811_095754124.jpeg"
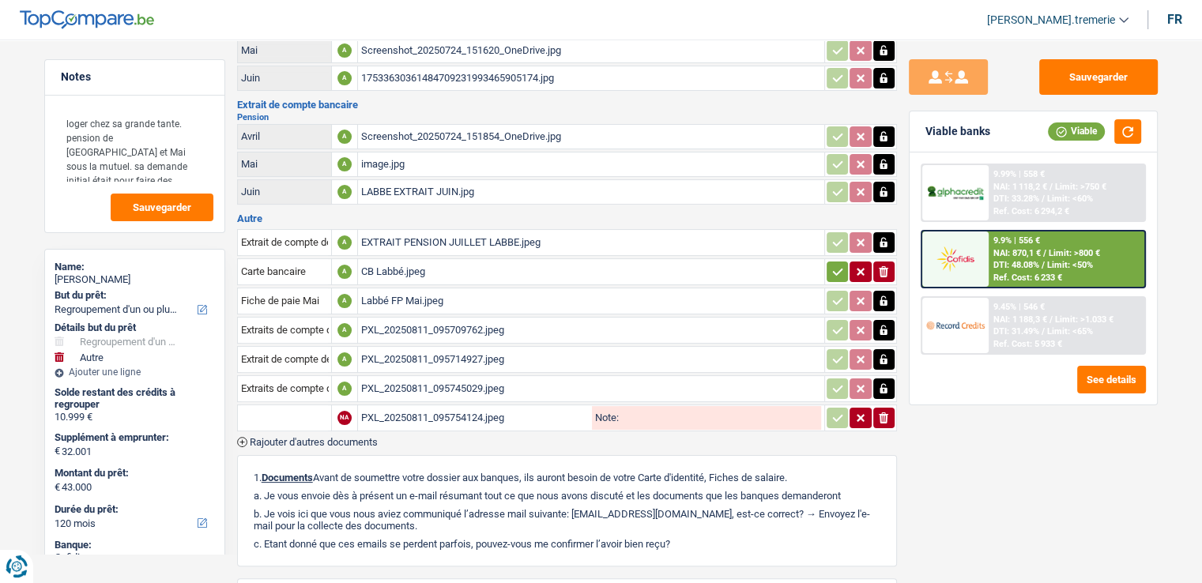
click at [277, 405] on input "text" at bounding box center [284, 417] width 87 height 25
click at [310, 439] on li "Extrait de compte de vos revenus Juin" at bounding box center [338, 449] width 184 height 20
type input "Extrait de compte de vos revenus Juin"
click at [832, 414] on icon "button" at bounding box center [837, 417] width 10 height 7
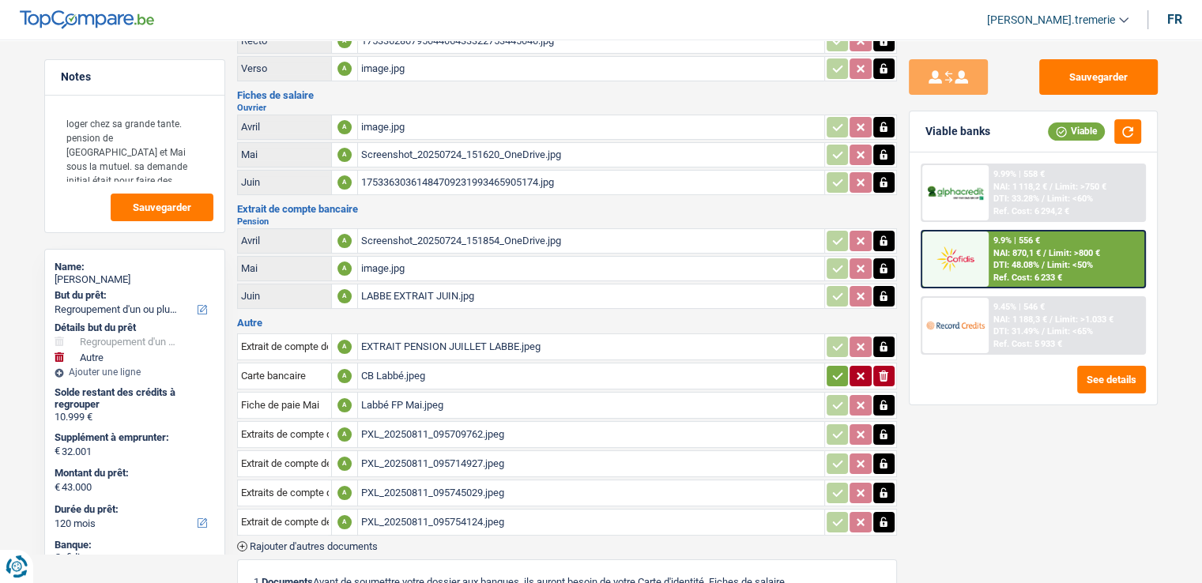
scroll to position [115, 0]
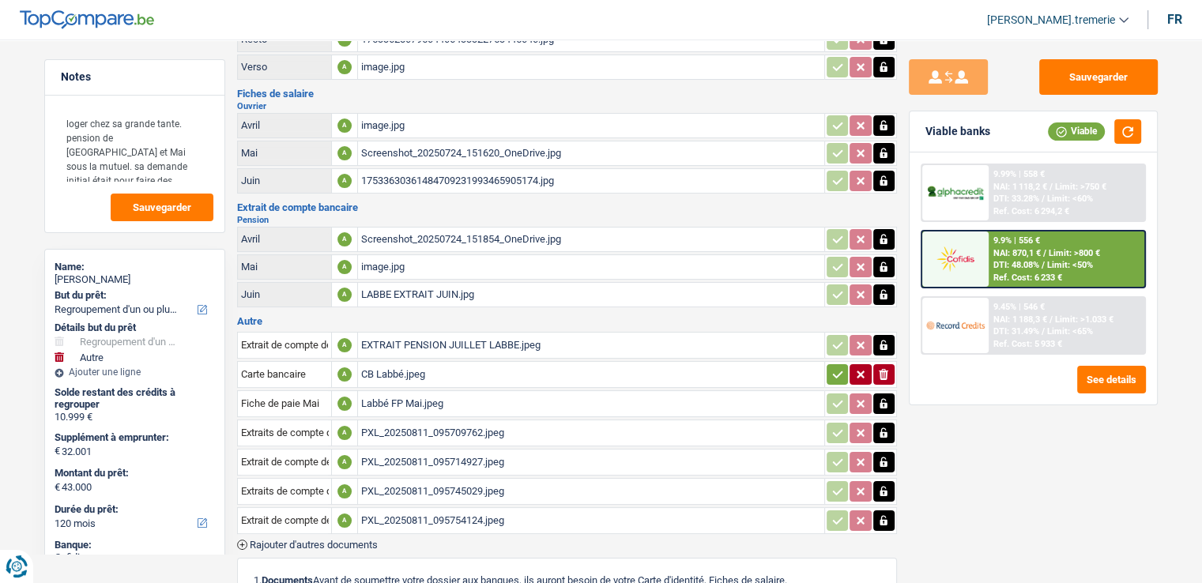
click at [839, 368] on icon "button" at bounding box center [837, 375] width 13 height 16
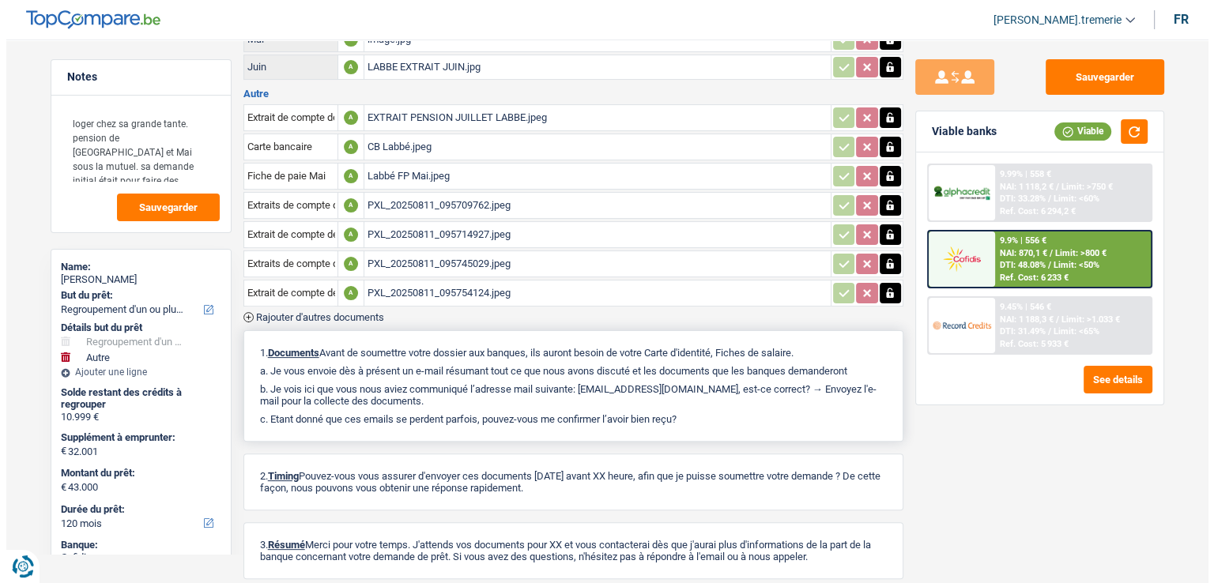
scroll to position [413, 0]
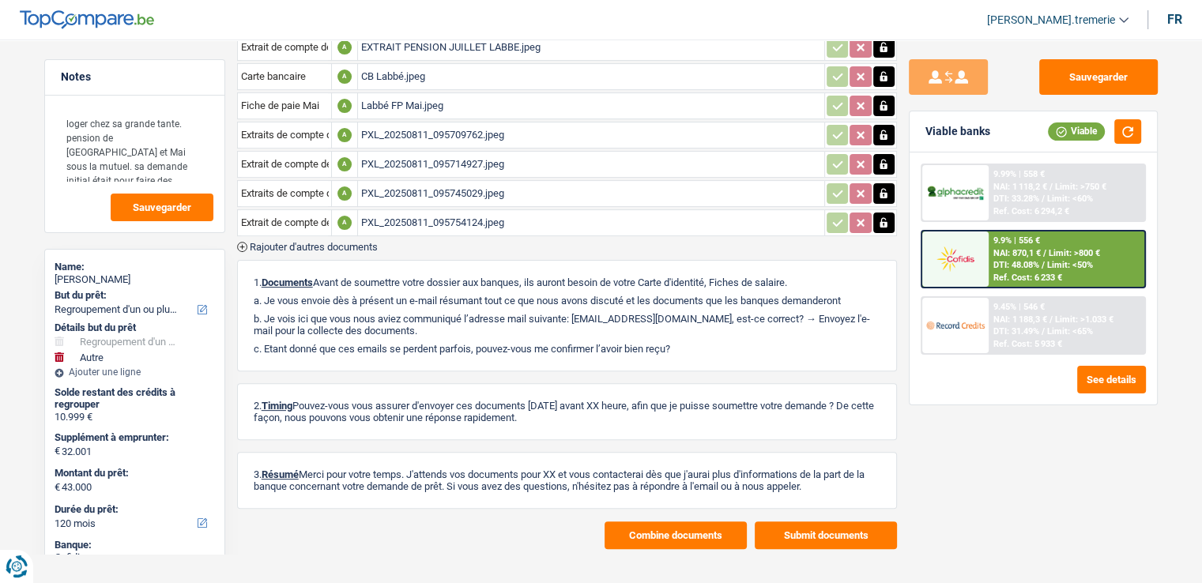
click at [664, 522] on button "Combine documents" at bounding box center [676, 536] width 142 height 28
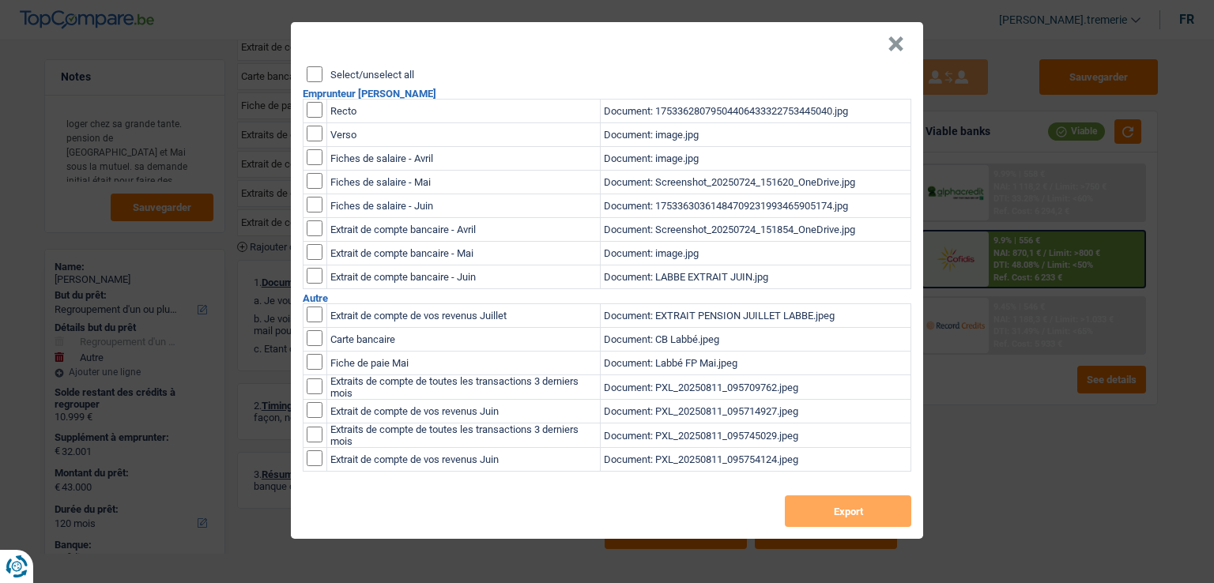
click at [315, 111] on input "checkbox" at bounding box center [315, 110] width 16 height 16
checkbox input "true"
click at [312, 118] on input "checkbox" at bounding box center [315, 110] width 16 height 16
checkbox input "true"
click at [314, 155] on input "checkbox" at bounding box center [315, 157] width 16 height 16
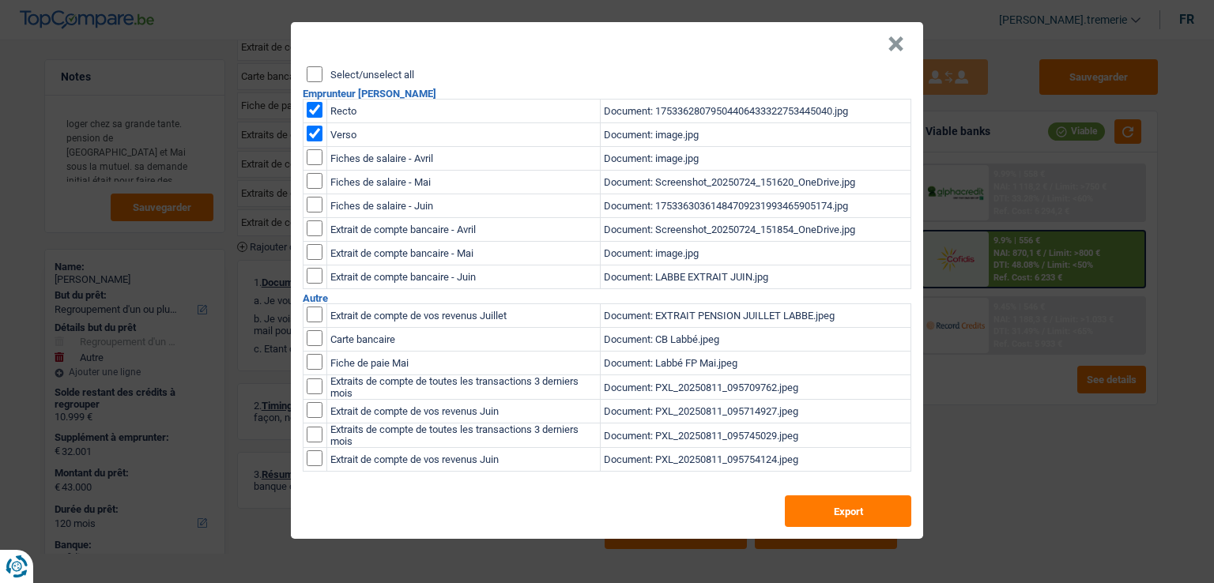
checkbox input "true"
click at [318, 322] on input "checkbox" at bounding box center [315, 315] width 16 height 16
checkbox input "true"
click at [313, 165] on input "checkbox" at bounding box center [315, 157] width 16 height 16
checkbox input "true"
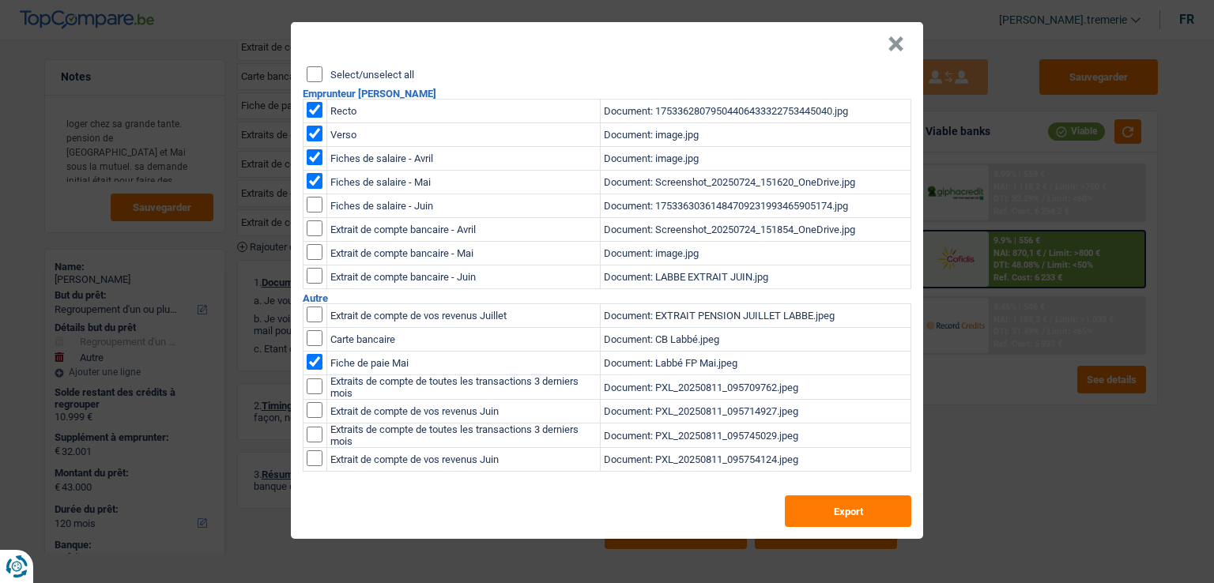
click at [315, 165] on input "checkbox" at bounding box center [315, 157] width 16 height 16
checkbox input "true"
click at [315, 232] on input "checkbox" at bounding box center [315, 229] width 16 height 16
checkbox input "true"
click at [314, 236] on input "checkbox" at bounding box center [315, 229] width 16 height 16
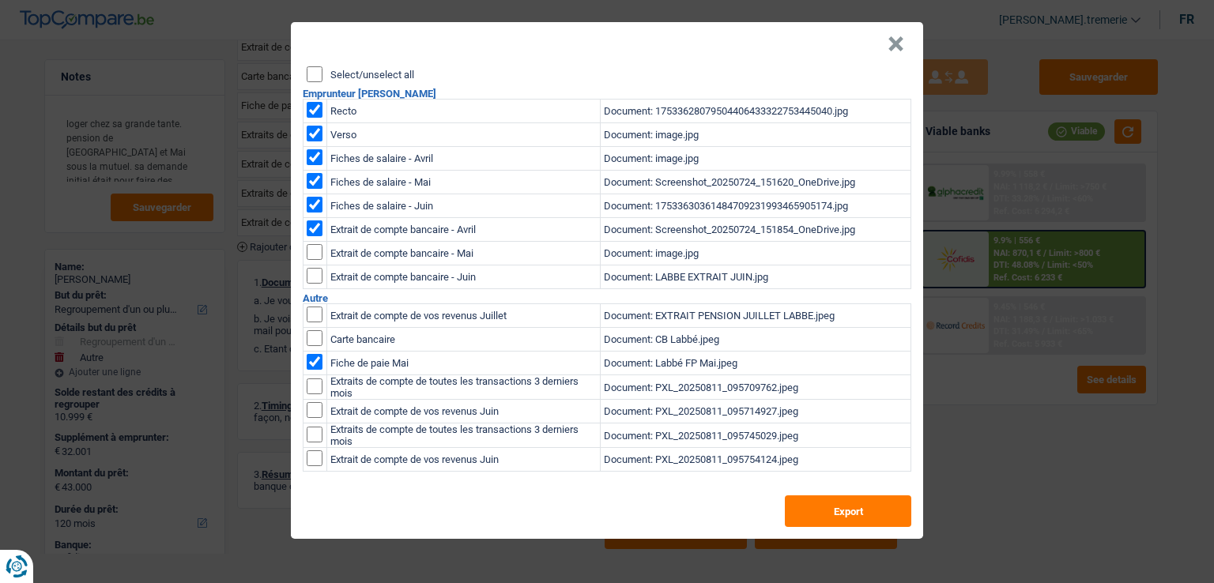
checkbox input "true"
click at [313, 236] on input "checkbox" at bounding box center [315, 229] width 16 height 16
checkbox input "true"
click at [315, 322] on input "checkbox" at bounding box center [315, 315] width 16 height 16
checkbox input "true"
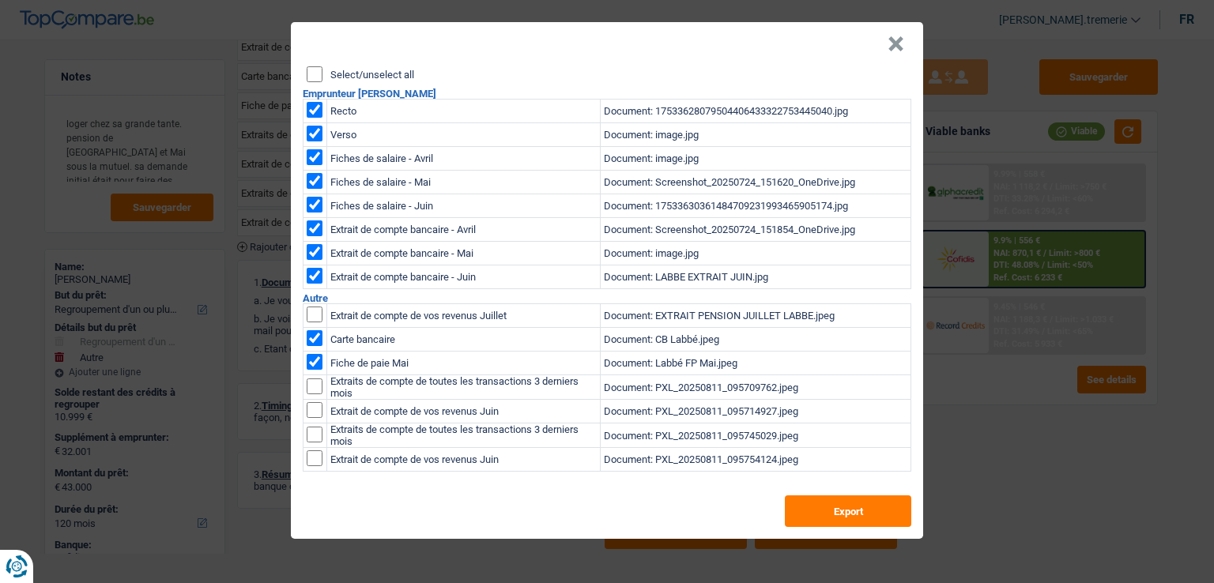
click at [313, 322] on input "checkbox" at bounding box center [315, 315] width 16 height 16
checkbox input "true"
click at [313, 322] on input "checkbox" at bounding box center [315, 315] width 16 height 16
checkbox input "true"
click at [314, 322] on input "checkbox" at bounding box center [315, 315] width 16 height 16
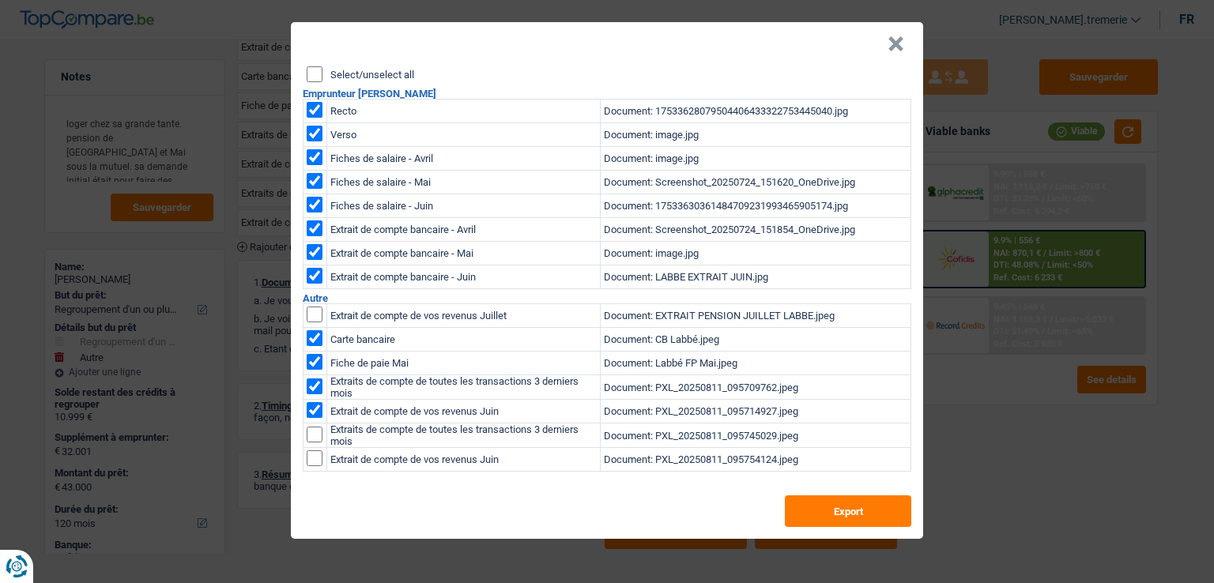
checkbox input "true"
click at [311, 322] on input "checkbox" at bounding box center [315, 315] width 16 height 16
checkbox input "true"
click at [879, 514] on button "Export" at bounding box center [848, 512] width 126 height 32
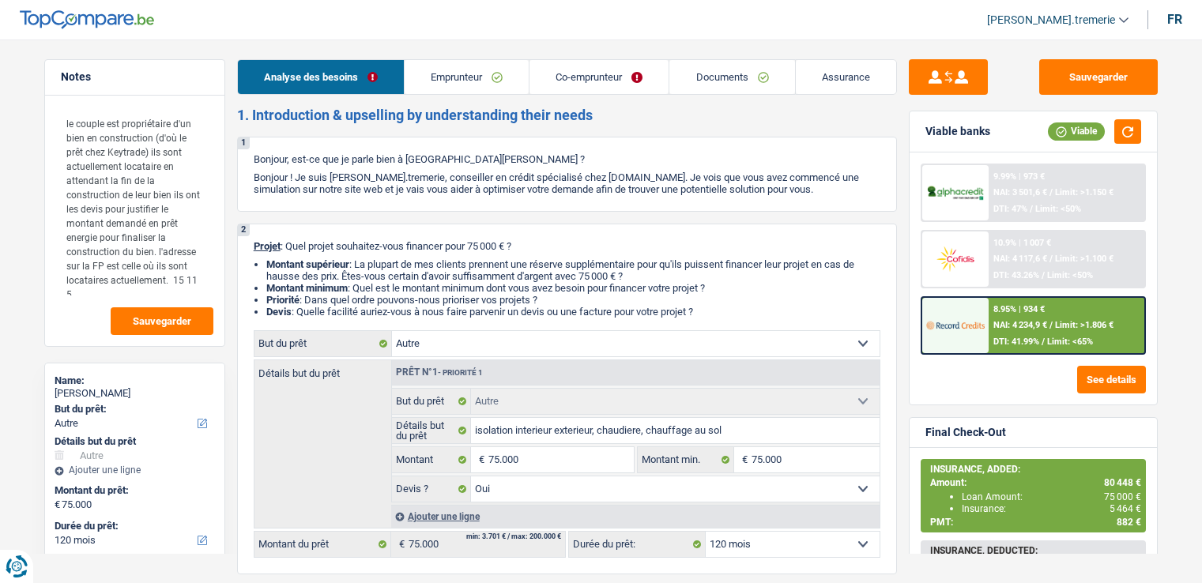
select select "other"
select select "120"
select select "other"
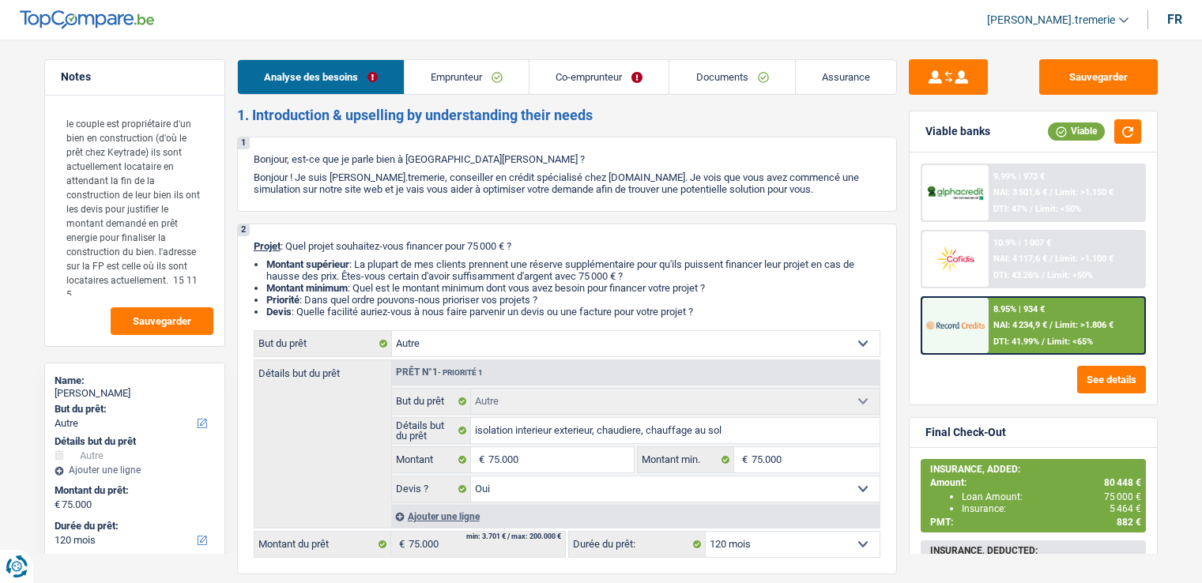
select select "yes"
select select "120"
select select "privateEmployee"
select select "publicEmployee"
select select "familyAllowances"
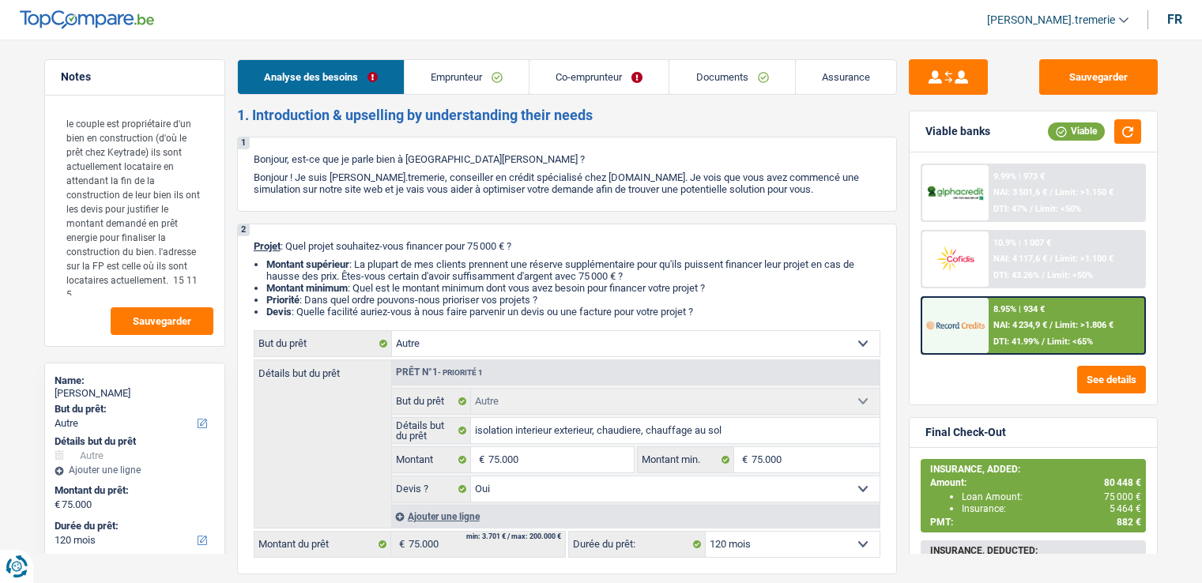
select select "netSalary"
select select "mealVouchers"
select select "netSalary"
select select "mealVouchers"
select select "rents"
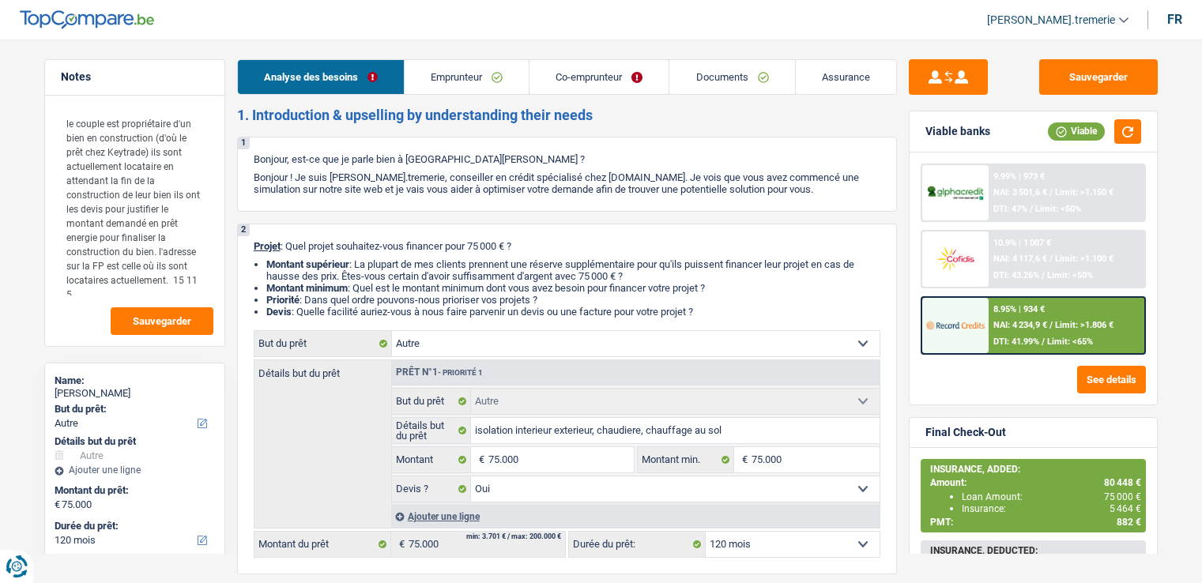
select select "mortgage"
select select "144"
select select "cardOrCredit"
select select "other"
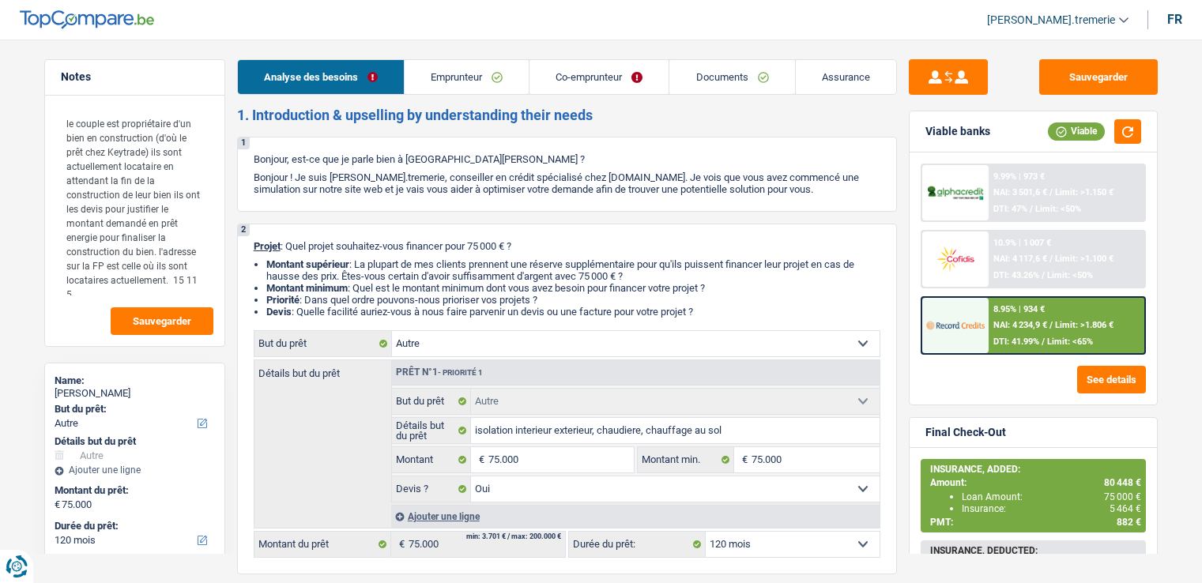
select select "yes"
select select "120"
click at [835, 83] on link "Assurance" at bounding box center [846, 77] width 100 height 34
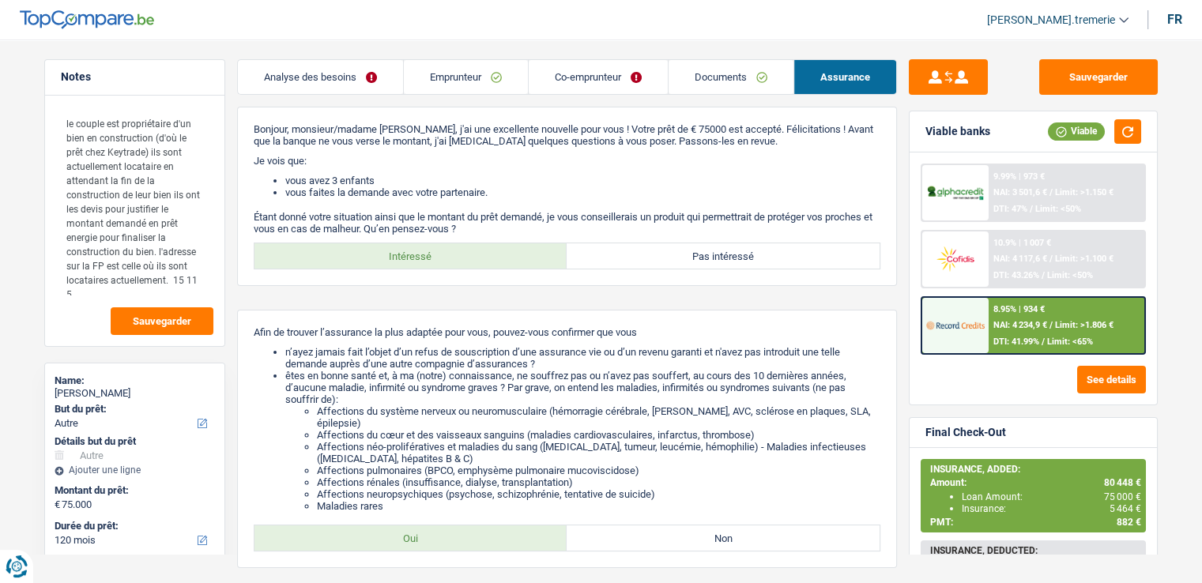
click at [718, 74] on link "Documents" at bounding box center [731, 77] width 125 height 34
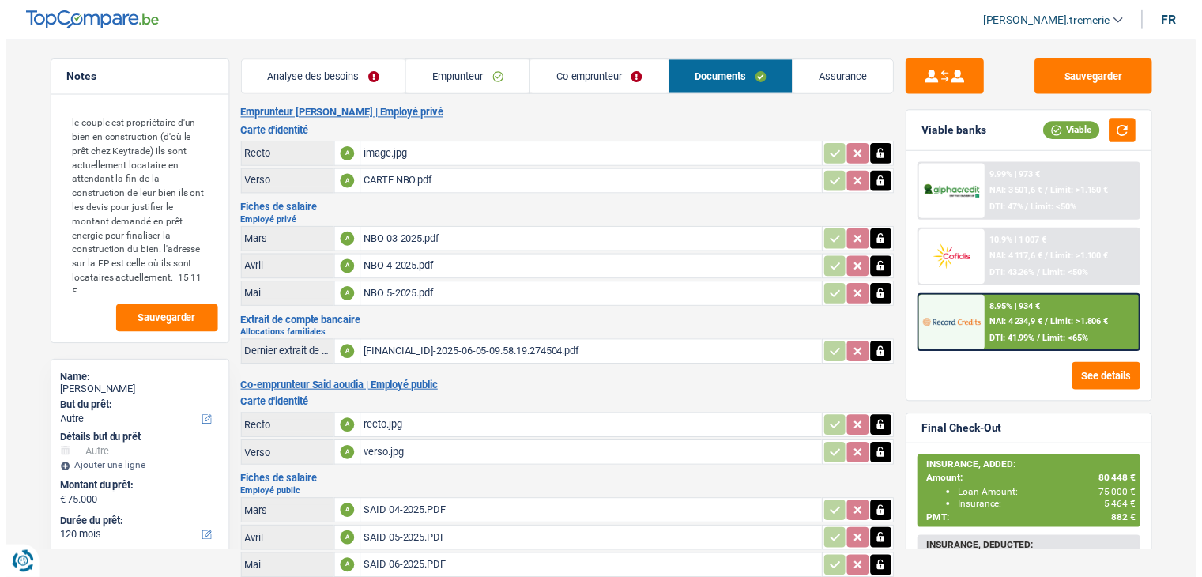
scroll to position [441, 0]
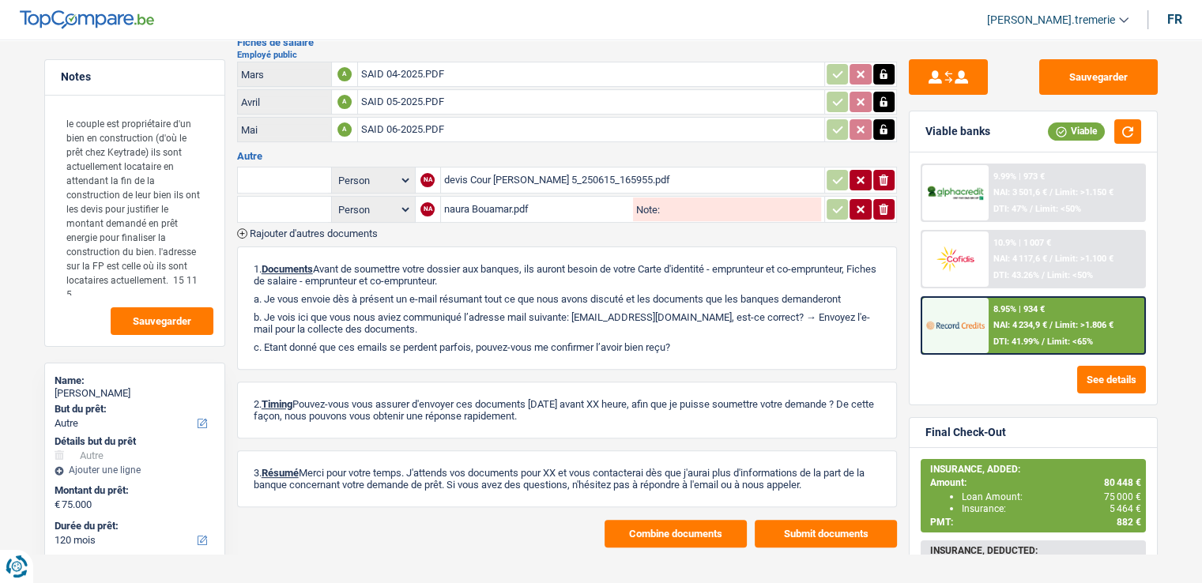
click at [650, 520] on button "Combine documents" at bounding box center [676, 534] width 142 height 28
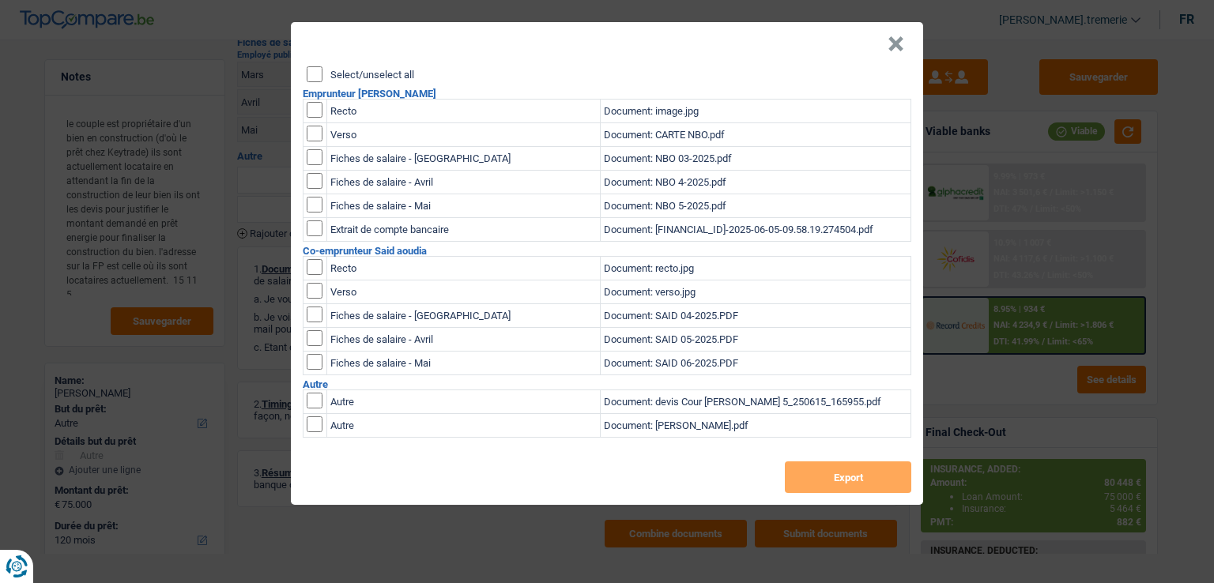
click at [311, 108] on input "checkbox" at bounding box center [315, 110] width 16 height 16
checkbox input "true"
click at [317, 118] on input "checkbox" at bounding box center [315, 110] width 16 height 16
checkbox input "true"
click at [827, 484] on button "Export" at bounding box center [848, 478] width 126 height 32
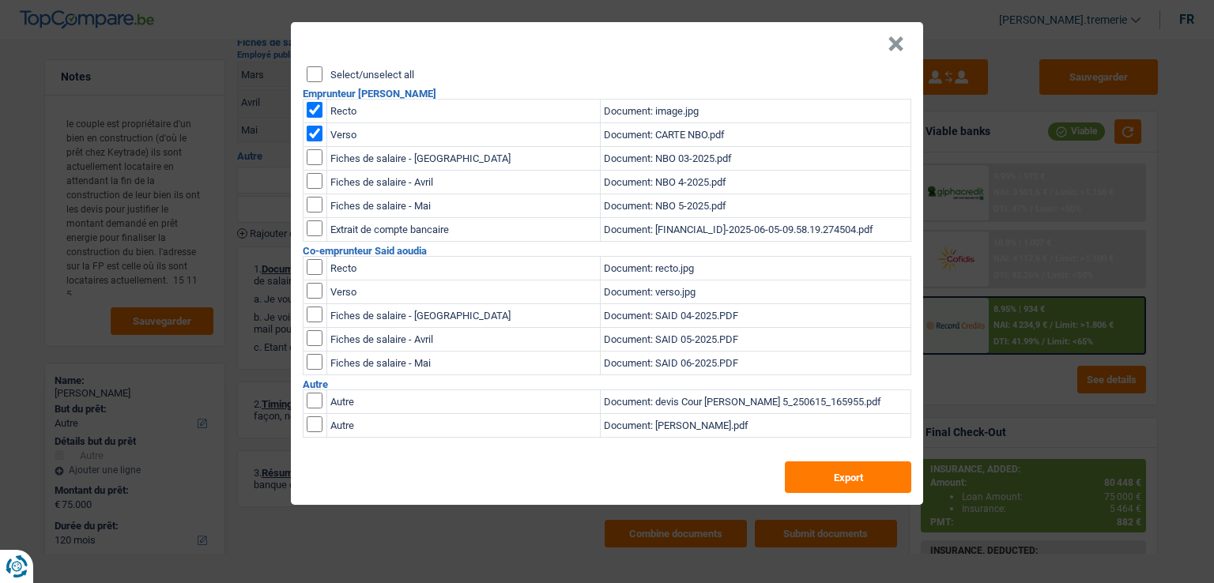
click at [318, 111] on input "checkbox" at bounding box center [315, 110] width 16 height 16
checkbox input "false"
click at [318, 118] on input "checkbox" at bounding box center [315, 110] width 16 height 16
checkbox input "false"
click at [311, 270] on input "checkbox" at bounding box center [315, 267] width 16 height 16
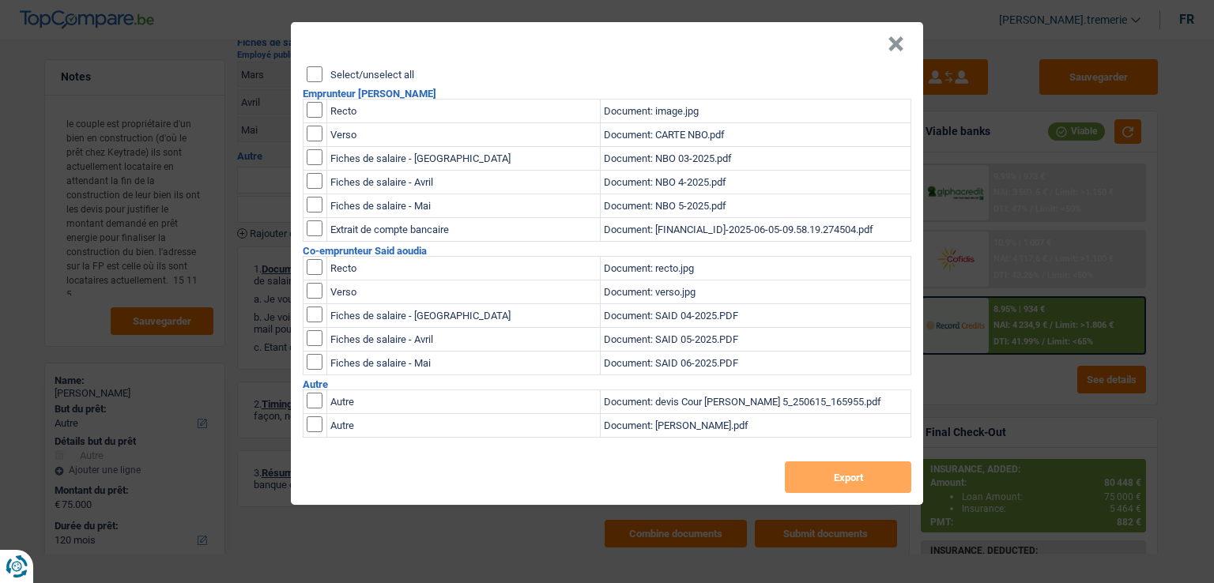
checkbox input "true"
click at [315, 275] on input "checkbox" at bounding box center [315, 267] width 16 height 16
checkbox input "true"
click at [866, 475] on button "Export" at bounding box center [848, 478] width 126 height 32
click at [890, 45] on button "×" at bounding box center [896, 44] width 17 height 16
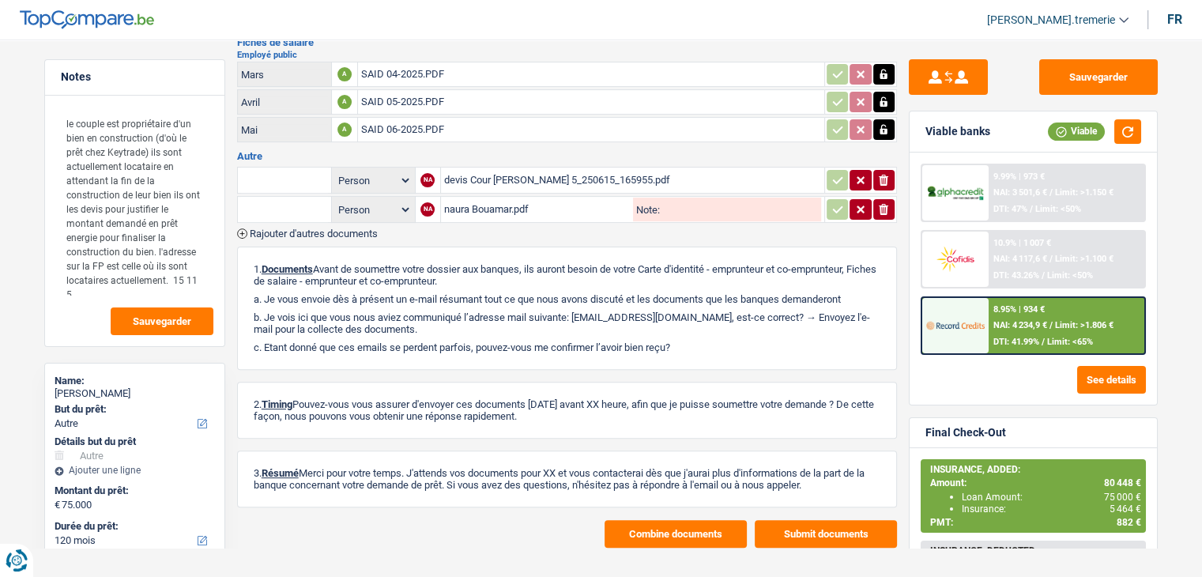
scroll to position [0, 0]
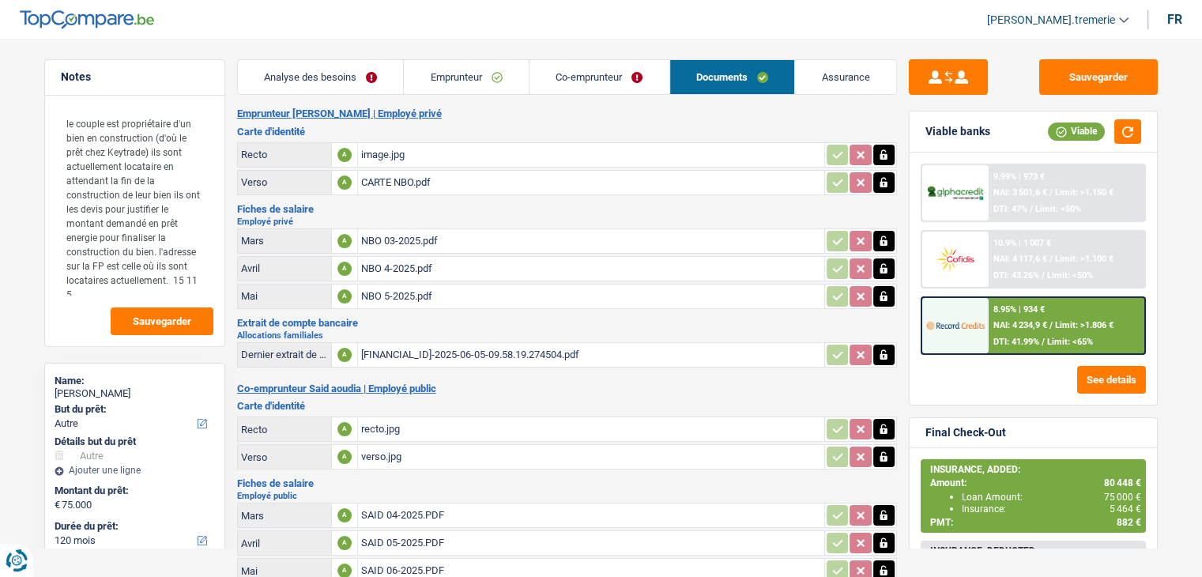
click at [309, 77] on link "Analyse des besoins" at bounding box center [321, 77] width 166 height 34
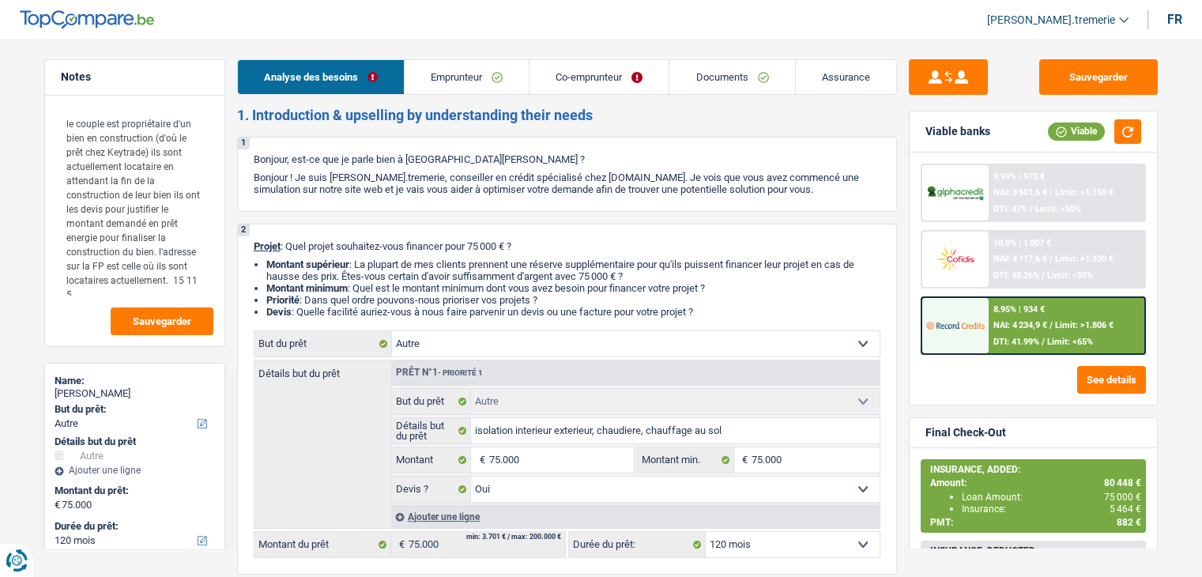
click at [462, 71] on link "Emprunteur" at bounding box center [467, 77] width 124 height 34
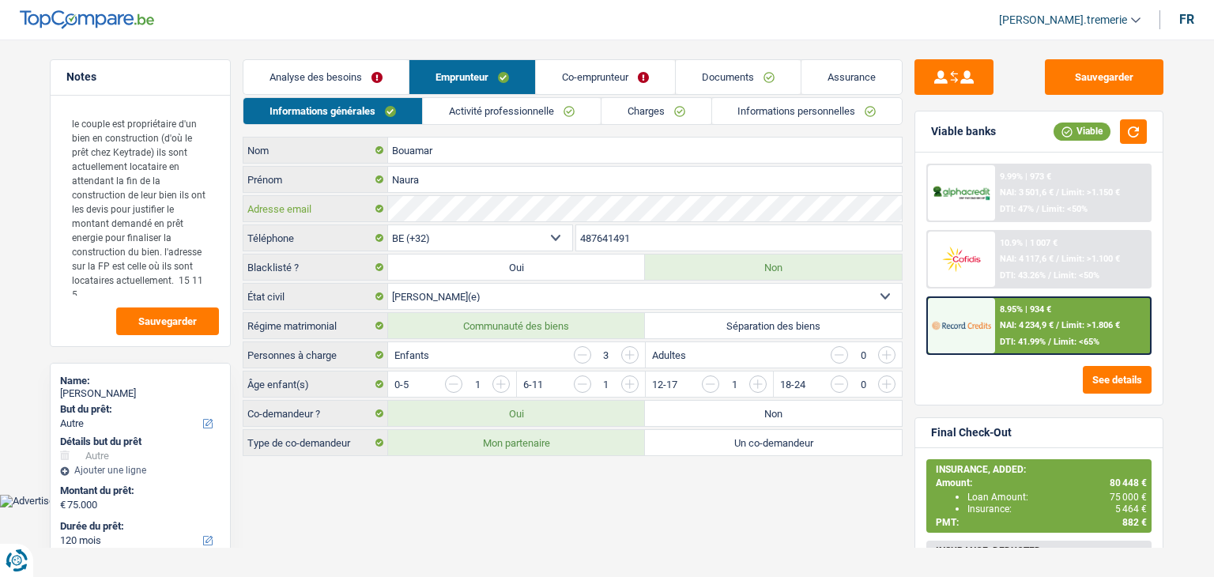
click at [353, 186] on div "Bouamar Nom Naura Prénom Adresse email BE (+32) LU (+352) Sélectionner une opti…" at bounding box center [573, 296] width 660 height 319
click at [1188, 146] on main "Notes le couple est propriétaire d'un bien en construction (d'où le prêt chez K…" at bounding box center [607, 259] width 1214 height 470
click at [604, 232] on input "487641491" at bounding box center [739, 237] width 326 height 25
click at [605, 239] on input "487641491" at bounding box center [739, 237] width 326 height 25
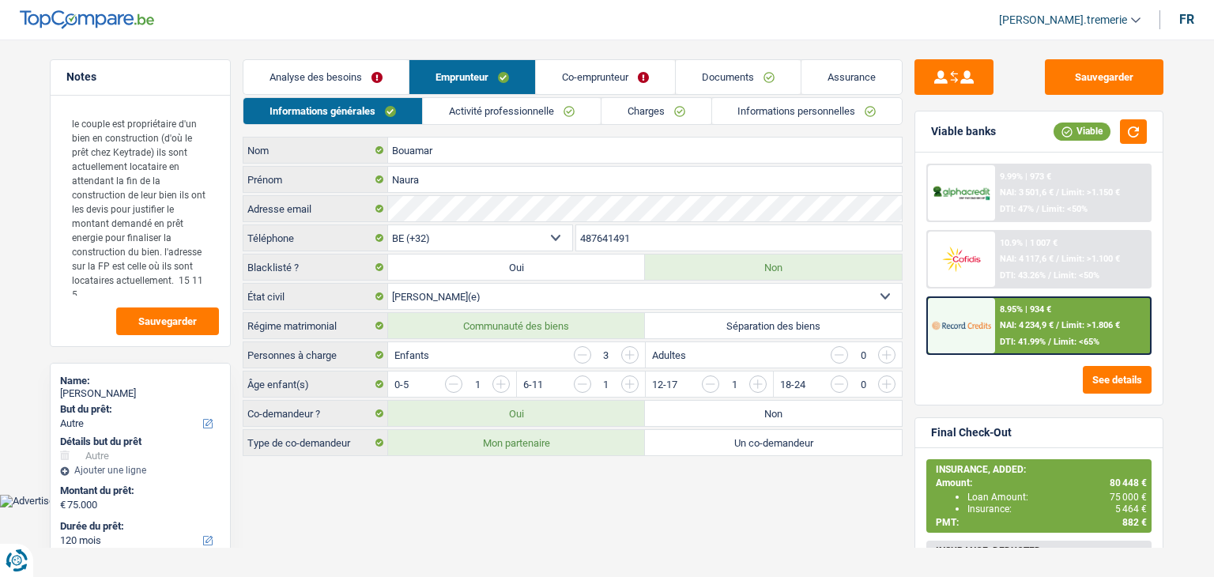
click at [605, 239] on input "487641491" at bounding box center [739, 237] width 326 height 25
click at [751, 76] on link "Documents" at bounding box center [738, 77] width 125 height 34
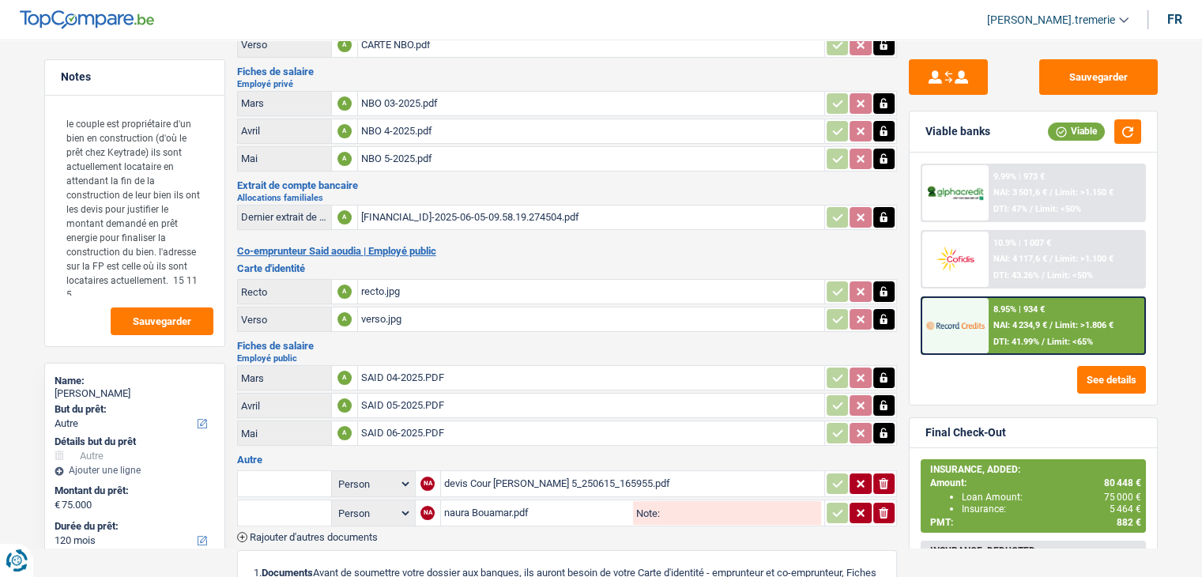
scroll to position [141, 0]
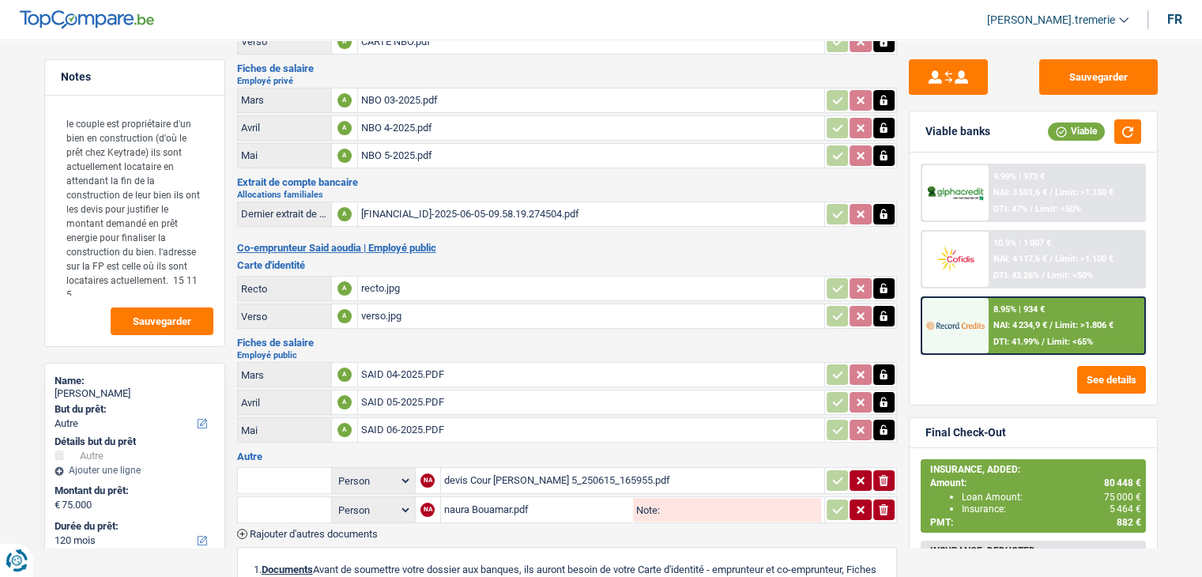
click at [393, 419] on div "SAID 06-2025.PDF" at bounding box center [591, 430] width 460 height 24
click at [439, 92] on div "NBO 03-2025.pdf" at bounding box center [591, 101] width 460 height 24
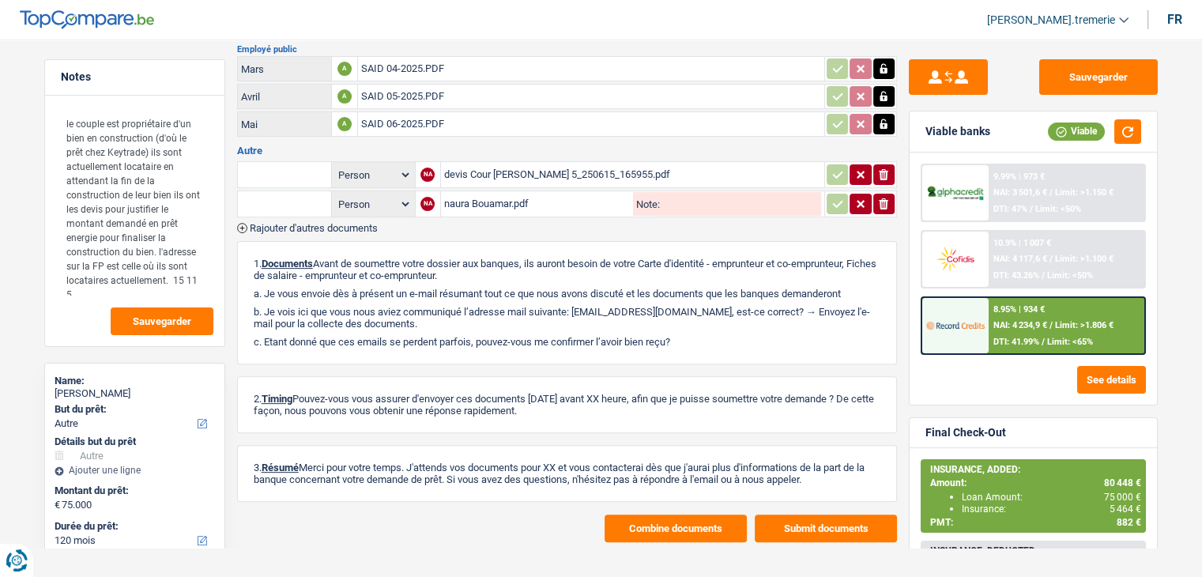
scroll to position [446, 0]
click at [518, 193] on div "naura Bouamar.pdf" at bounding box center [537, 205] width 187 height 24
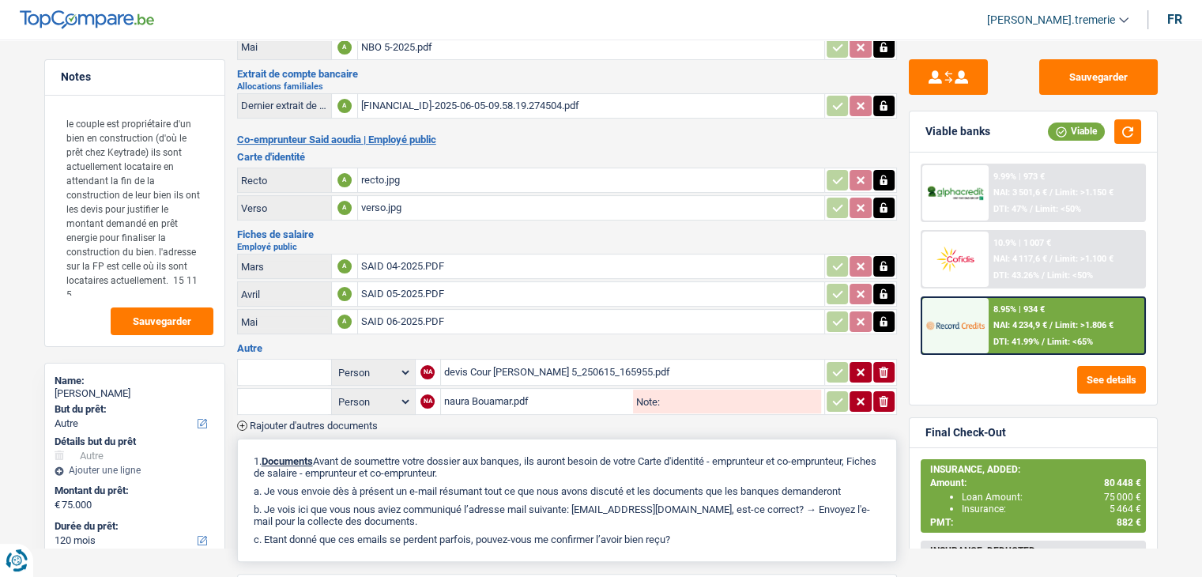
scroll to position [232, 0]
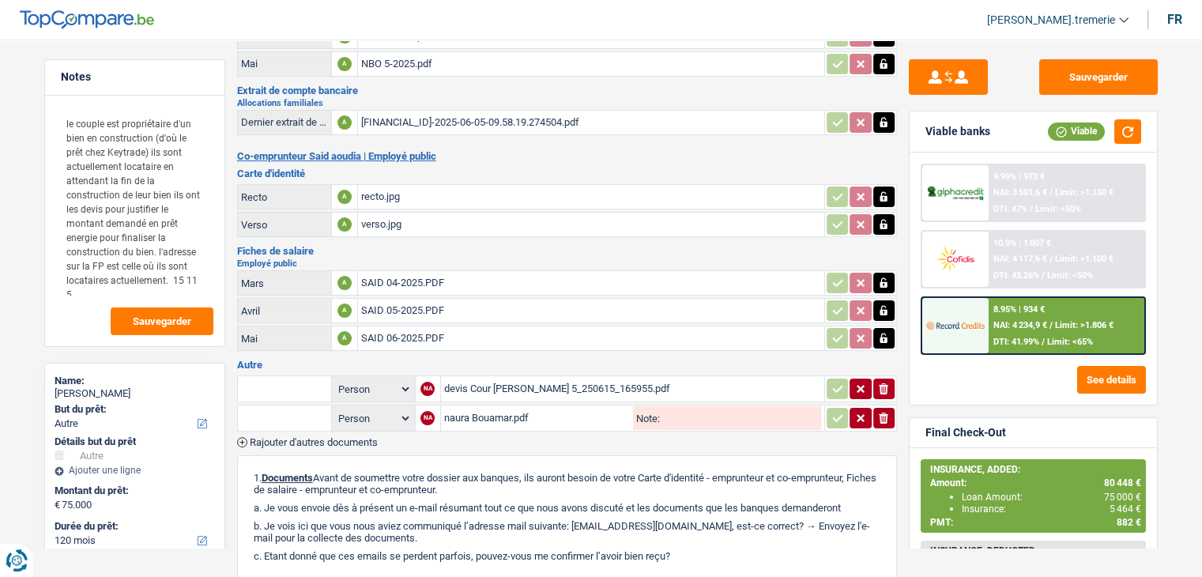
click at [420, 331] on div "SAID 06-2025.PDF" at bounding box center [591, 338] width 460 height 24
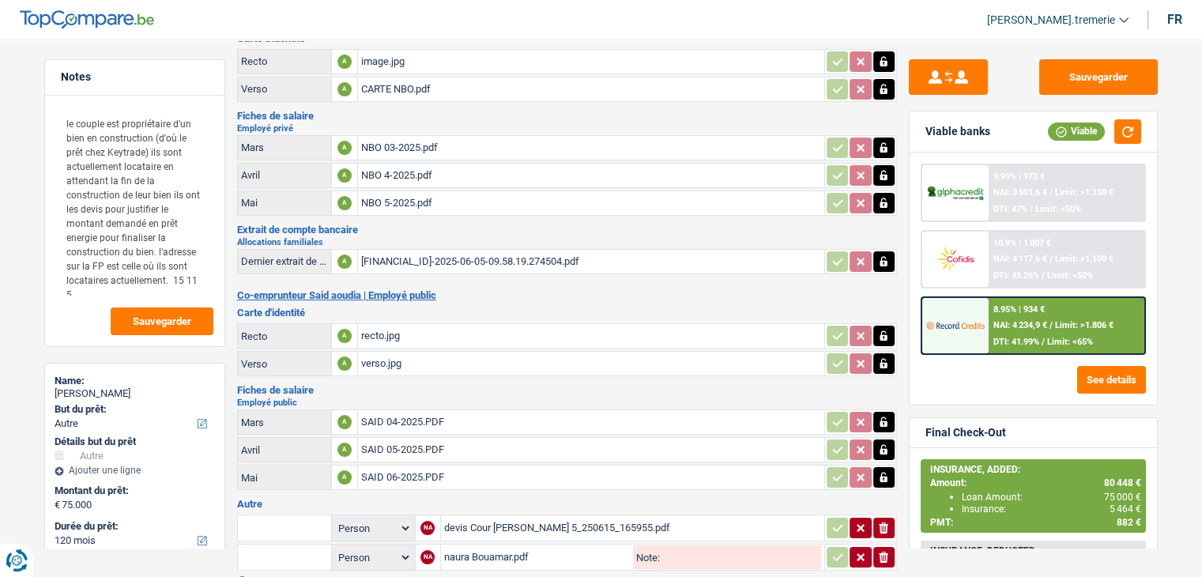
click at [536, 466] on div "SAID 06-2025.PDF" at bounding box center [591, 478] width 460 height 24
click at [541, 194] on div "NBO 5-2025.pdf" at bounding box center [591, 203] width 460 height 24
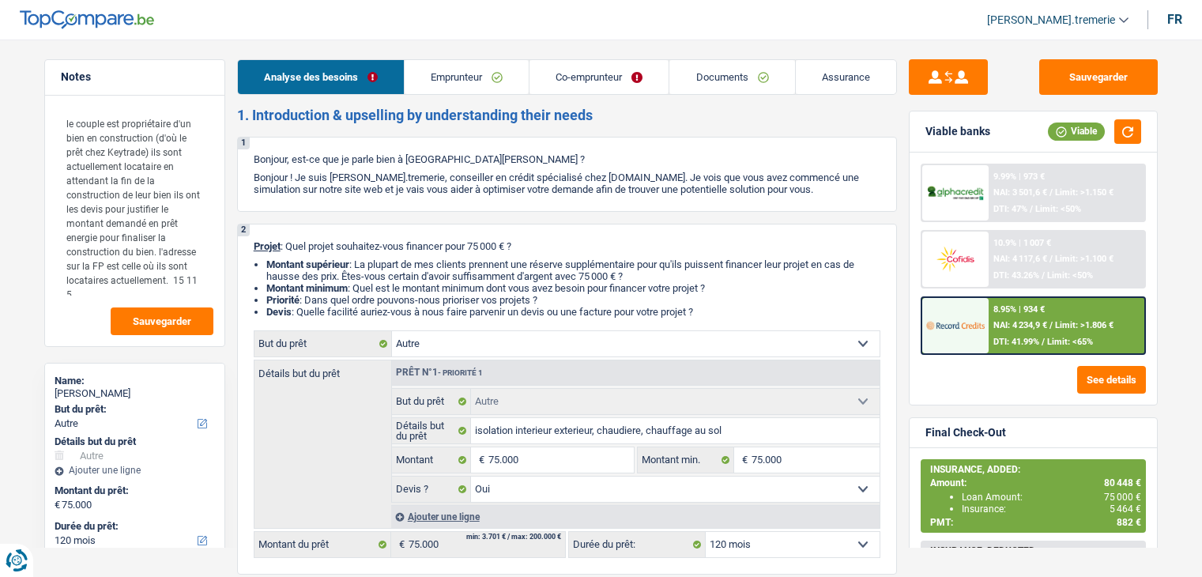
select select "other"
select select "120"
select select "other"
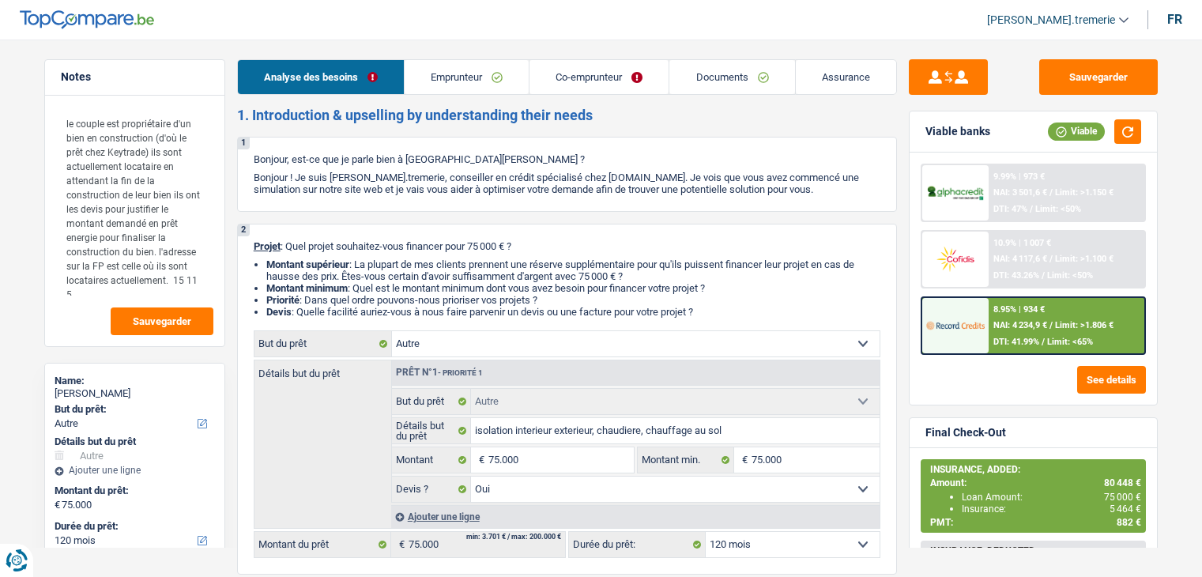
select select "yes"
select select "120"
select select "privateEmployee"
select select "publicEmployee"
select select "familyAllowances"
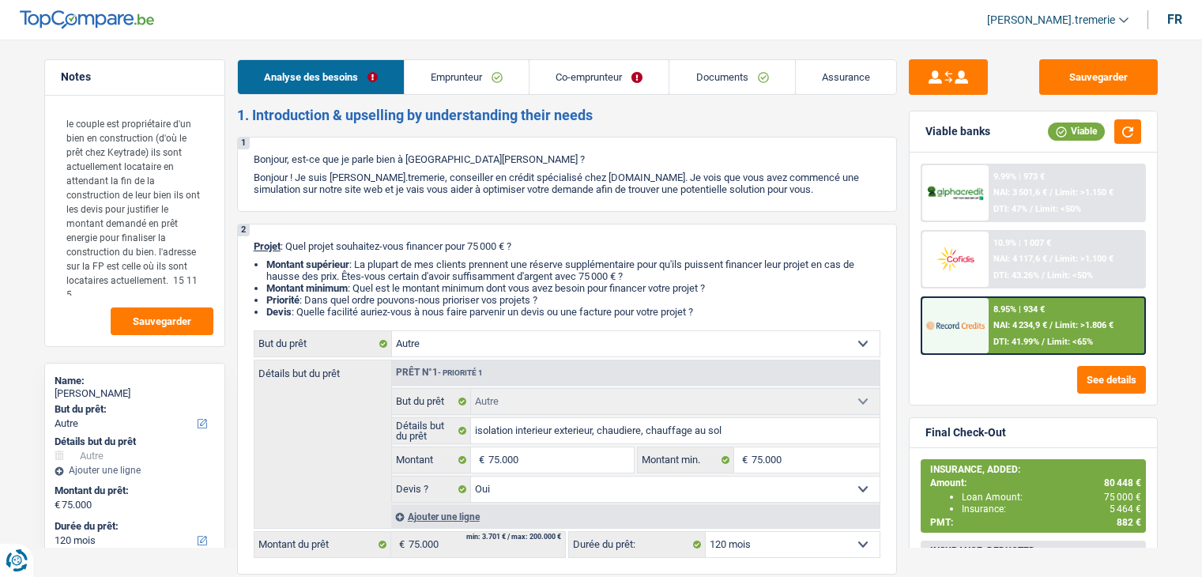
select select "netSalary"
select select "mealVouchers"
select select "netSalary"
select select "mealVouchers"
select select "rents"
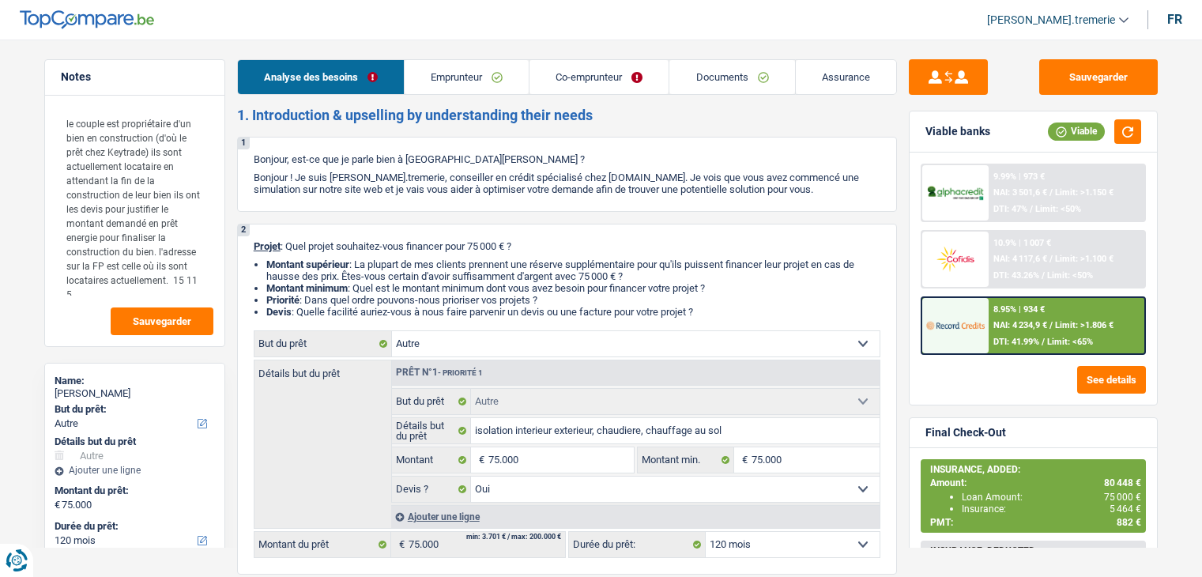
select select "mortgage"
select select "144"
select select "cardOrCredit"
select select "other"
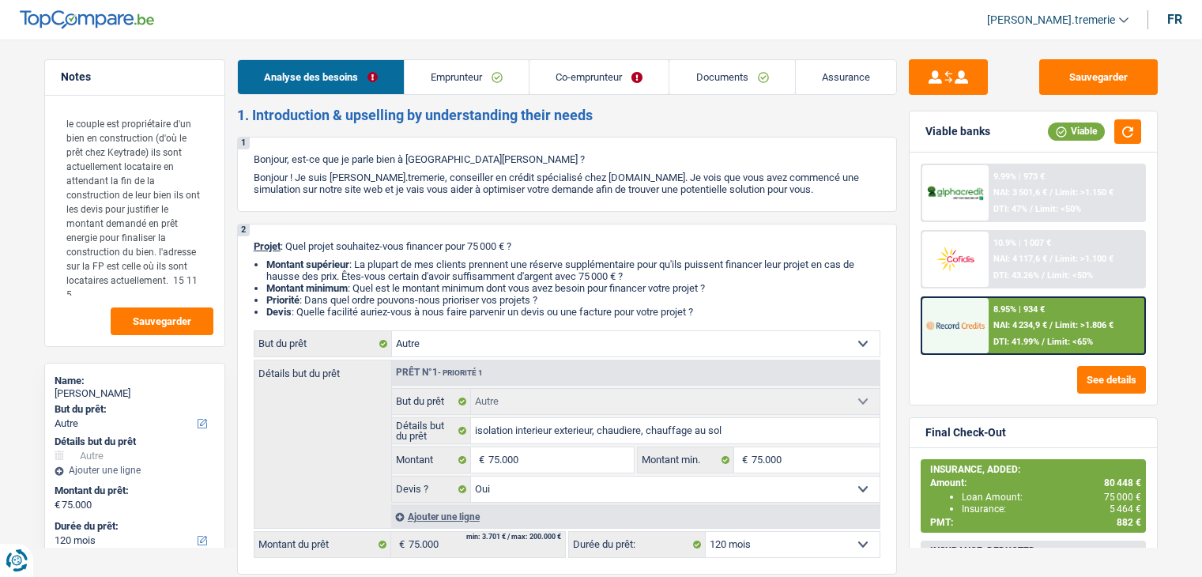
select select "yes"
select select "120"
